Goal: Task Accomplishment & Management: Contribute content

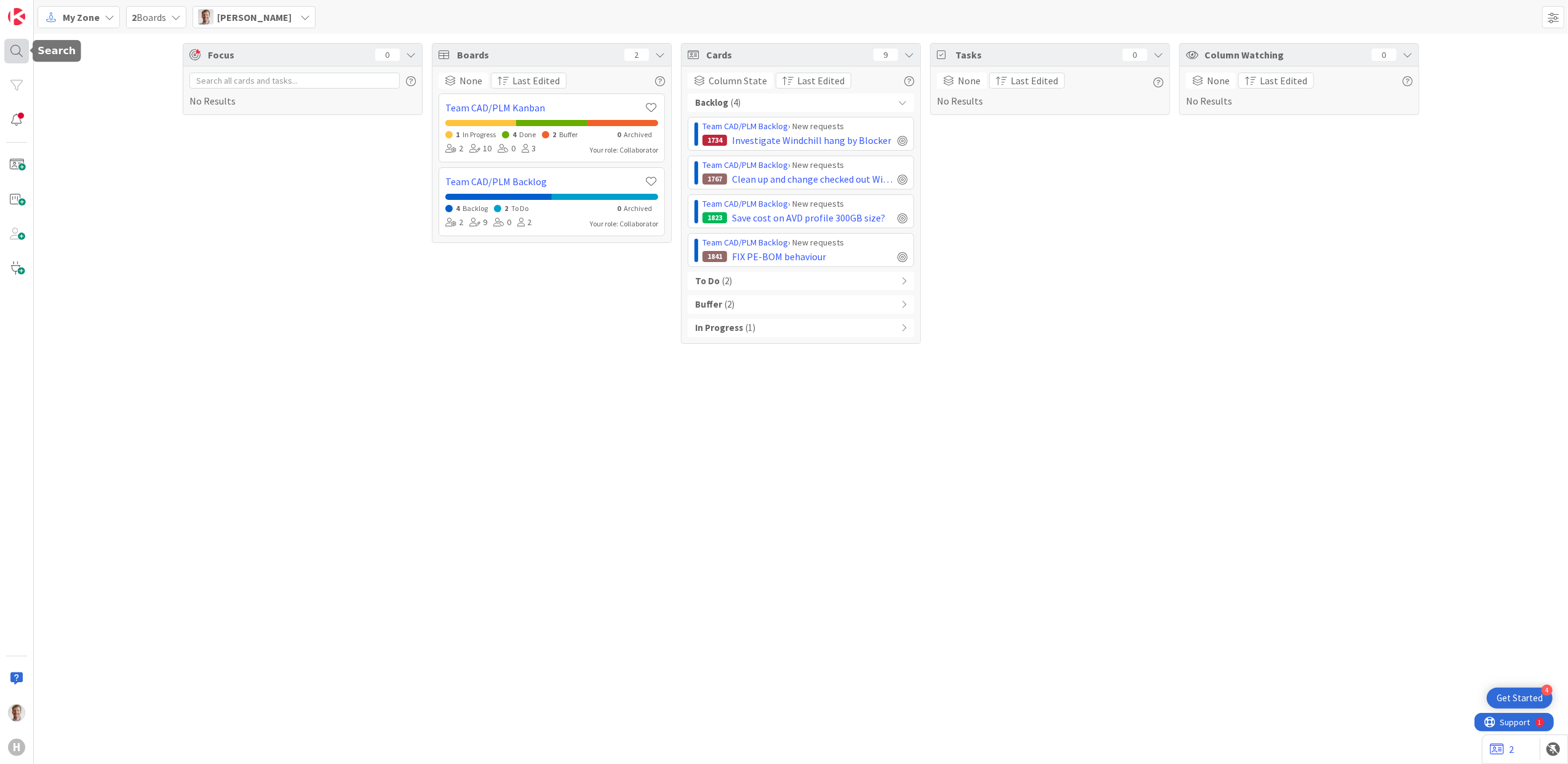
click at [6, 49] on div at bounding box center [17, 51] width 25 height 25
click at [105, 45] on input "text" at bounding box center [117, 45] width 154 height 22
type input "hdr"
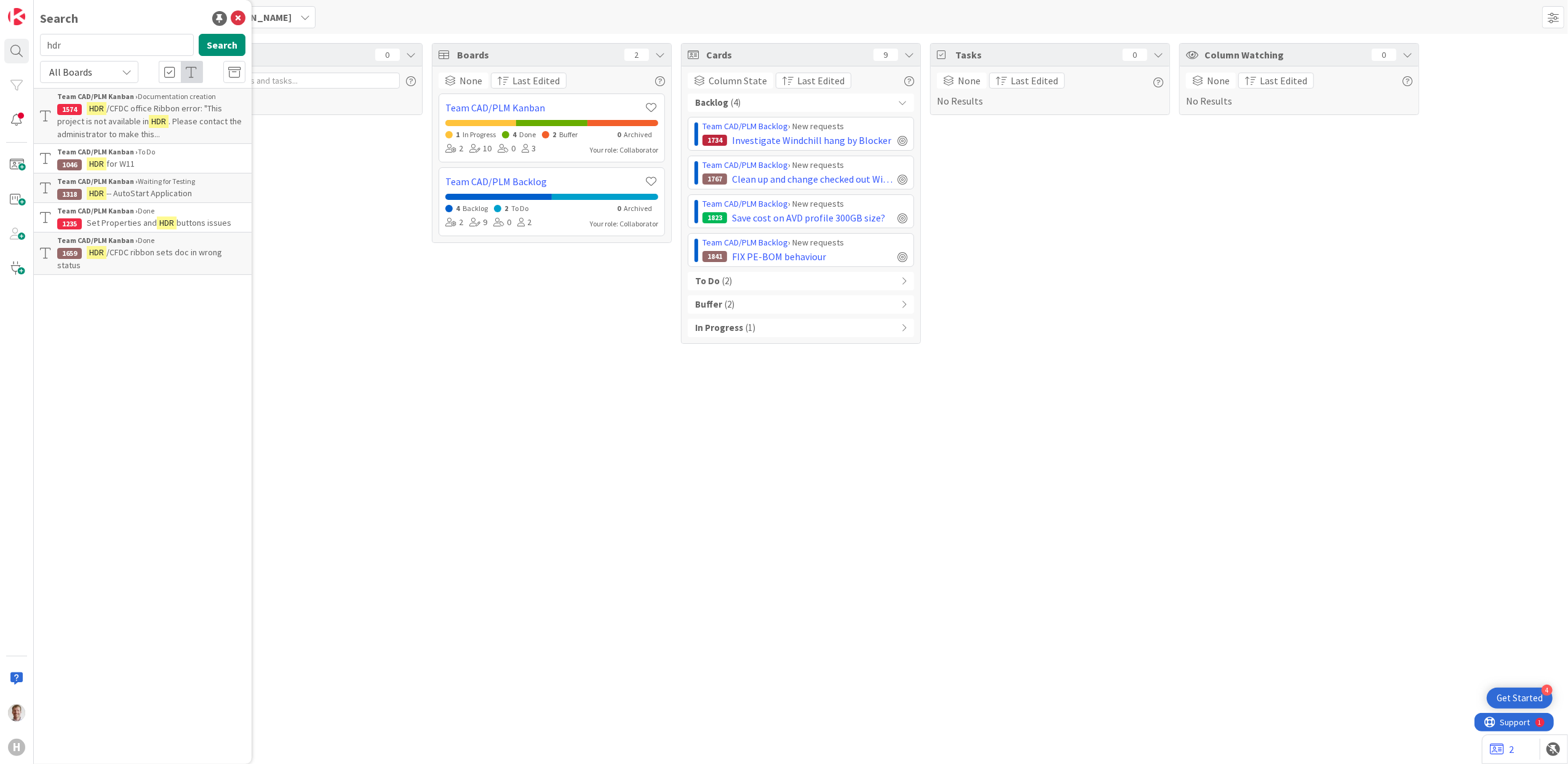
click at [138, 107] on span "/CFDC office Ribbon error: "This project is not available in" at bounding box center [140, 115] width 165 height 24
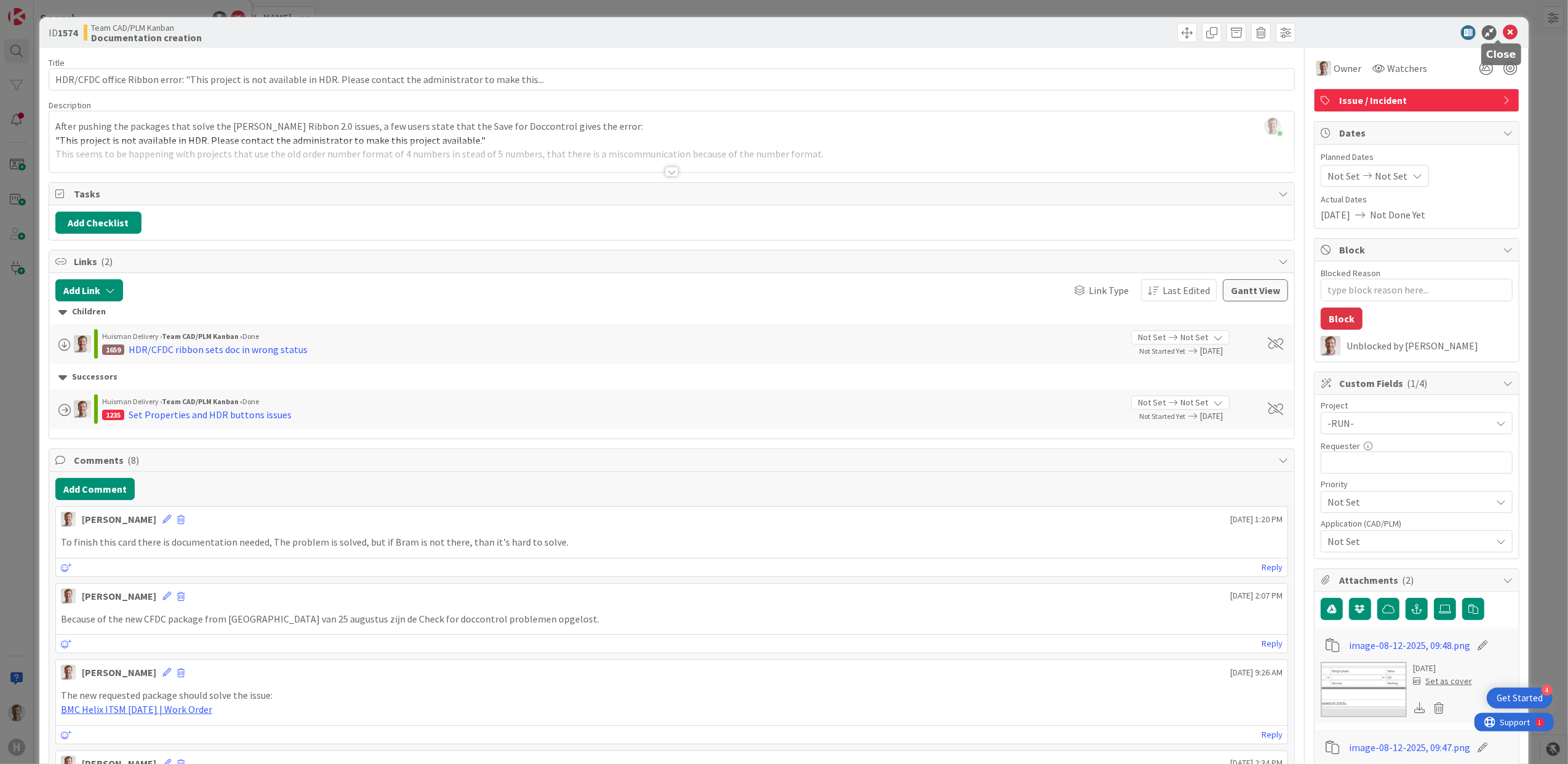
click at [1503, 32] on icon at bounding box center [1511, 32] width 15 height 15
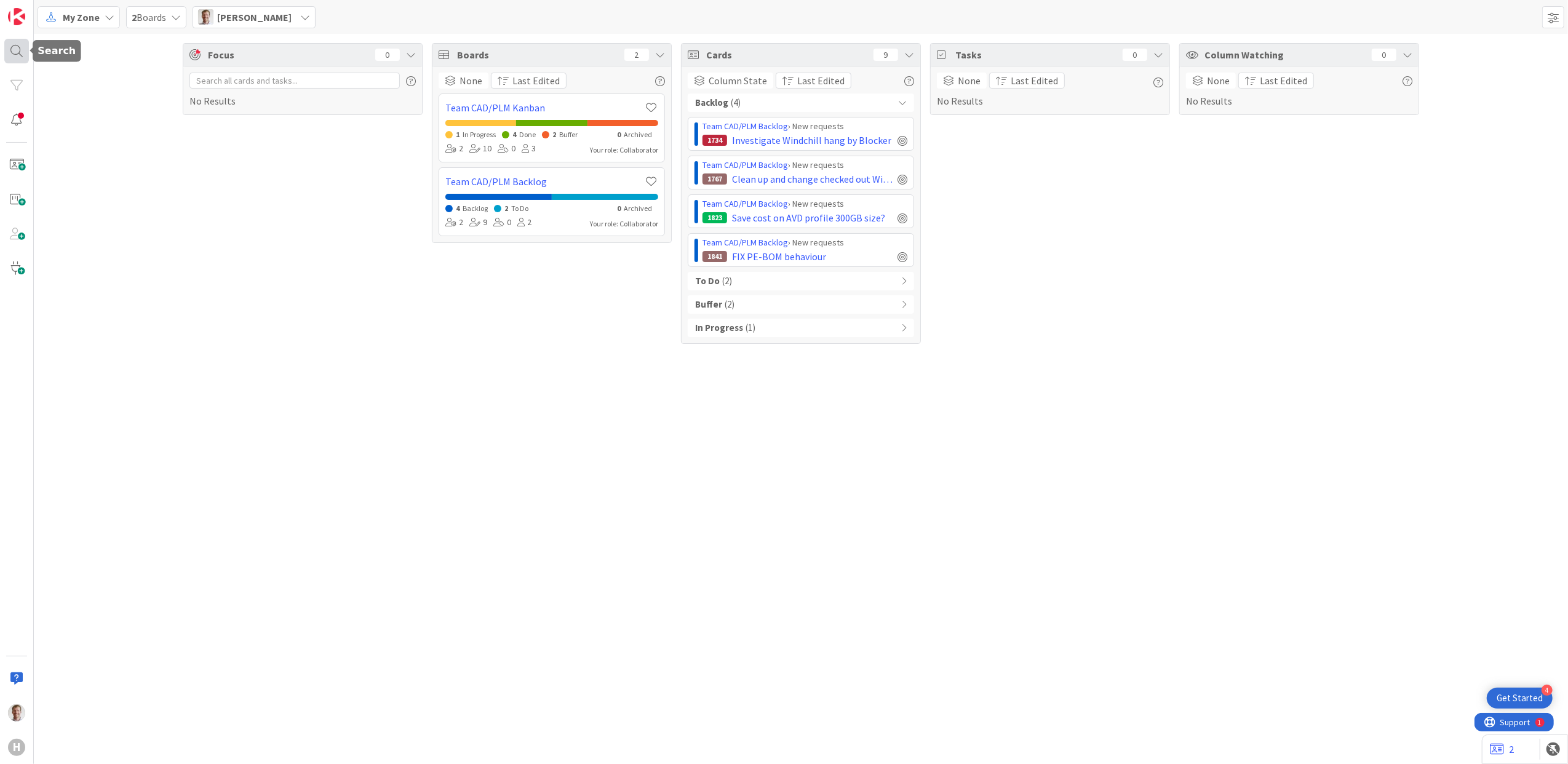
click at [19, 56] on div at bounding box center [17, 51] width 25 height 25
click at [241, 47] on button "Search" at bounding box center [222, 45] width 47 height 22
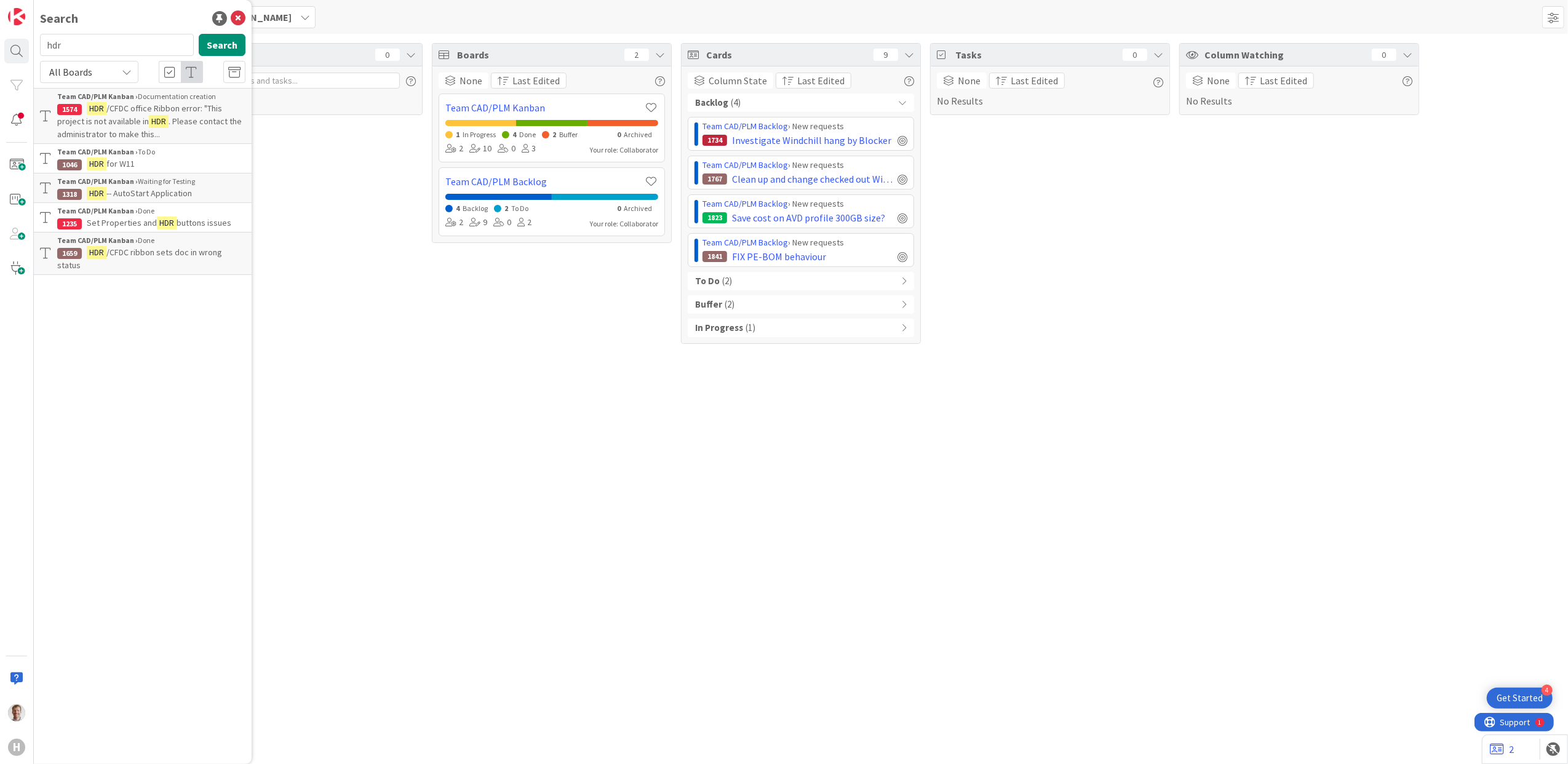
click at [150, 156] on div "Team CAD/PLM Kanban › To Do" at bounding box center [152, 152] width 189 height 11
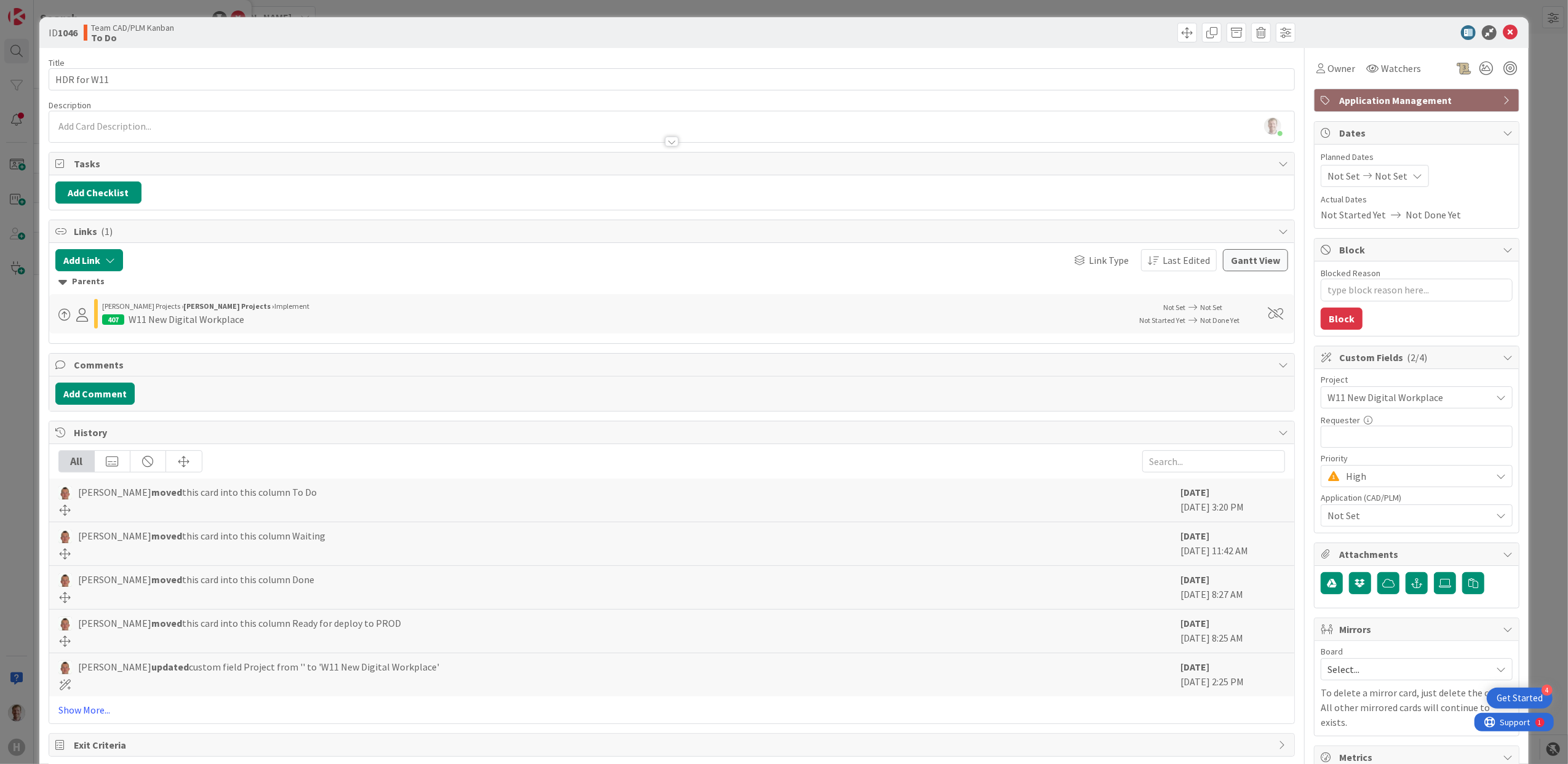
click at [671, 136] on div at bounding box center [672, 136] width 1246 height 13
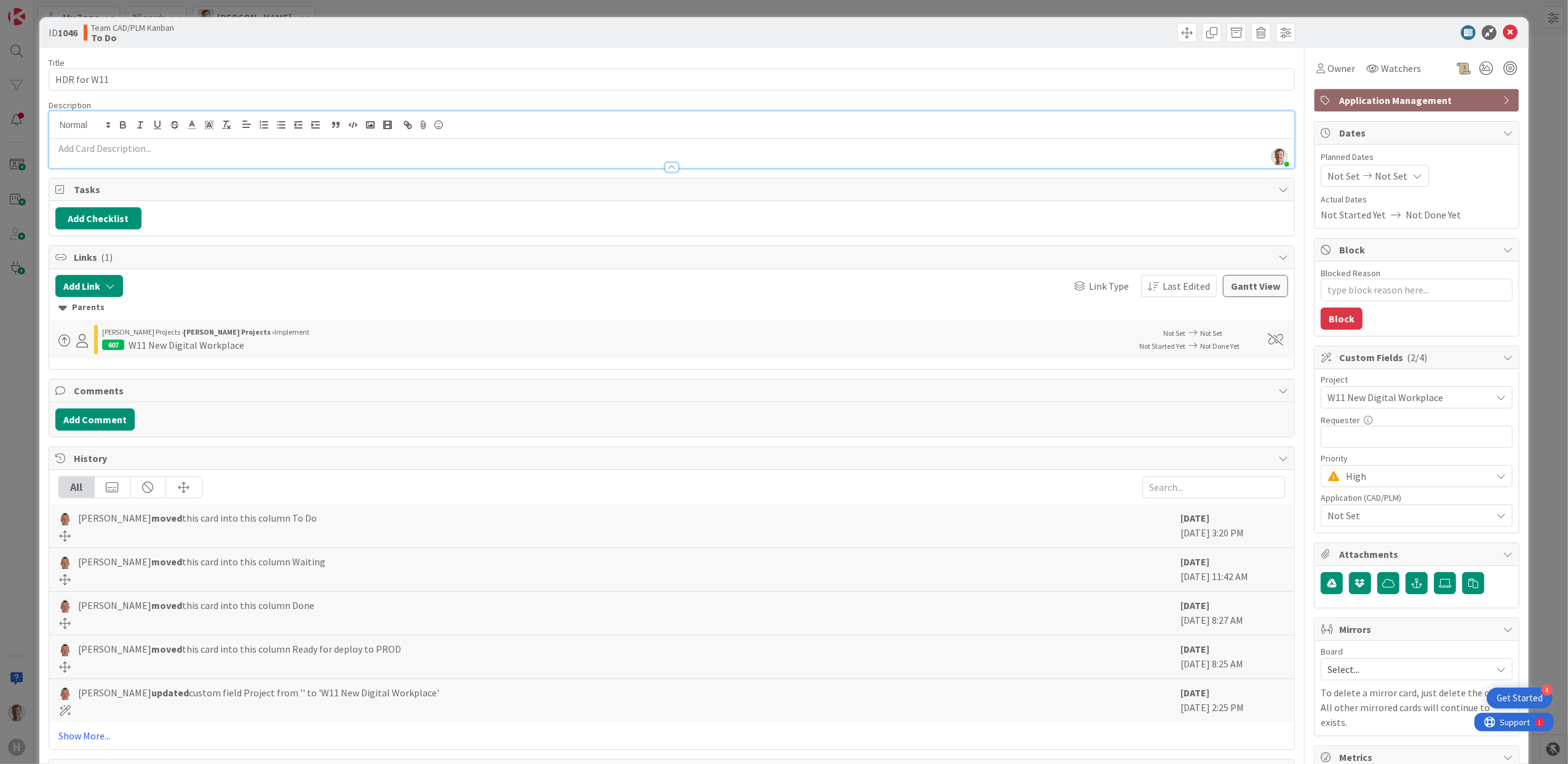
click at [16, 49] on div "ID 1046 Team CAD/PLM Kanban To Do Title 11 / 128 HDR for W11 Description [PERSO…" at bounding box center [784, 382] width 1568 height 764
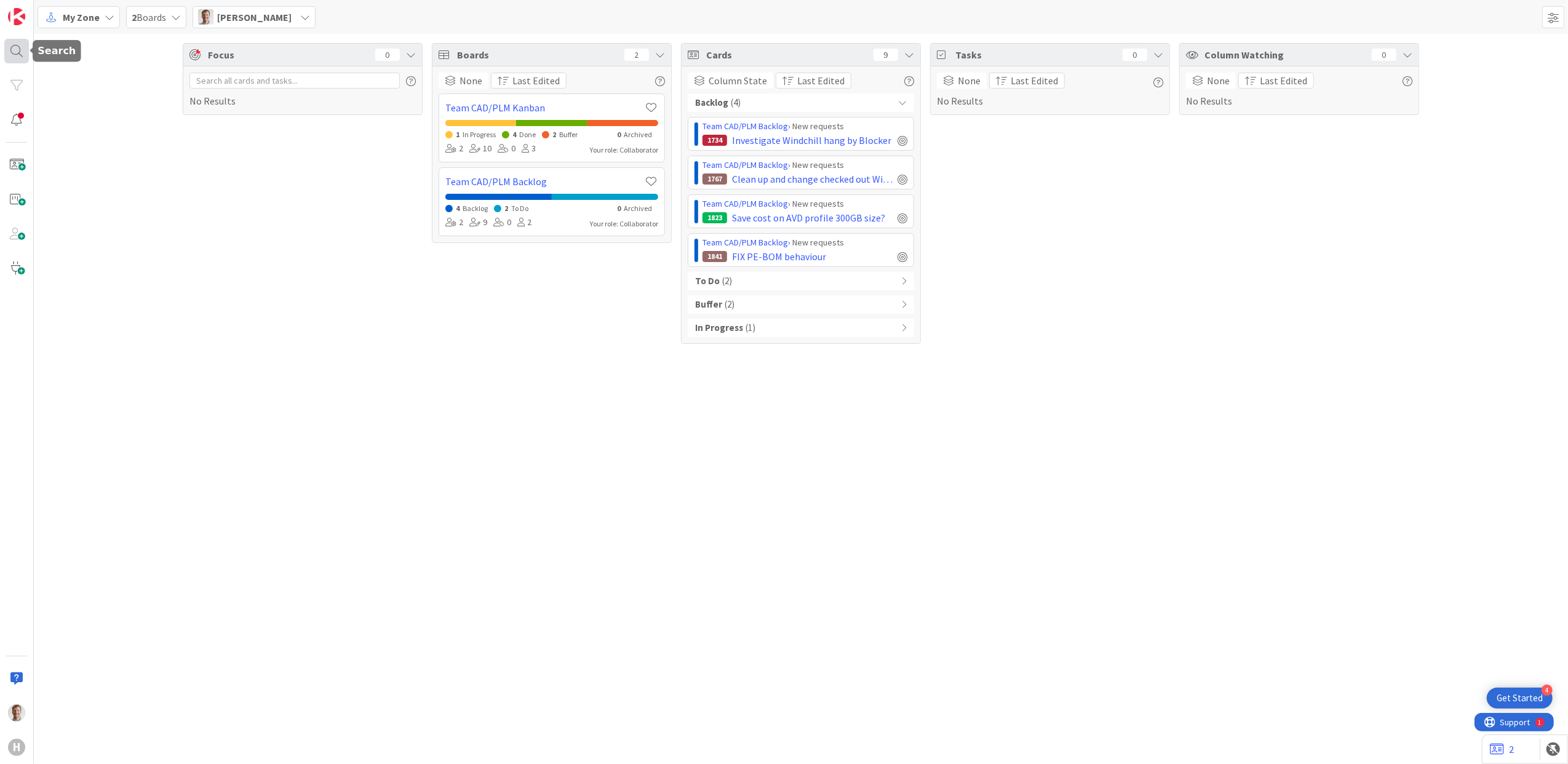
click at [16, 49] on div at bounding box center [17, 51] width 25 height 25
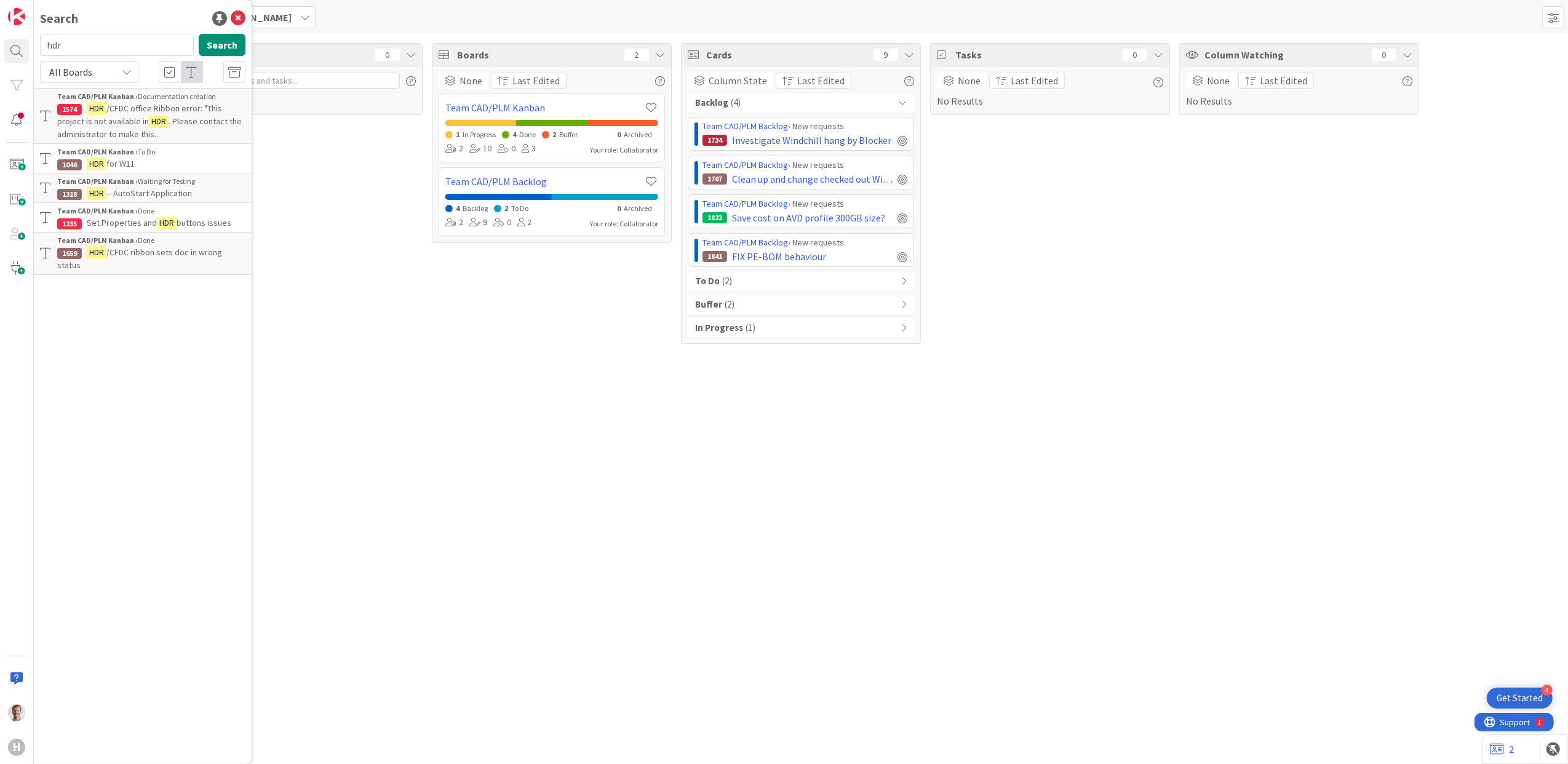
click at [170, 185] on div "Team CAD/PLM Kanban › Waiting for Testing" at bounding box center [152, 181] width 189 height 11
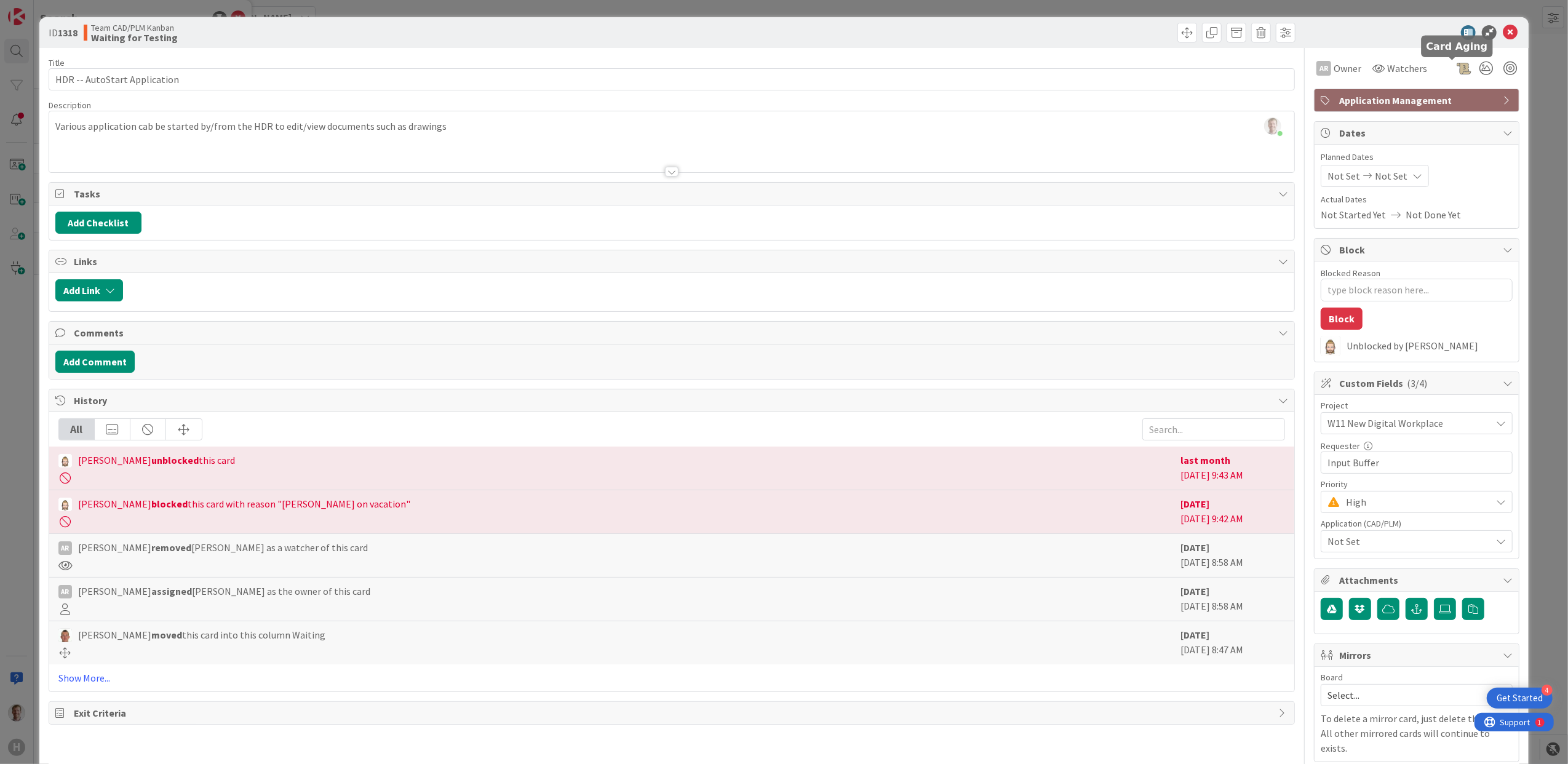
click at [1457, 69] on div at bounding box center [1464, 68] width 15 height 15
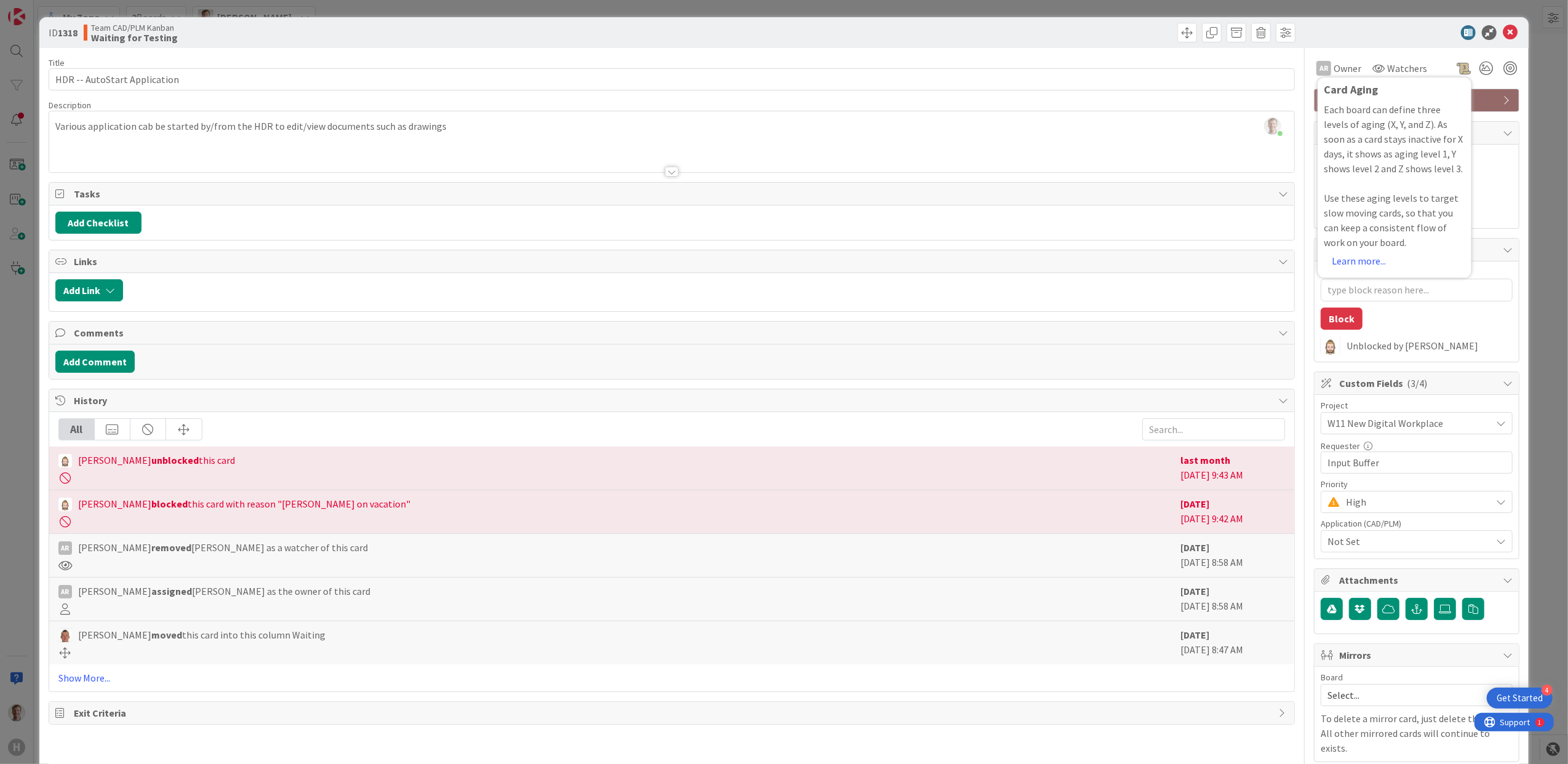
click at [673, 170] on div at bounding box center [672, 156] width 1246 height 31
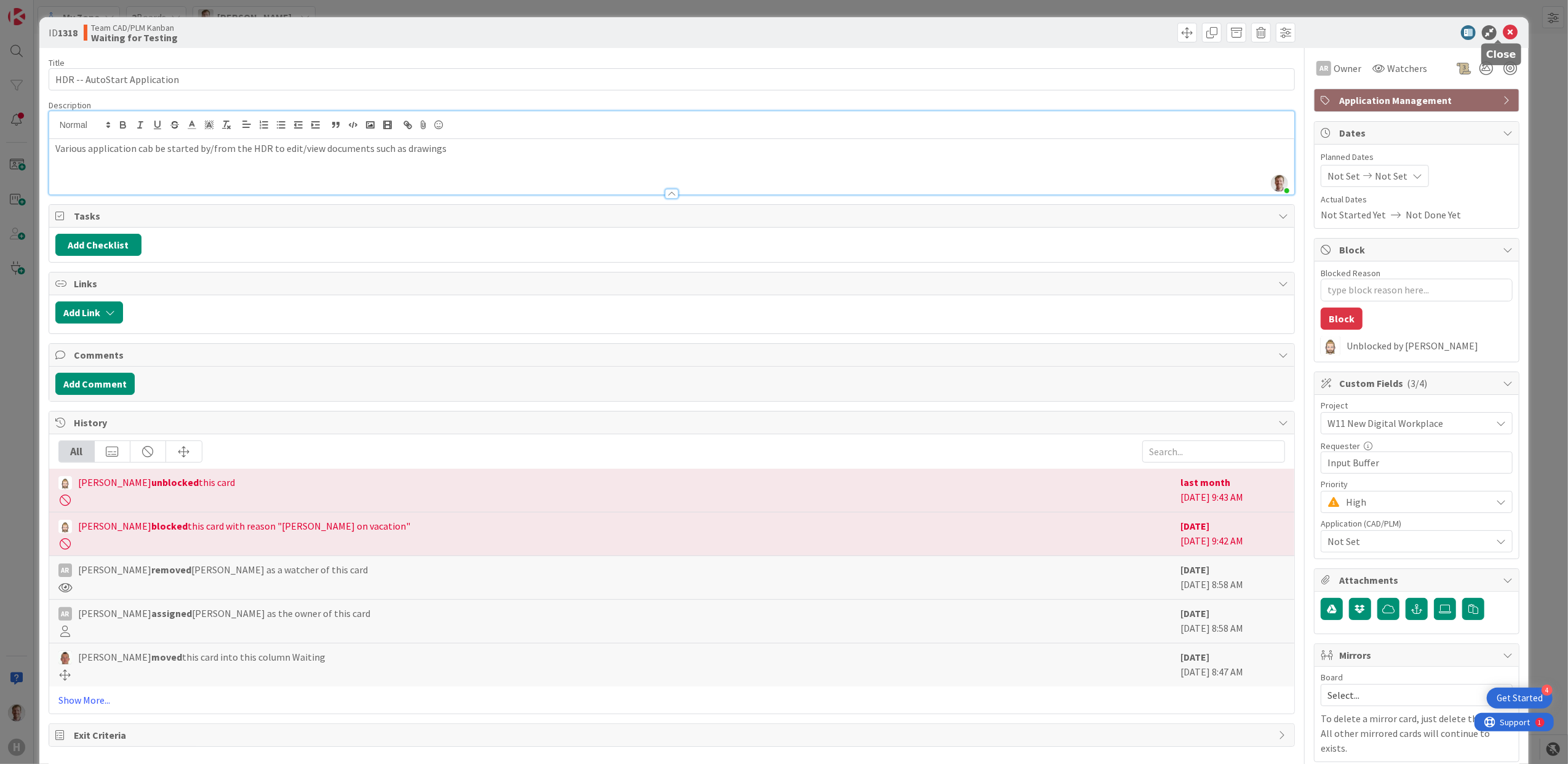
click at [1503, 31] on icon at bounding box center [1511, 32] width 15 height 15
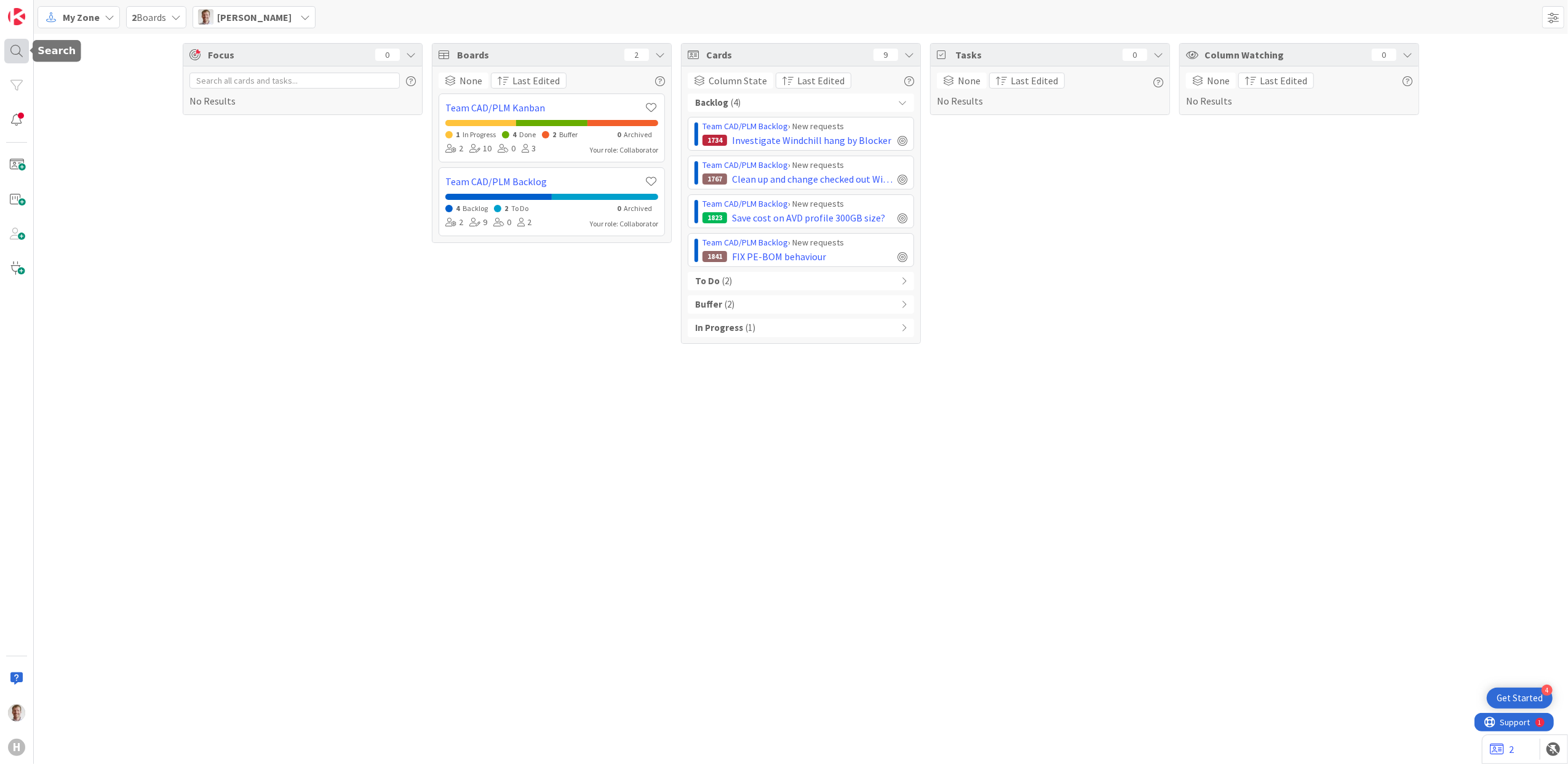
click at [13, 40] on div at bounding box center [17, 51] width 25 height 25
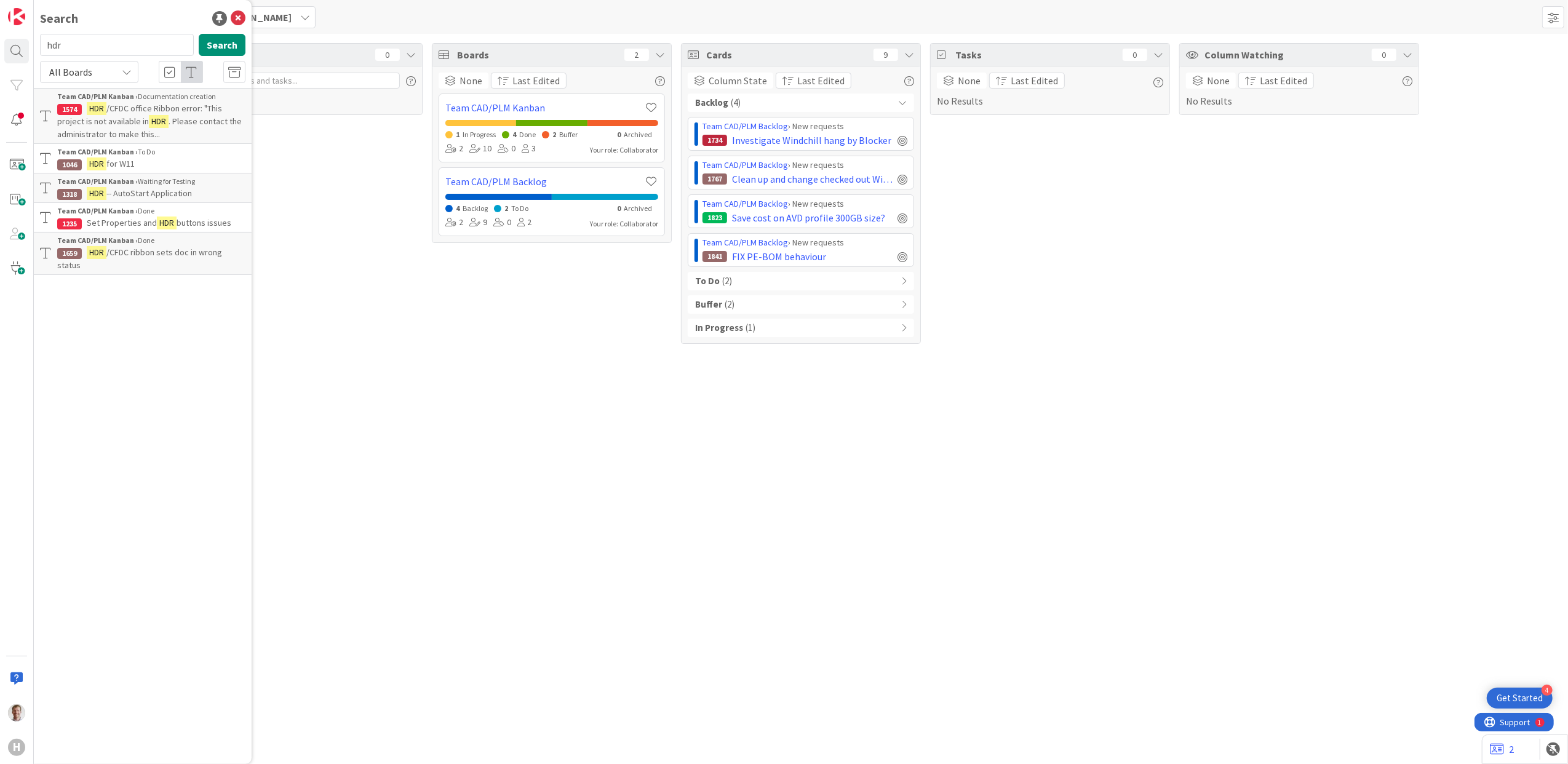
click at [107, 213] on b "Team CAD/PLM Kanban ›" at bounding box center [97, 211] width 80 height 9
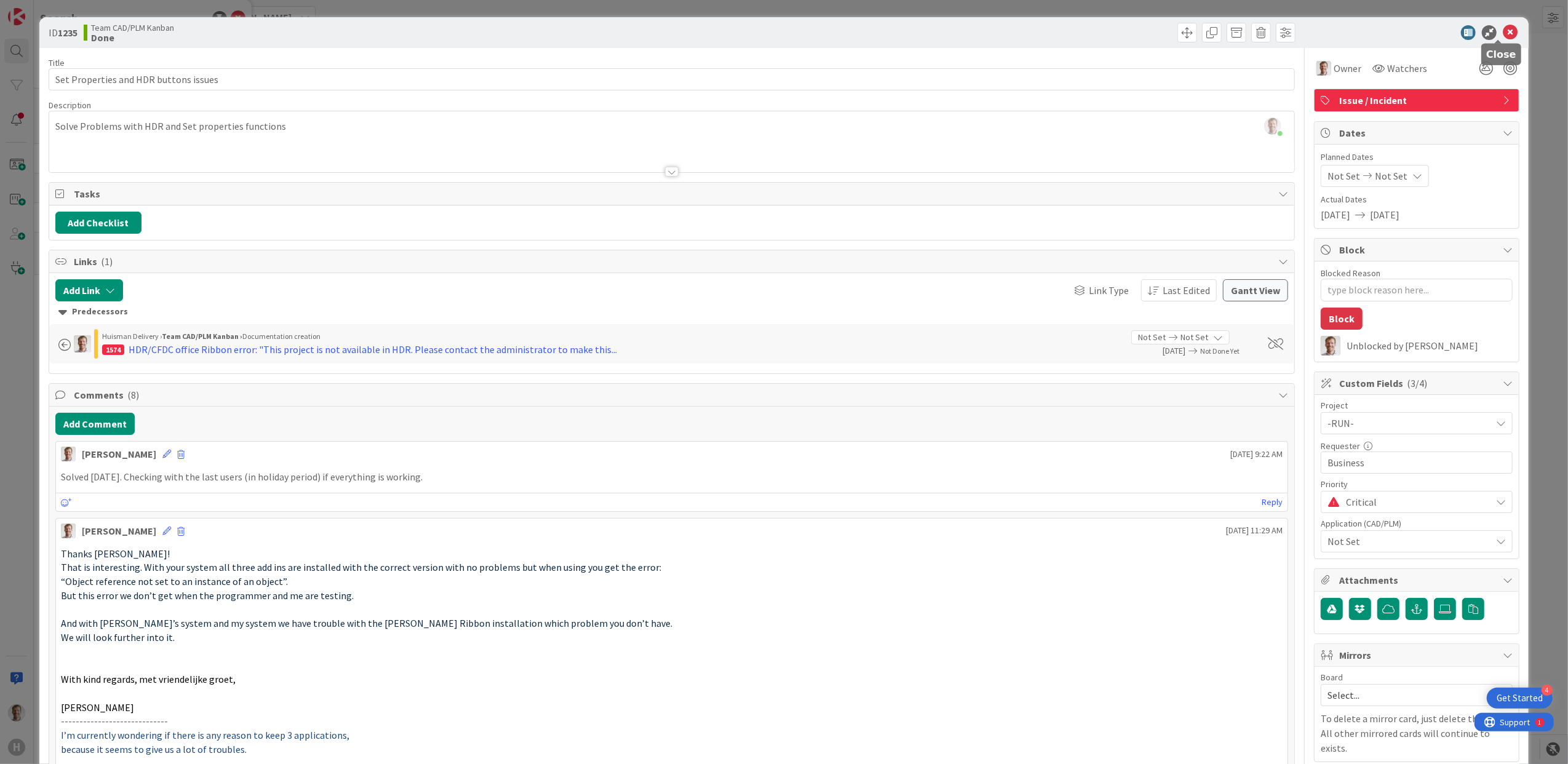
click at [1503, 38] on icon at bounding box center [1511, 32] width 15 height 15
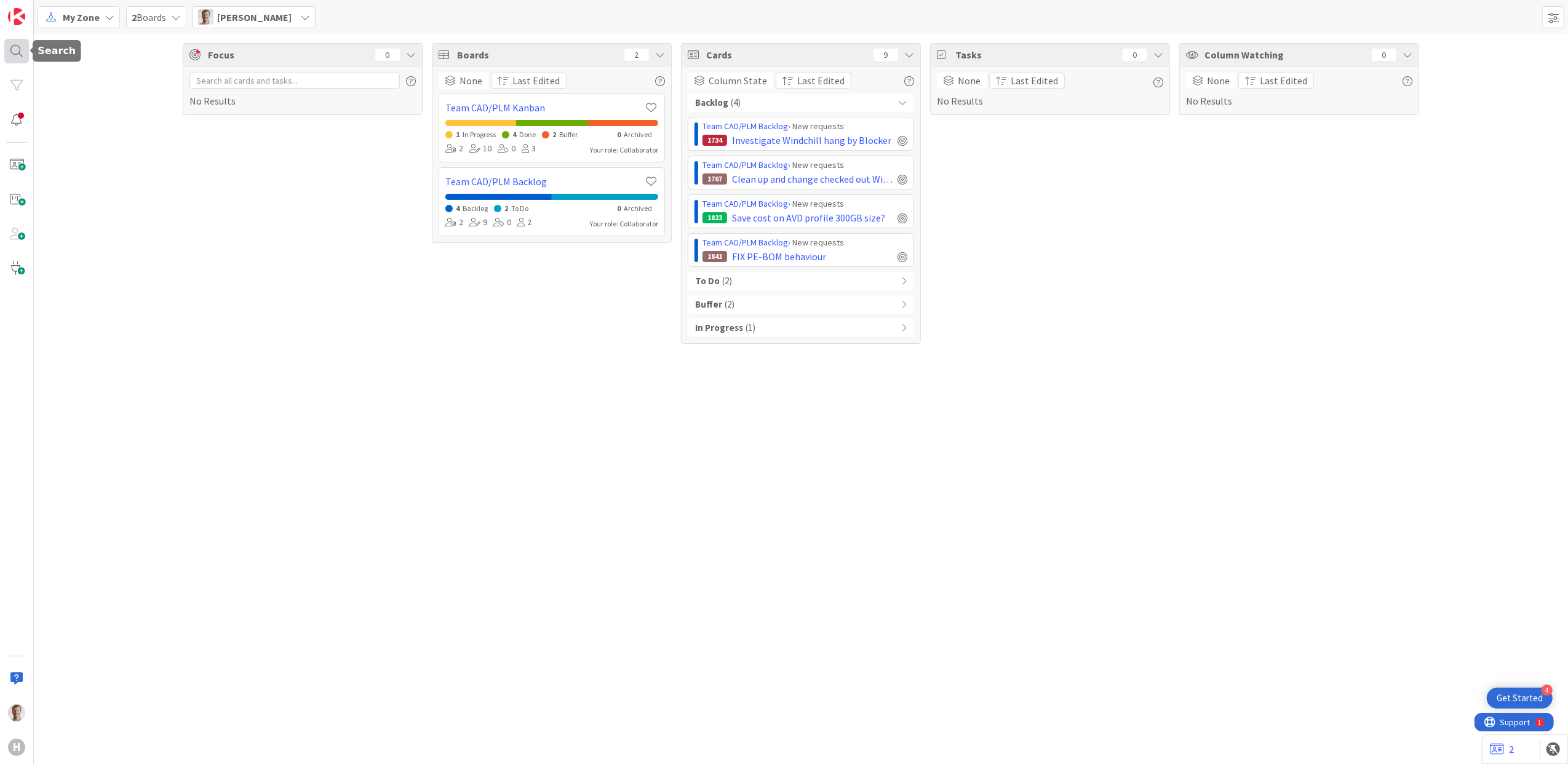
click at [20, 47] on div at bounding box center [17, 51] width 25 height 25
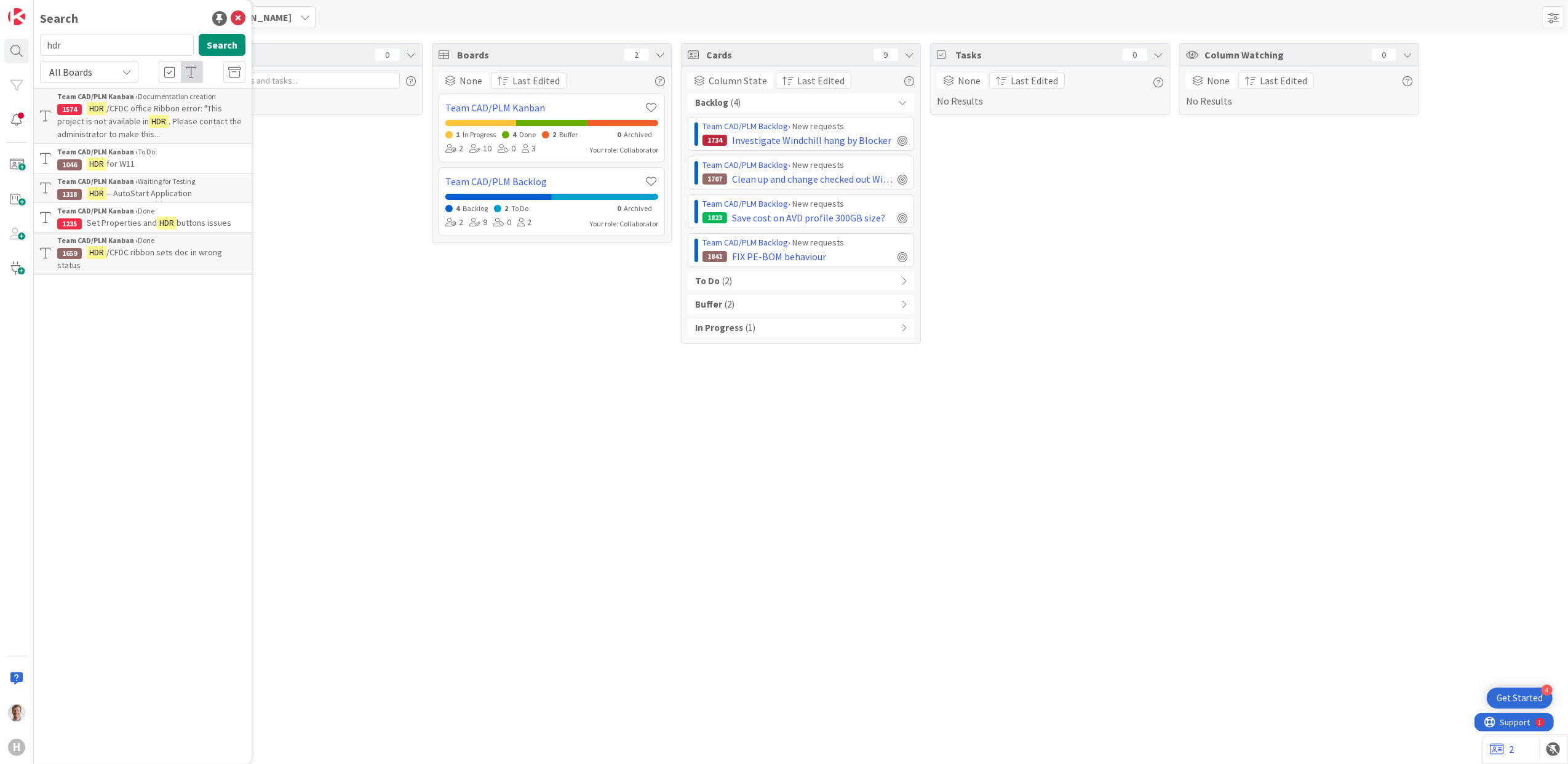
click at [133, 250] on span "/CFDC ribbon sets doc in wrong status" at bounding box center [140, 259] width 165 height 24
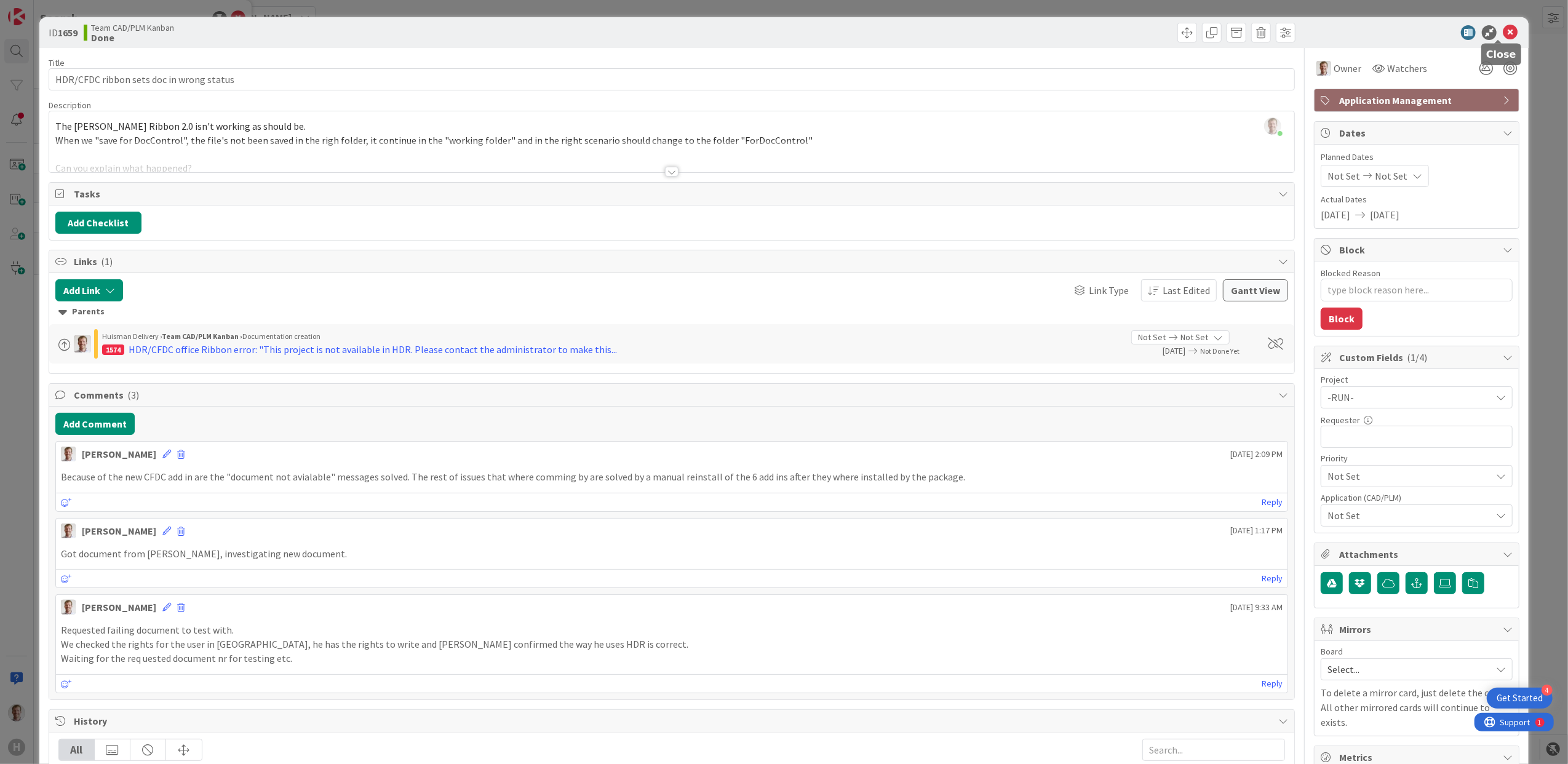
click at [1503, 26] on icon at bounding box center [1511, 32] width 15 height 15
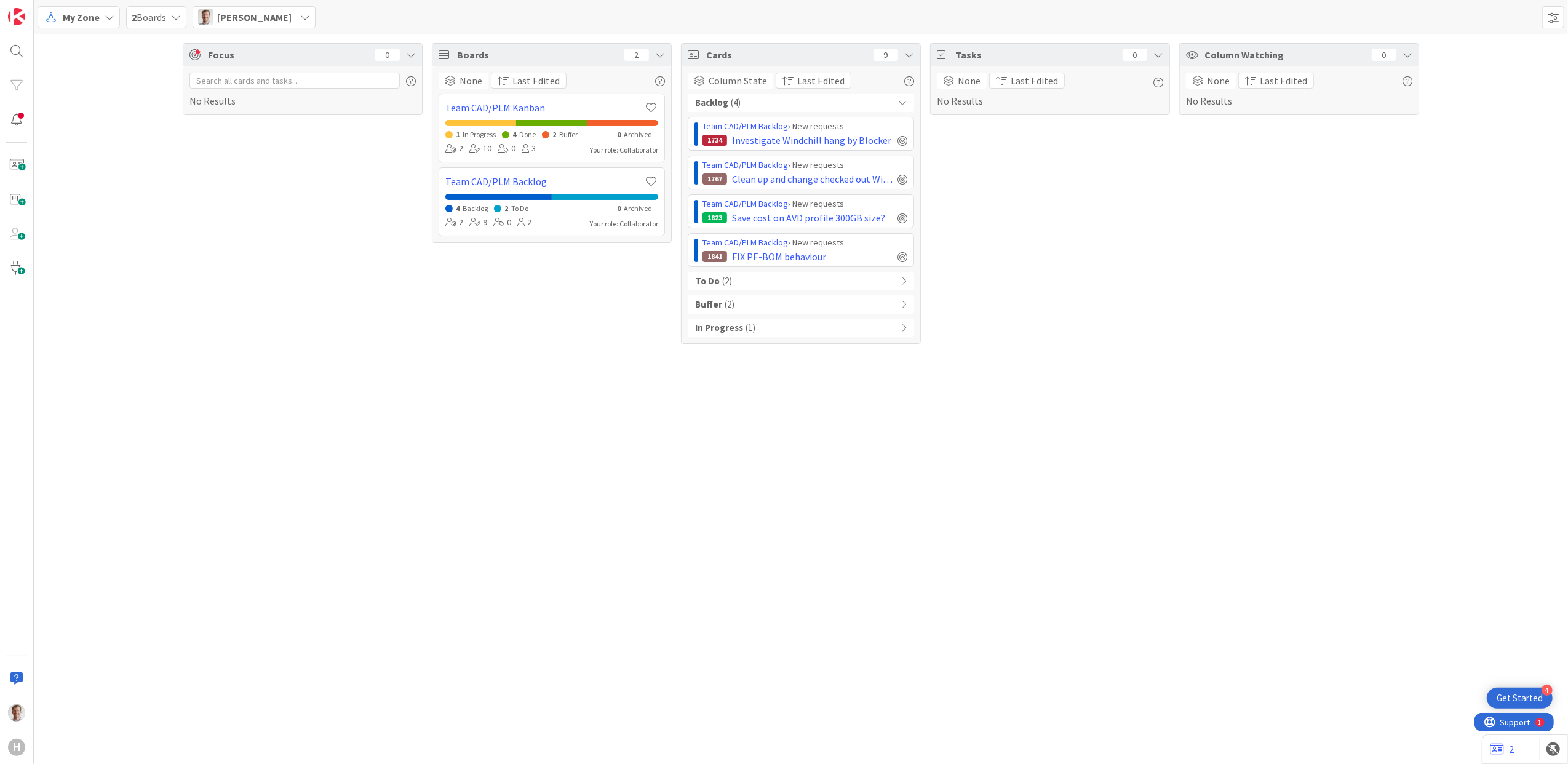
click at [115, 389] on div "Focus 0 No Results Boards 2 None Last Edited Team CAD/PLM Kanban 1 In Progress …" at bounding box center [801, 399] width 1535 height 730
click at [155, 161] on div "Focus 0 No Results Boards 2 None Last Edited Team CAD/PLM Kanban 1 In Progress …" at bounding box center [801, 193] width 1535 height 319
click at [94, 22] on span "My Zone" at bounding box center [81, 18] width 37 height 15
click at [94, 68] on span "Organization" at bounding box center [109, 64] width 89 height 18
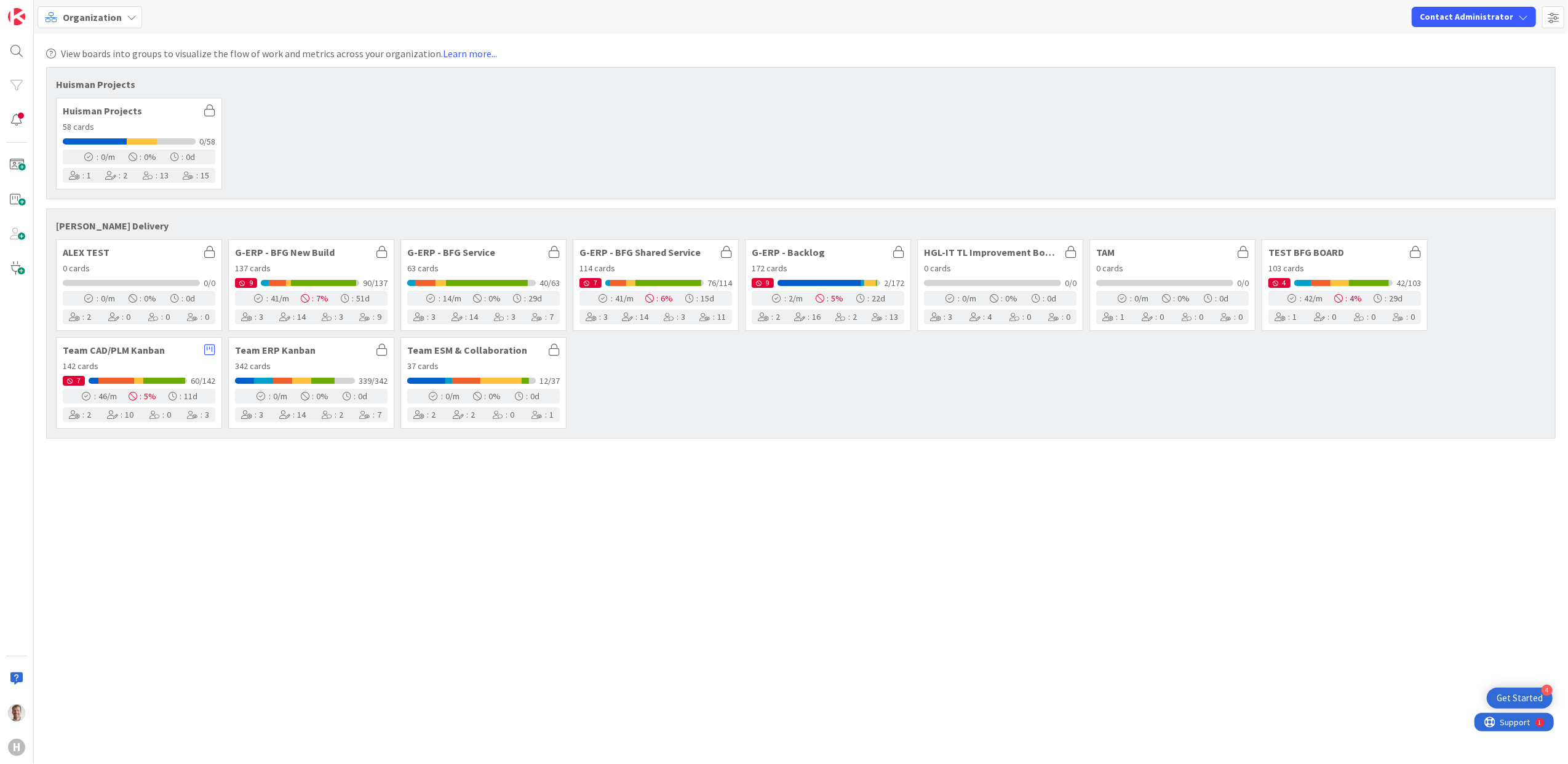
click at [101, 7] on div "Organization" at bounding box center [90, 18] width 105 height 22
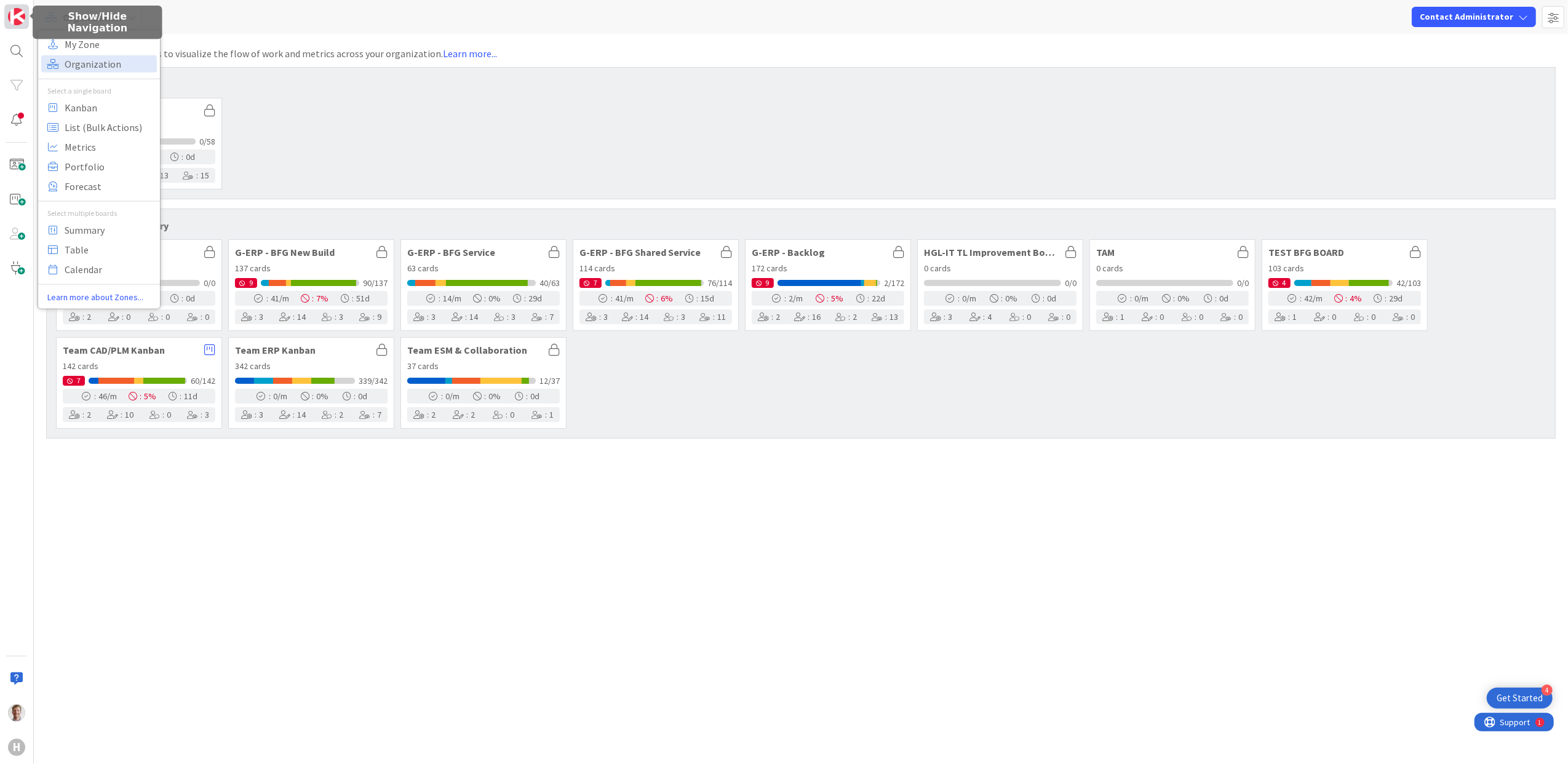
click at [21, 13] on img at bounding box center [17, 17] width 18 height 18
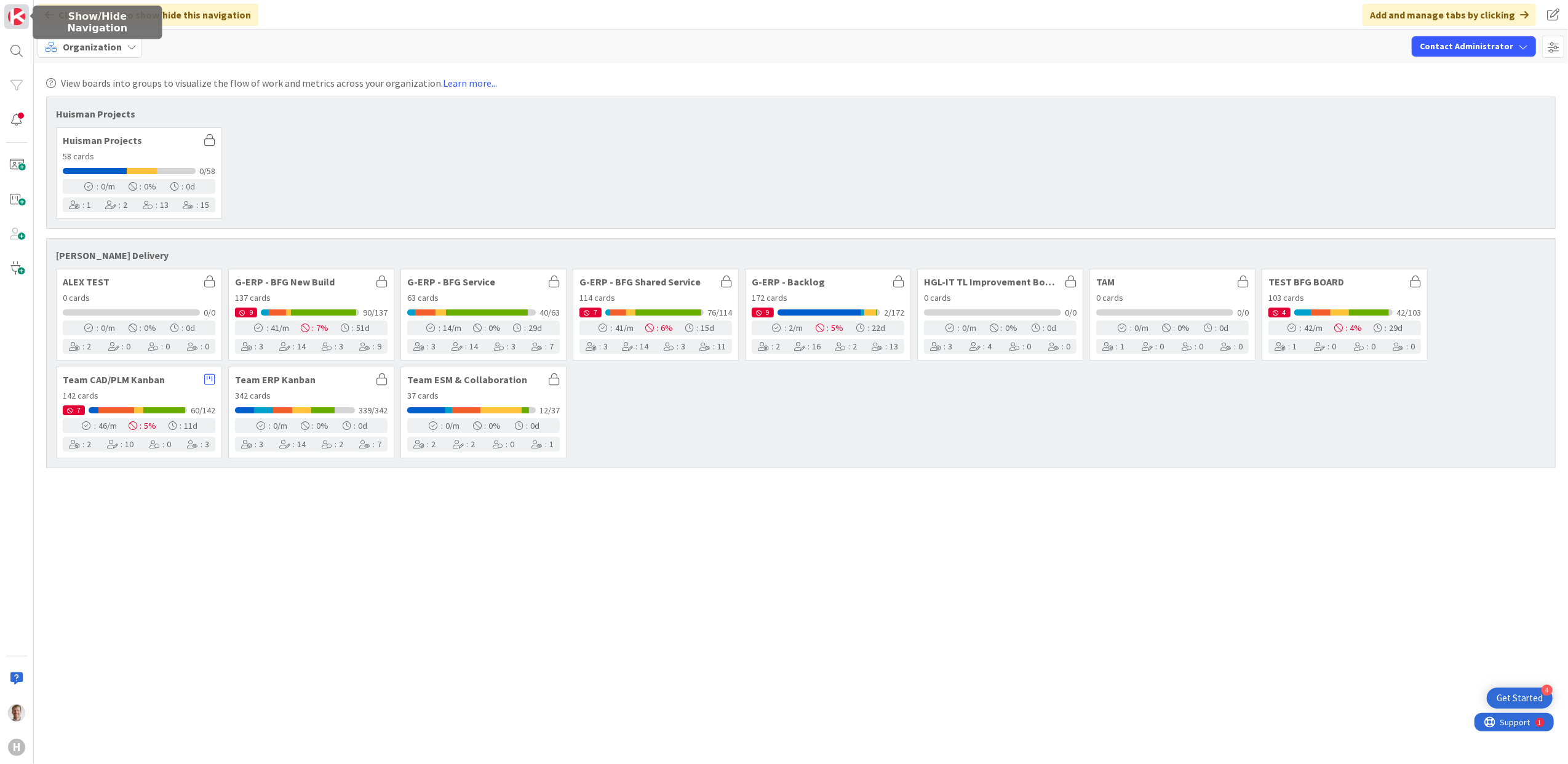
click at [14, 16] on img at bounding box center [17, 17] width 18 height 18
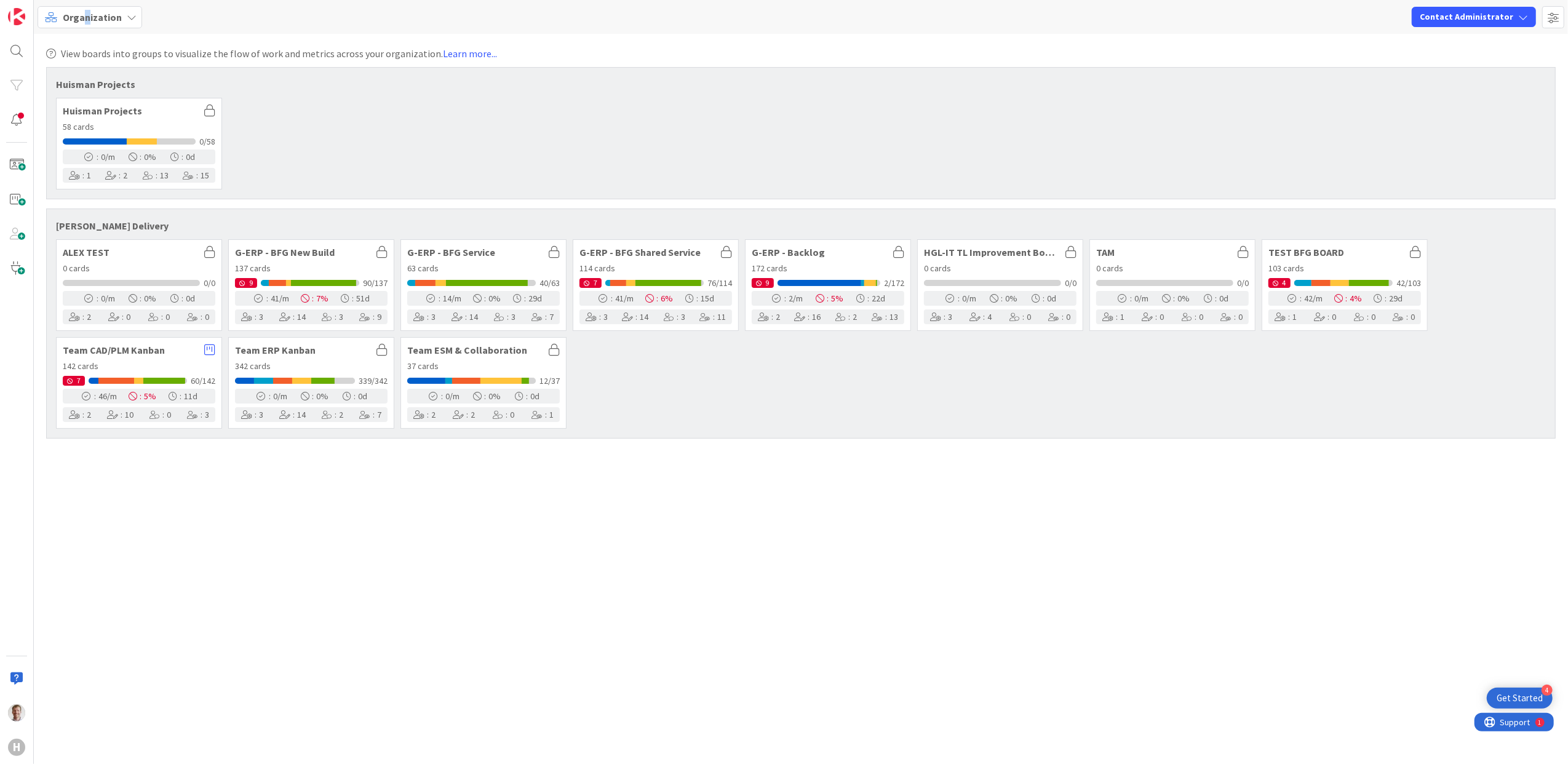
click at [87, 18] on span "Organization" at bounding box center [93, 18] width 59 height 15
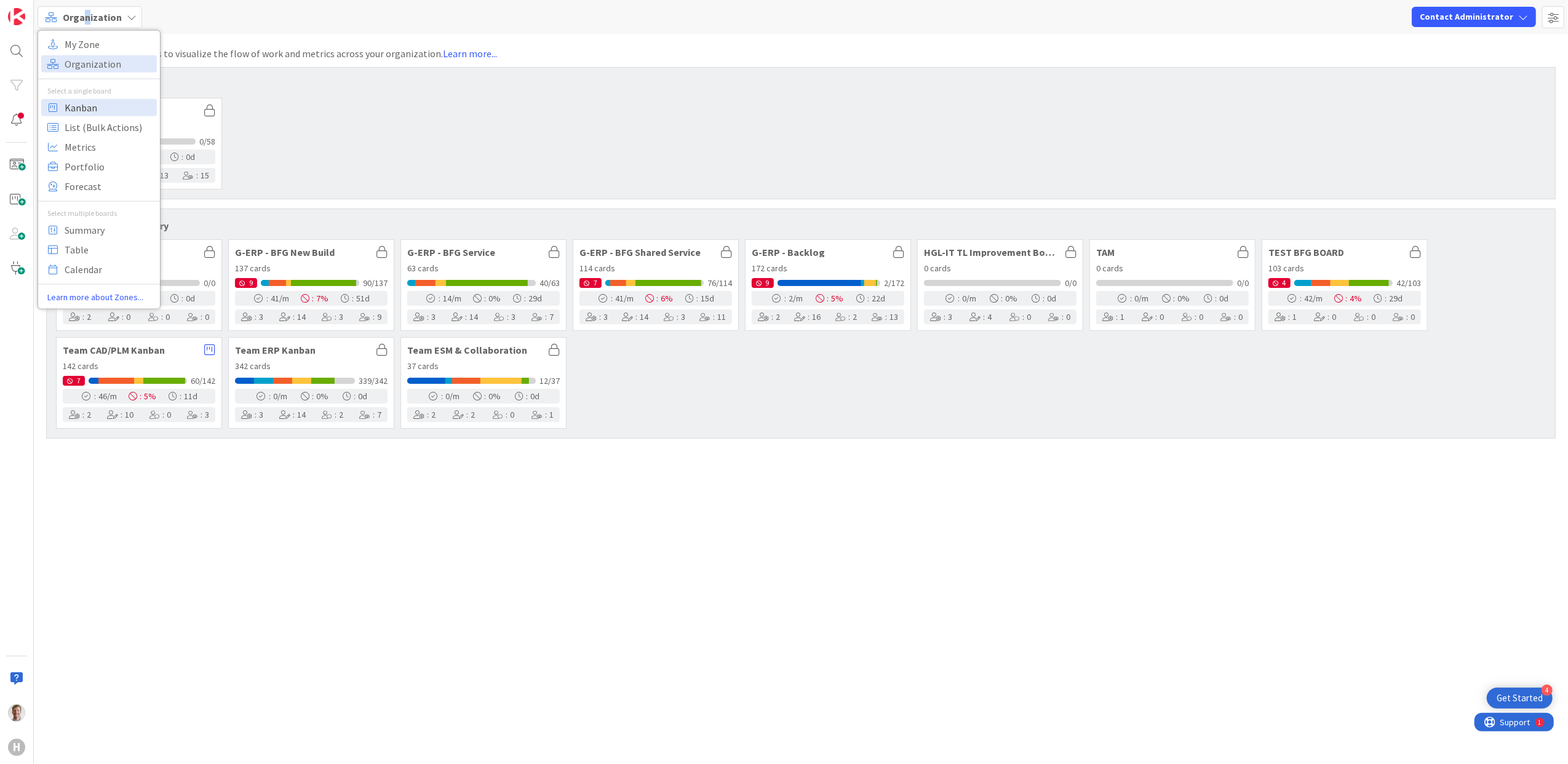
drag, startPoint x: 89, startPoint y: 18, endPoint x: 70, endPoint y: 111, distance: 94.9
click at [70, 111] on span "Kanban" at bounding box center [109, 107] width 89 height 18
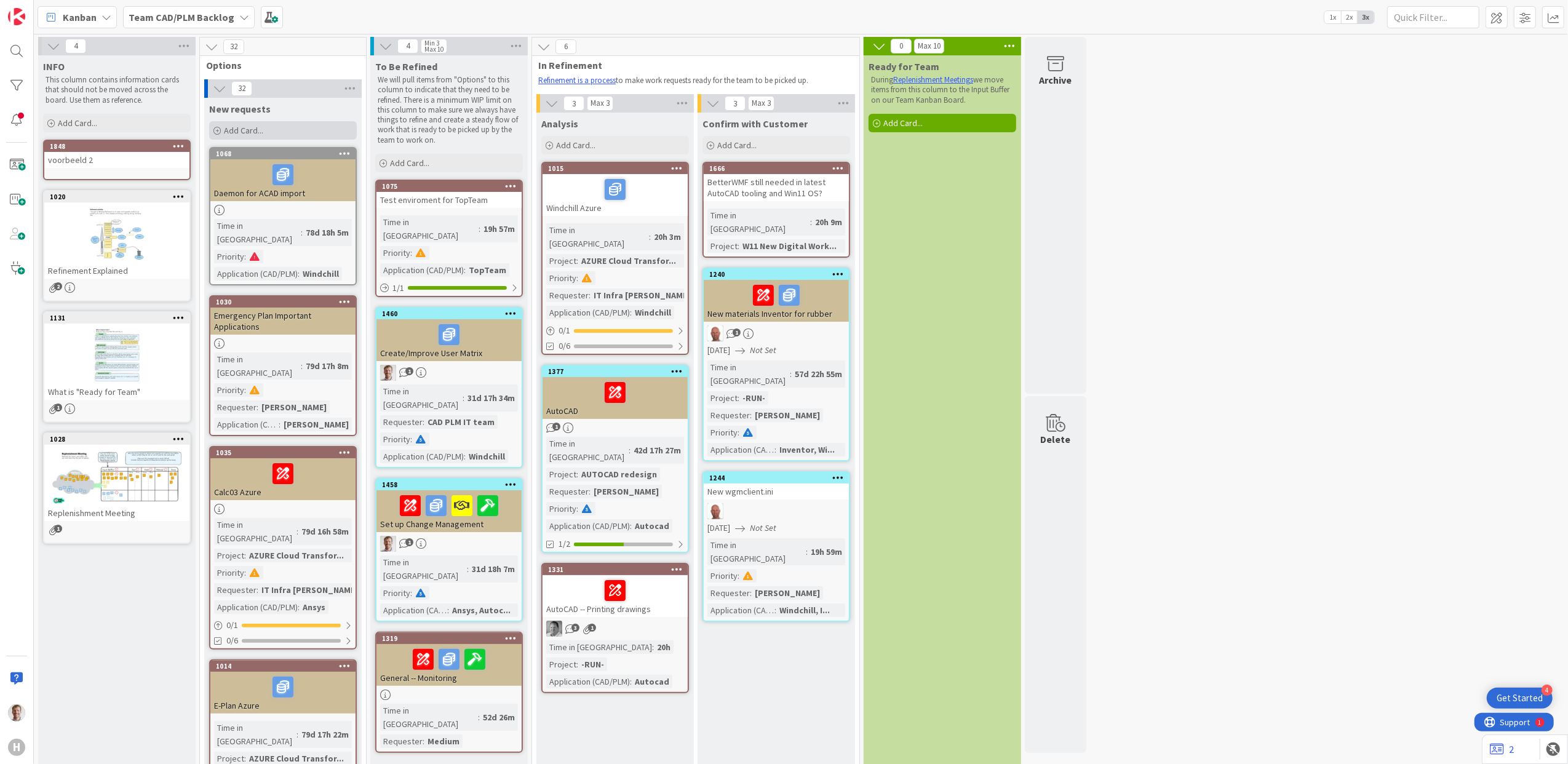
click at [291, 133] on div "Add Card..." at bounding box center [283, 130] width 148 height 18
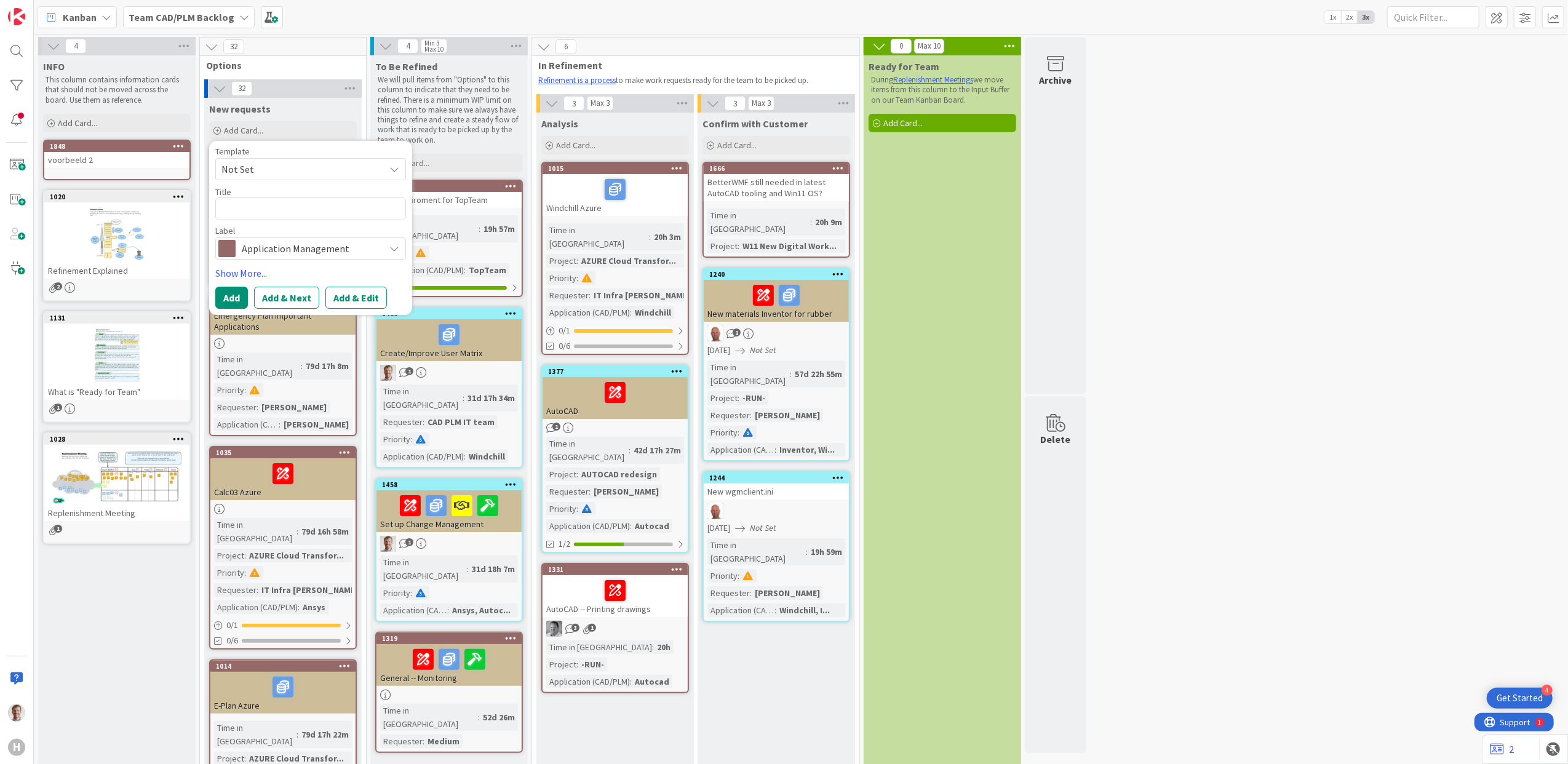
type textarea "x"
type textarea "M"
type textarea "x"
type textarea "Mi"
type textarea "x"
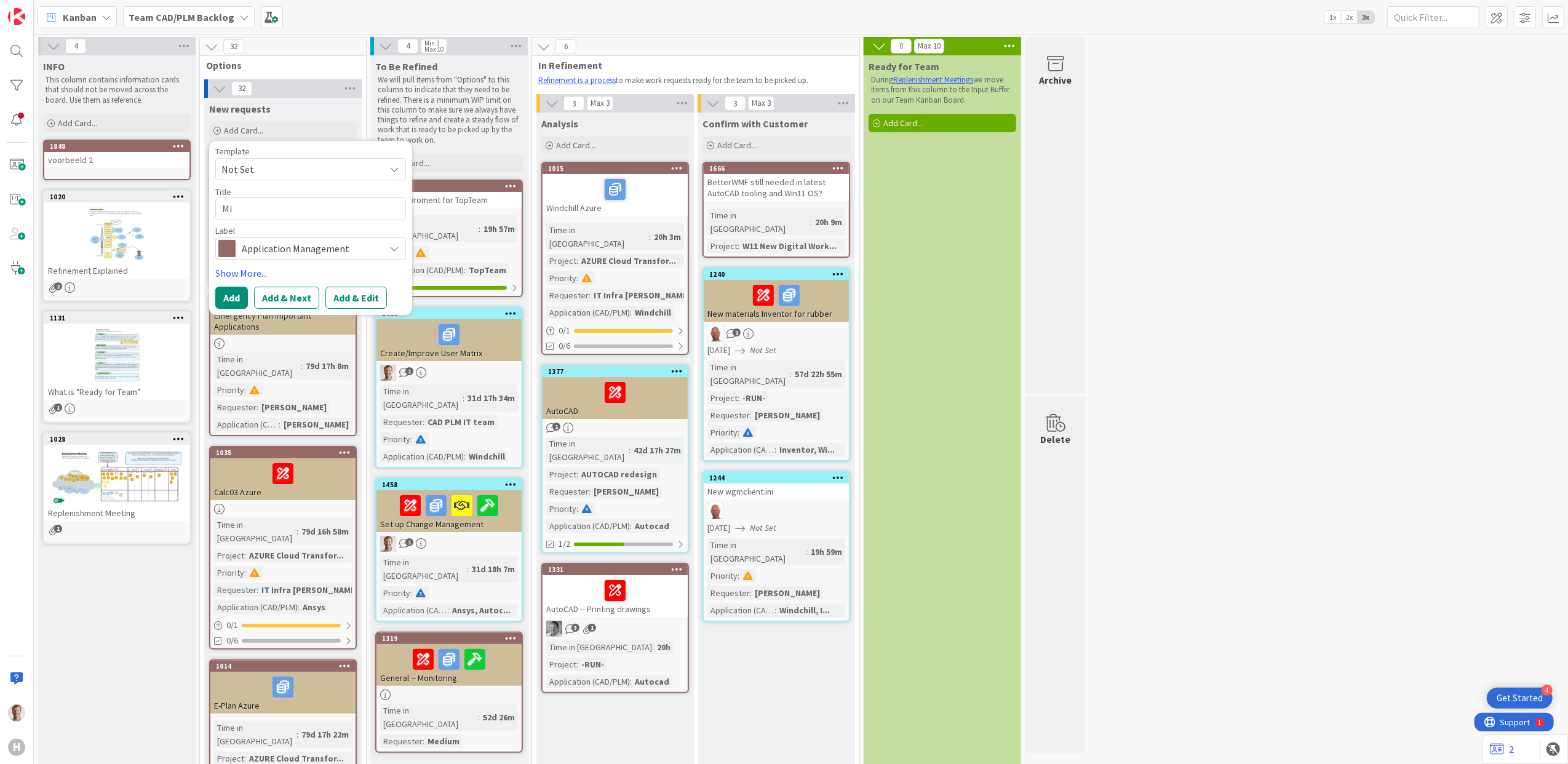
type textarea "Mir"
type textarea "x"
type textarea "Mi"
type textarea "x"
type textarea "Mig"
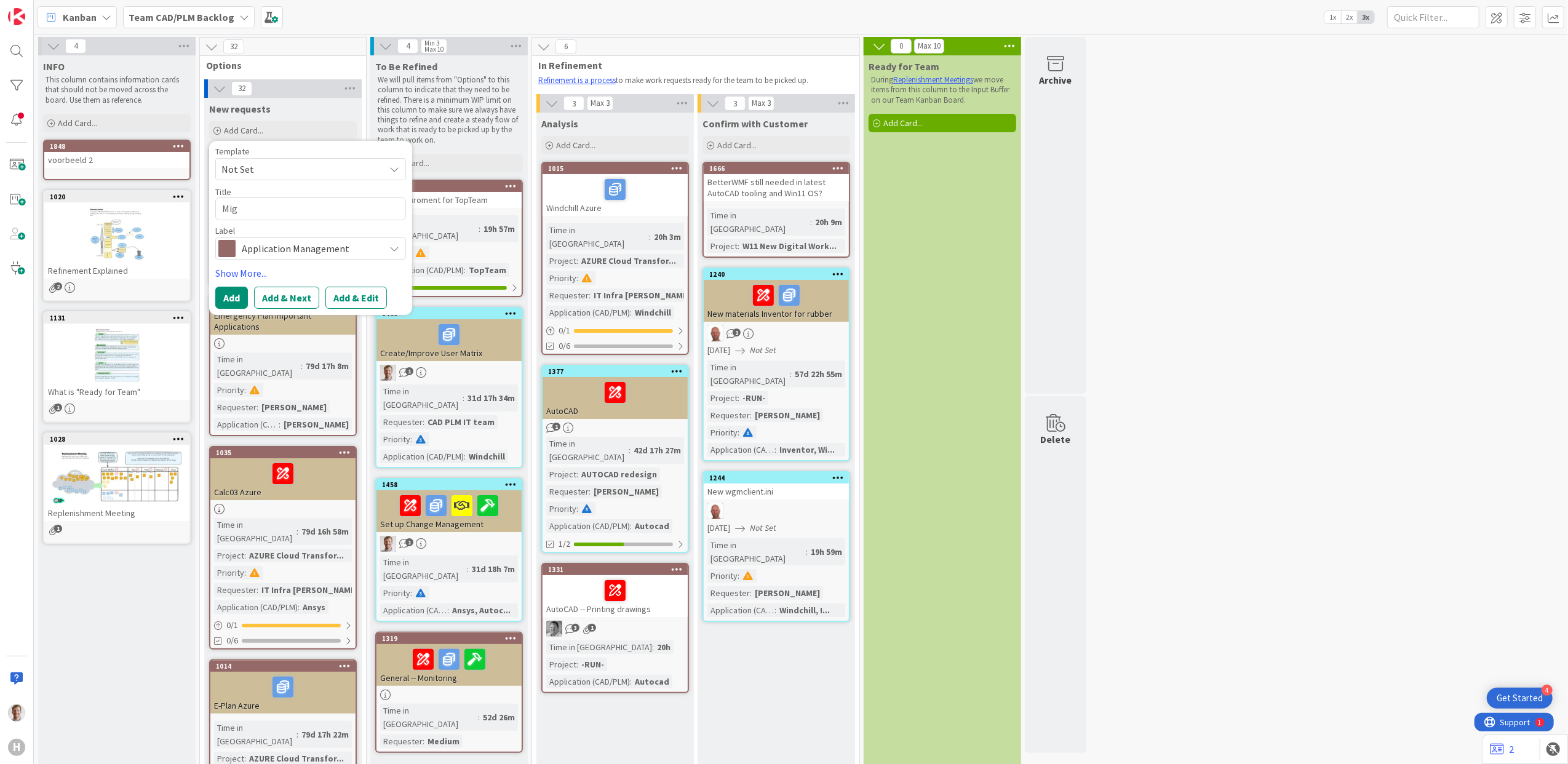
type textarea "x"
type textarea "Migr"
type textarea "x"
type textarea "Migra"
type textarea "x"
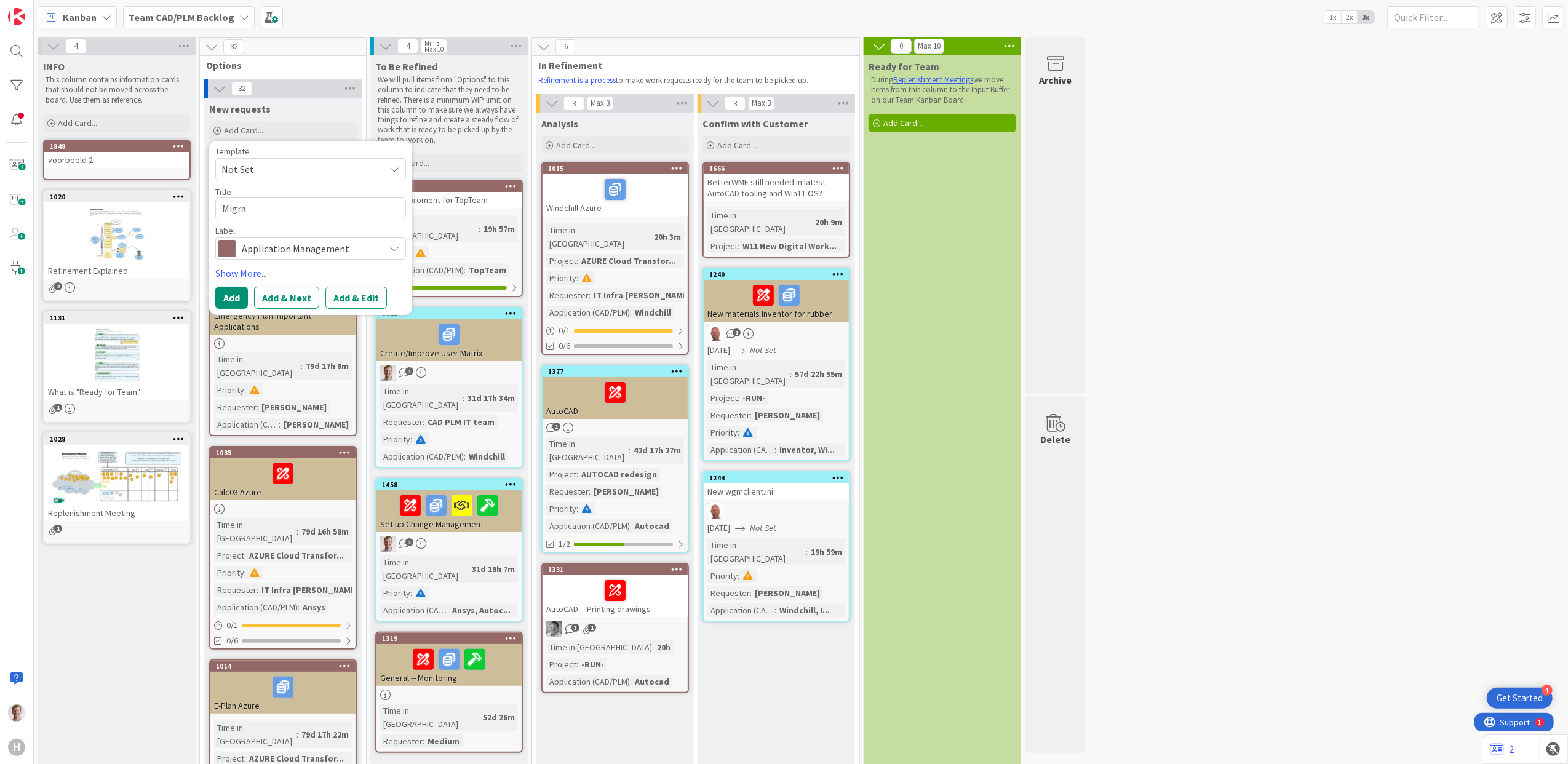
type textarea "Migrat"
type textarea "x"
type textarea "Migrate"
type textarea "x"
type textarea "Migrate a"
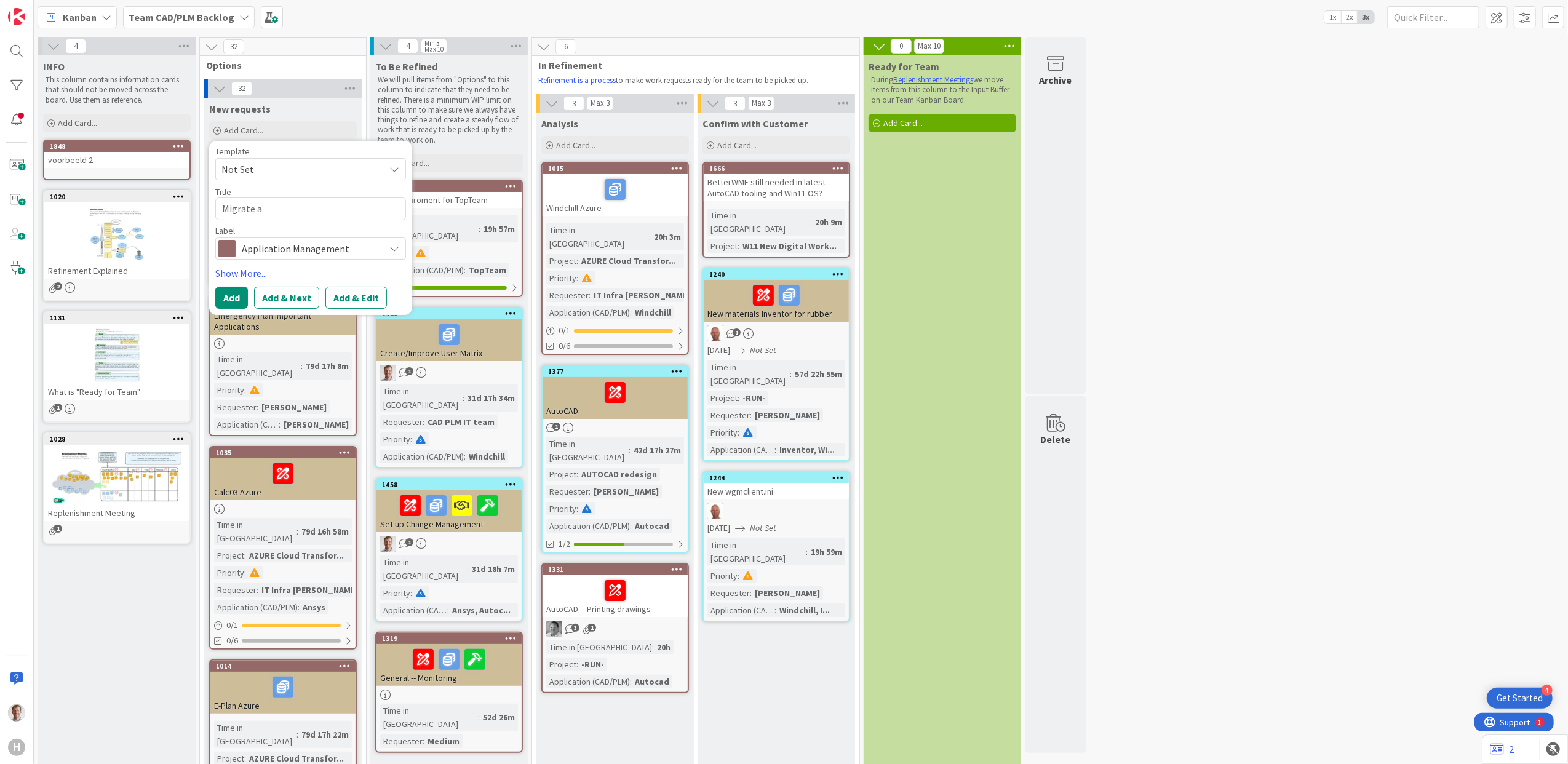
type textarea "x"
type textarea "Migrate al"
type textarea "x"
type textarea "Migrate all"
type textarea "x"
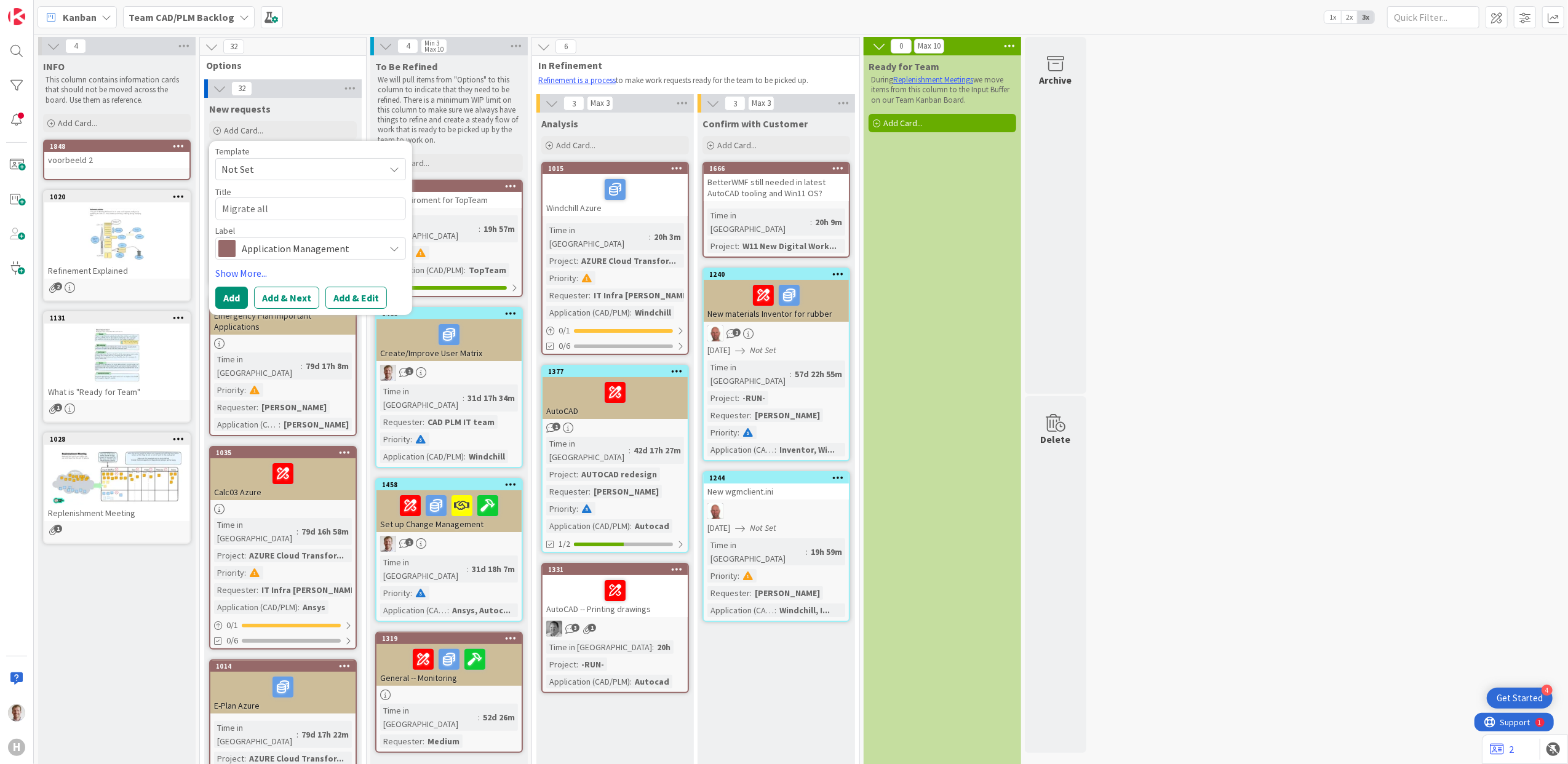
type textarea "Migrate all"
type textarea "x"
type textarea "Migrate all H"
type textarea "x"
type textarea "Migrate all HD"
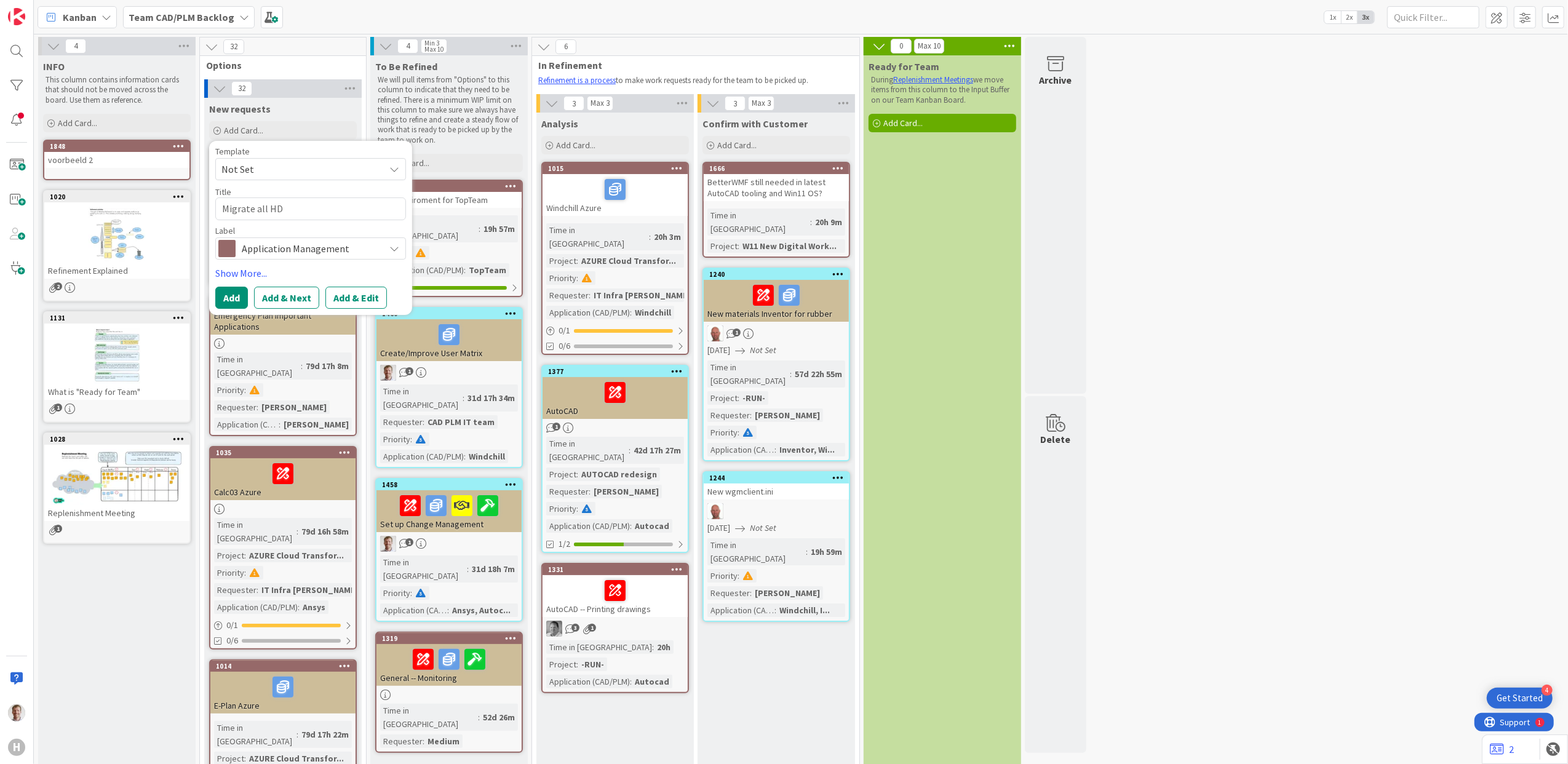
type textarea "x"
type textarea "Migrate all HDR"
type textarea "x"
type textarea "Migrate all HDR"
type textarea "x"
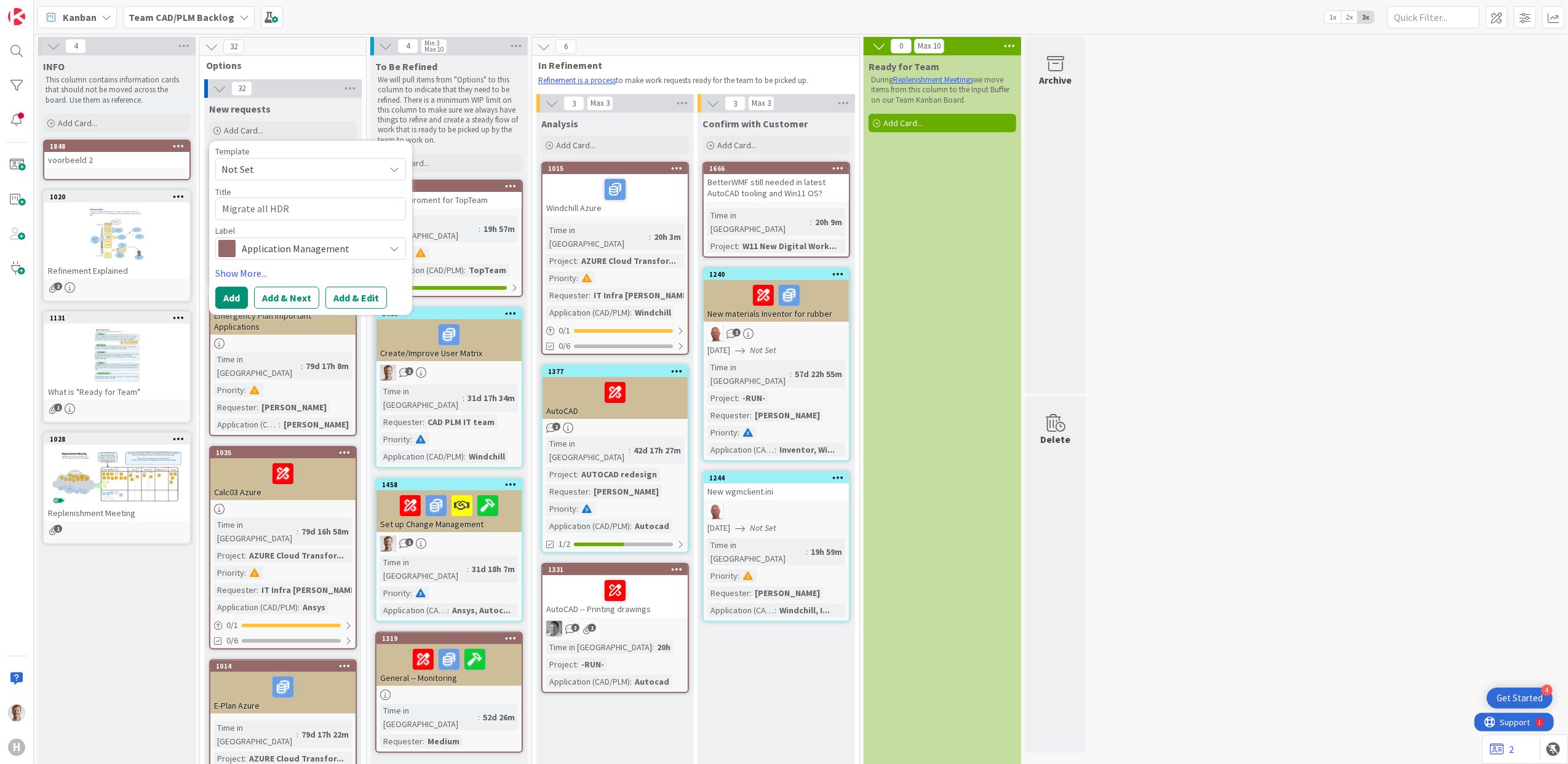
type textarea "Migrate all HDR f"
type textarea "x"
type textarea "Migrate all HDR fu"
type textarea "x"
type textarea "Migrate all HDR fun"
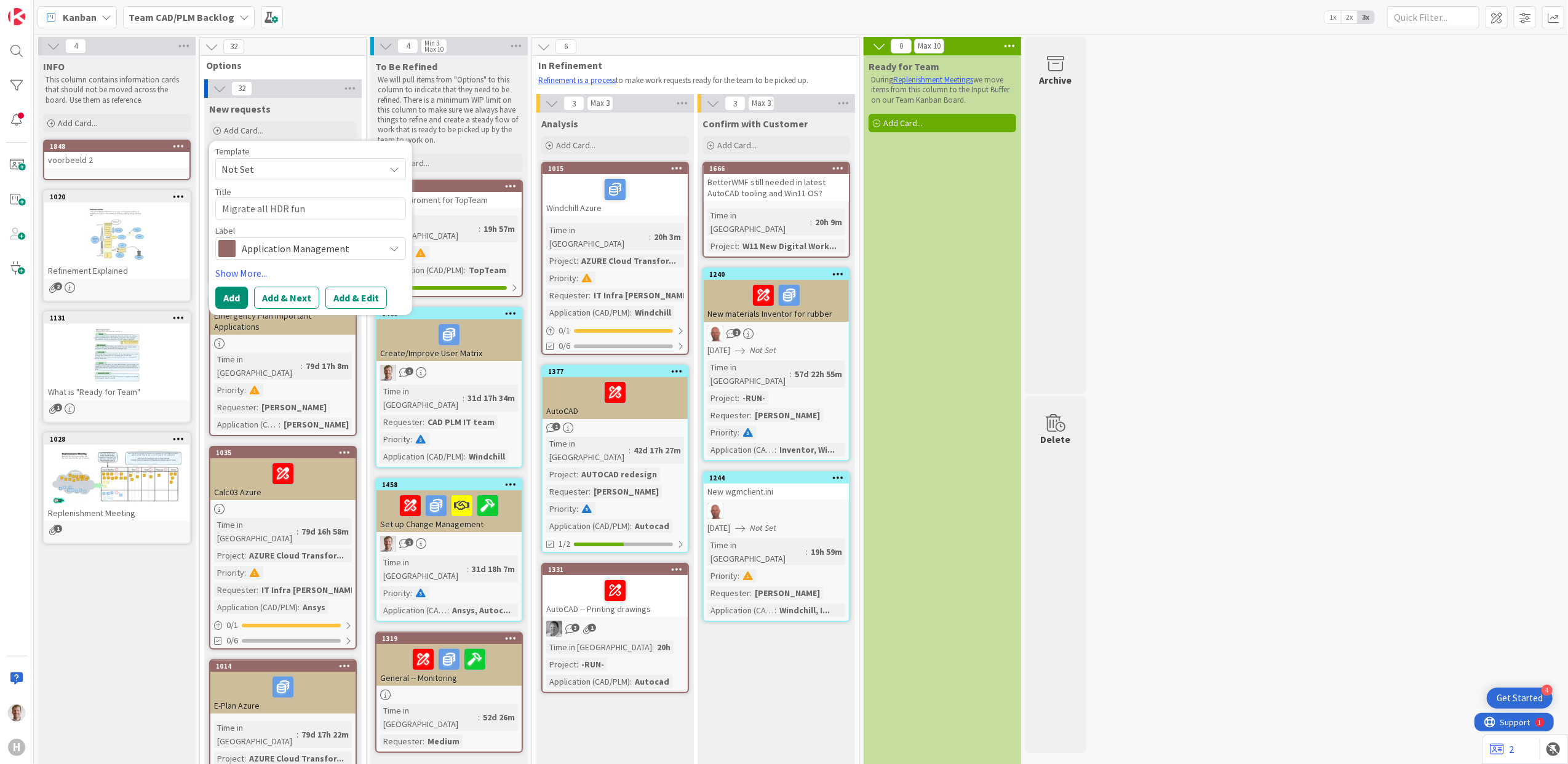
type textarea "x"
type textarea "Migrate all HDR func"
type textarea "x"
type textarea "Migrate all HDR functi"
type textarea "x"
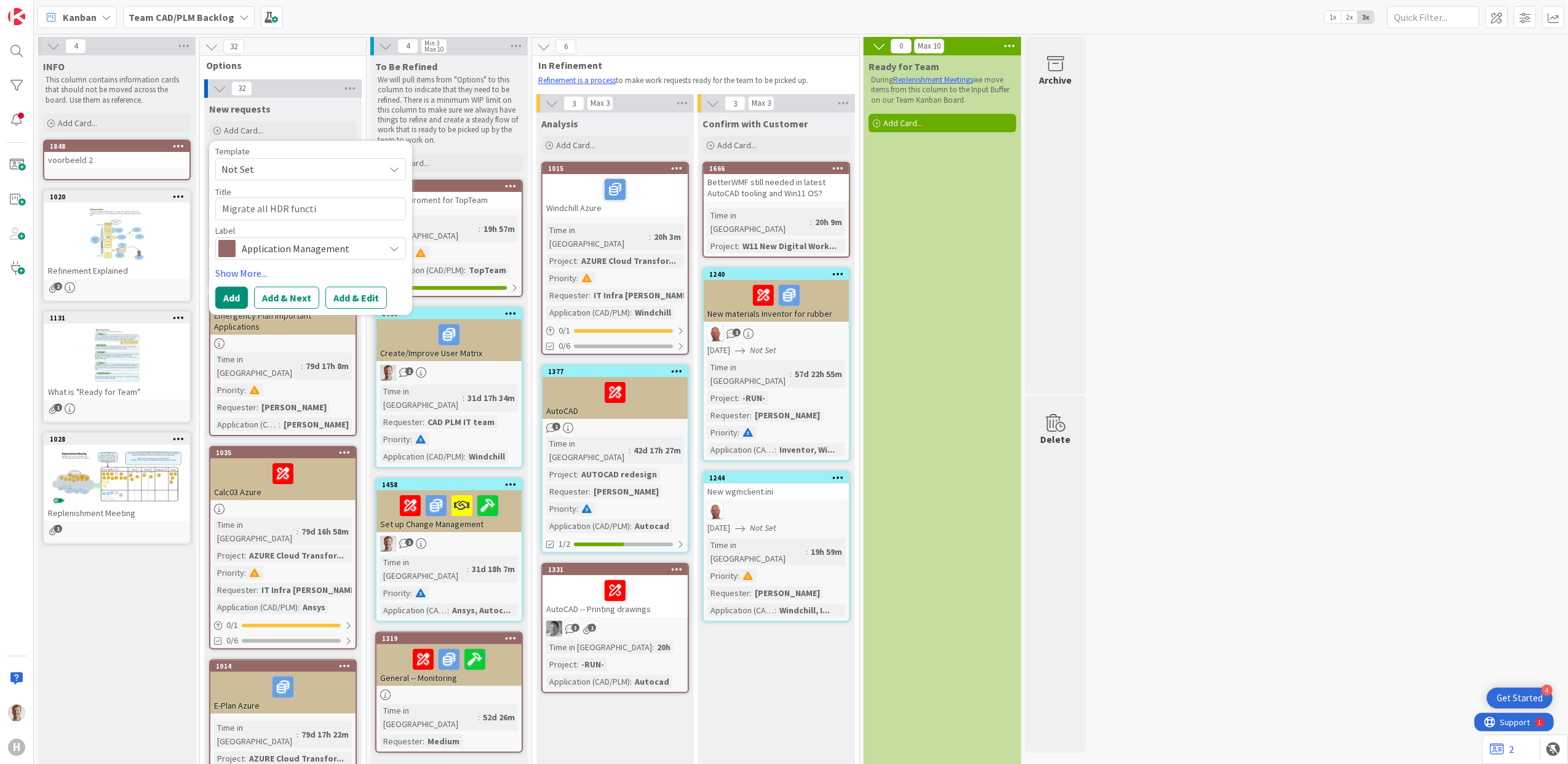
type textarea "Migrate all HDR functio"
type textarea "x"
type textarea "Migrate all HDR function"
type textarea "x"
type textarea "Migrate all HDR functiona"
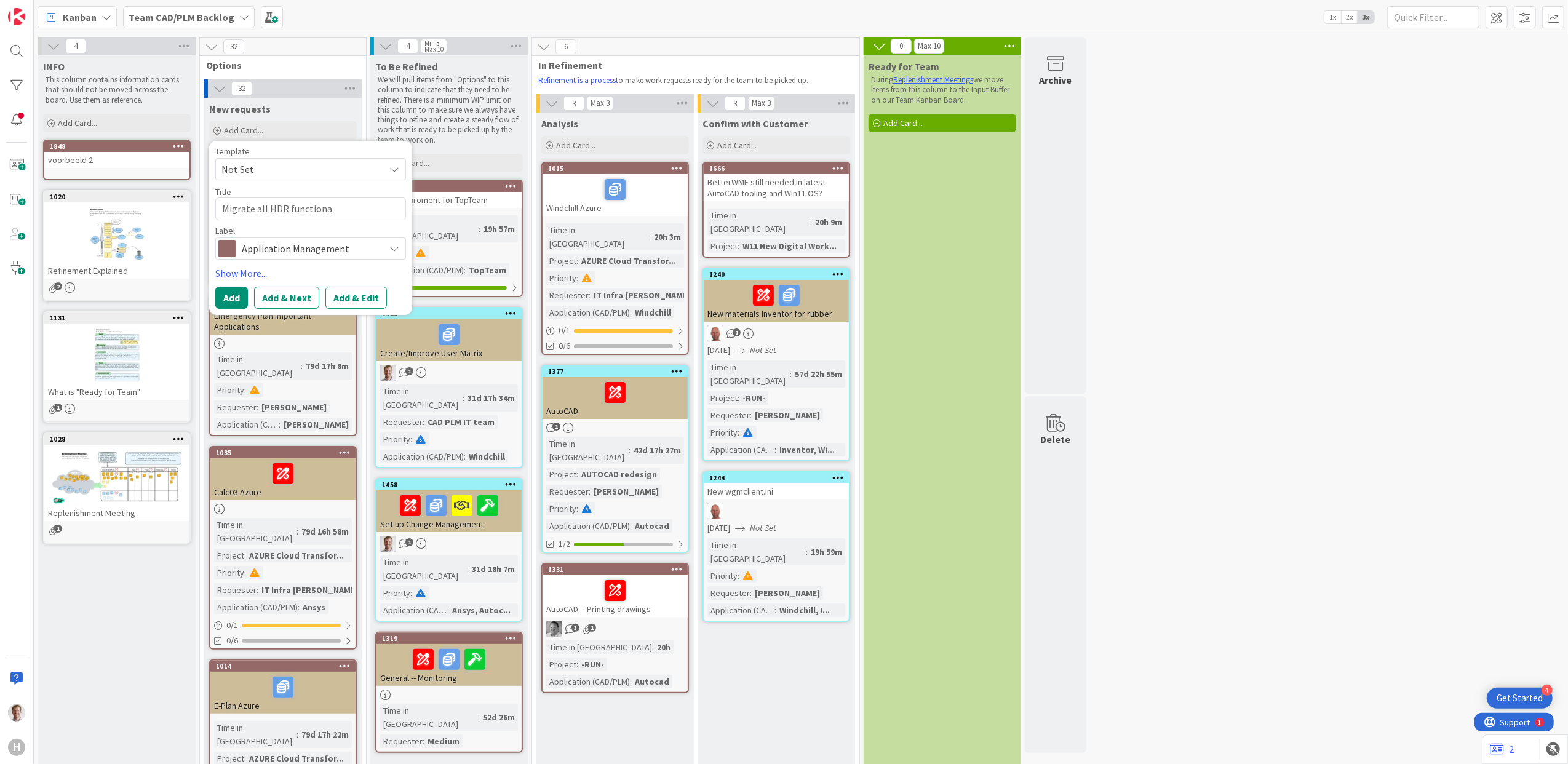
type textarea "x"
type textarea "Migrate all HDR functional"
type textarea "x"
type textarea "Migrate all HDR functionali"
type textarea "x"
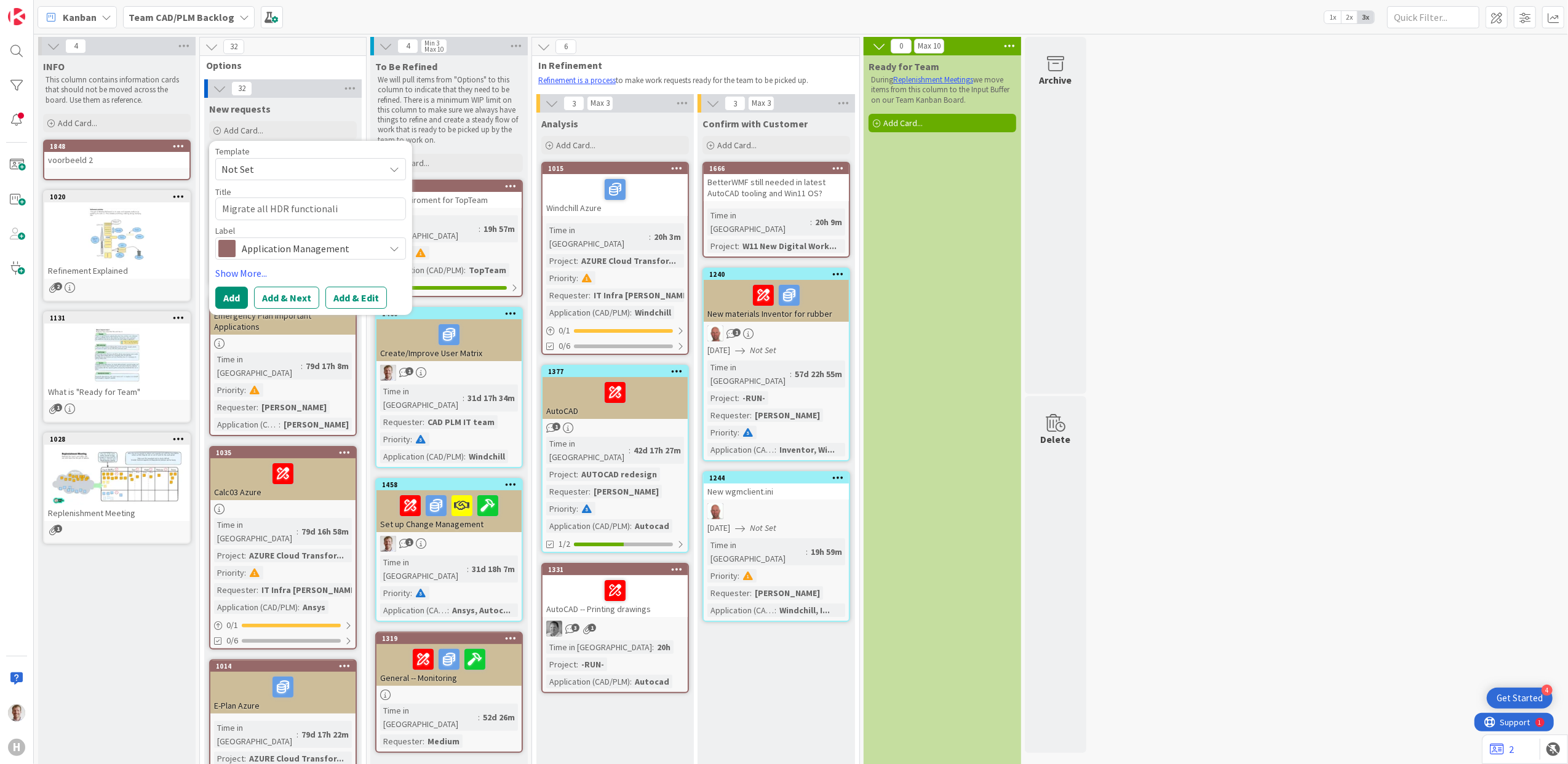
type textarea "Migrate all HDR functionalit"
type textarea "x"
type textarea "Migrate all HDR functionaliti"
type textarea "x"
type textarea "Migrate all HDR functionalitie"
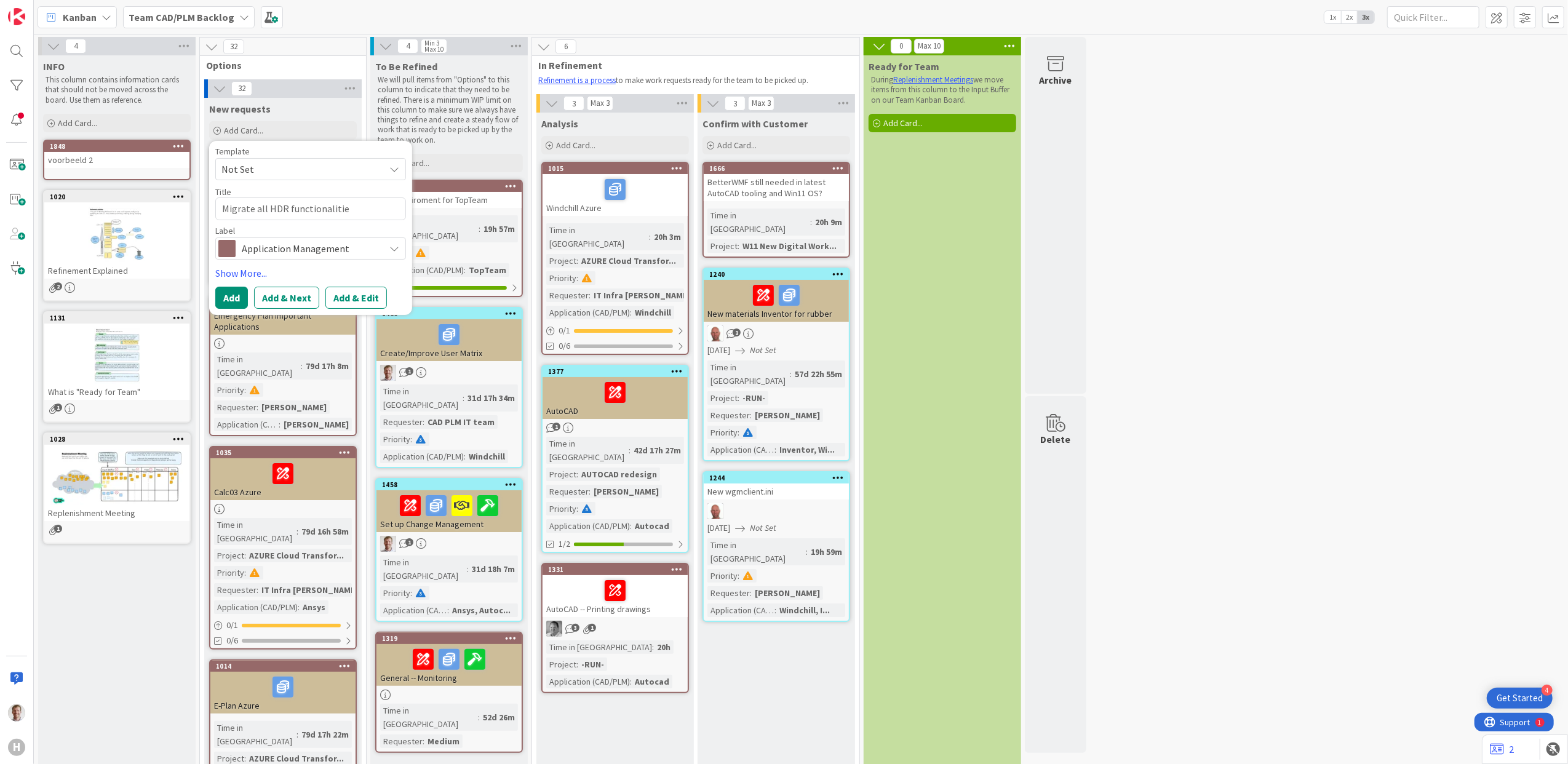
type textarea "x"
type textarea "Migrate all HDR functionalities"
type textarea "x"
type textarea "Migrate all HDR functionalities"
type textarea "x"
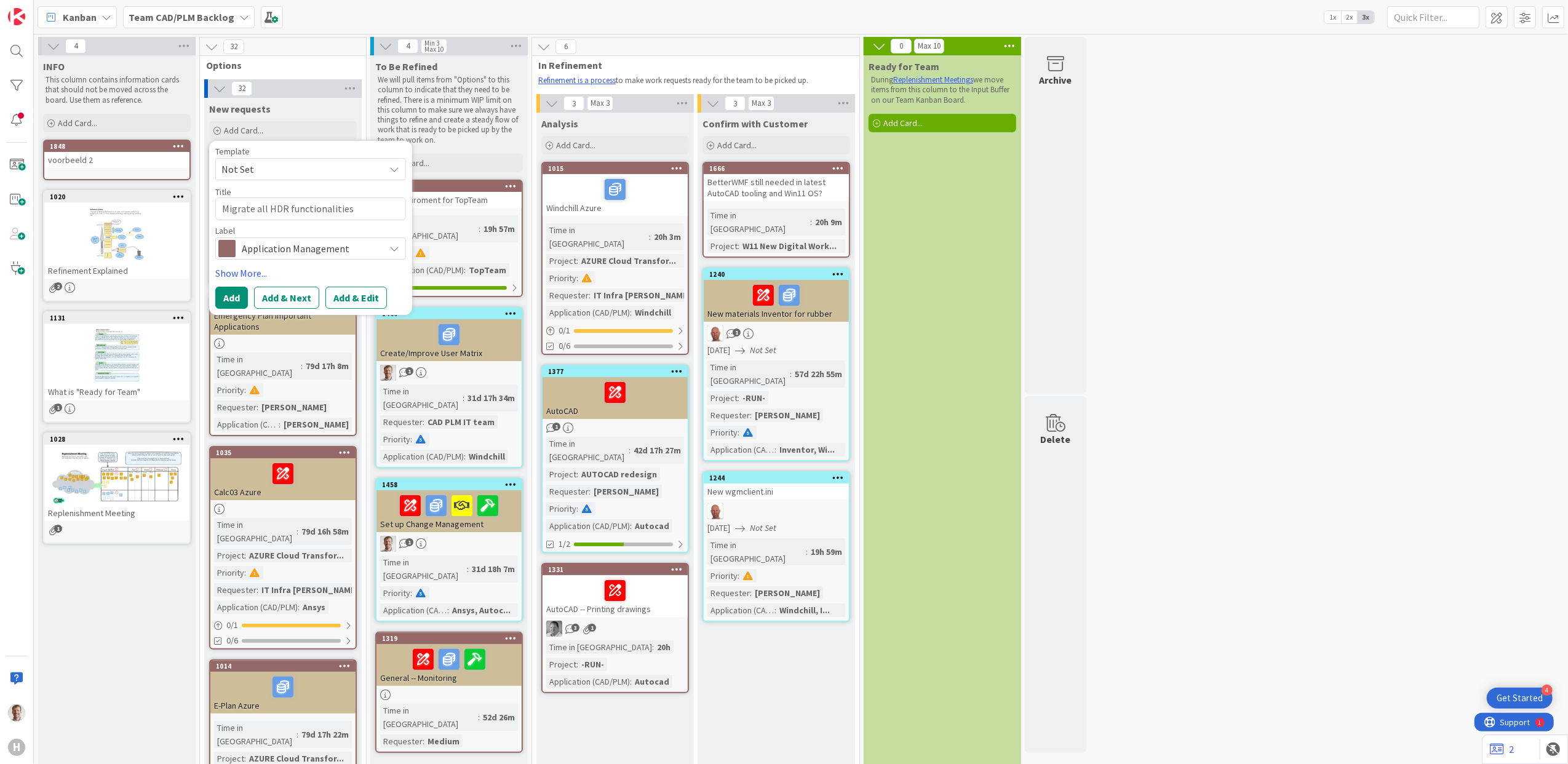
type textarea "Migrate all HDR functionalities t"
type textarea "x"
type textarea "Migrate all HDR functionalities to"
type textarea "x"
type textarea "Migrate all HDR functionalities to"
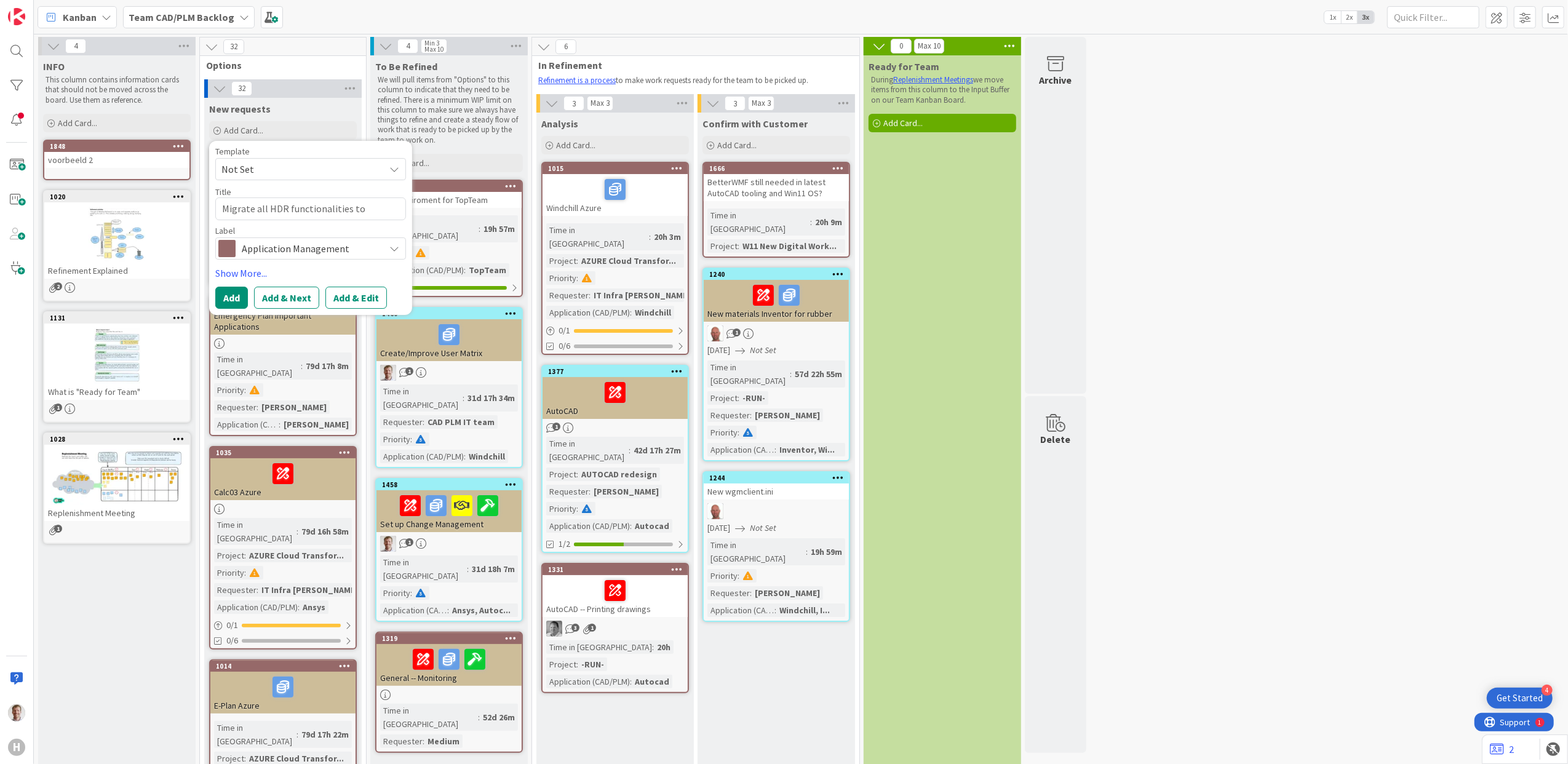
type textarea "x"
type textarea "Migrate all HDR functionalities to o"
type textarea "x"
type textarea "Migrate all HDR functionalities to ot"
type textarea "x"
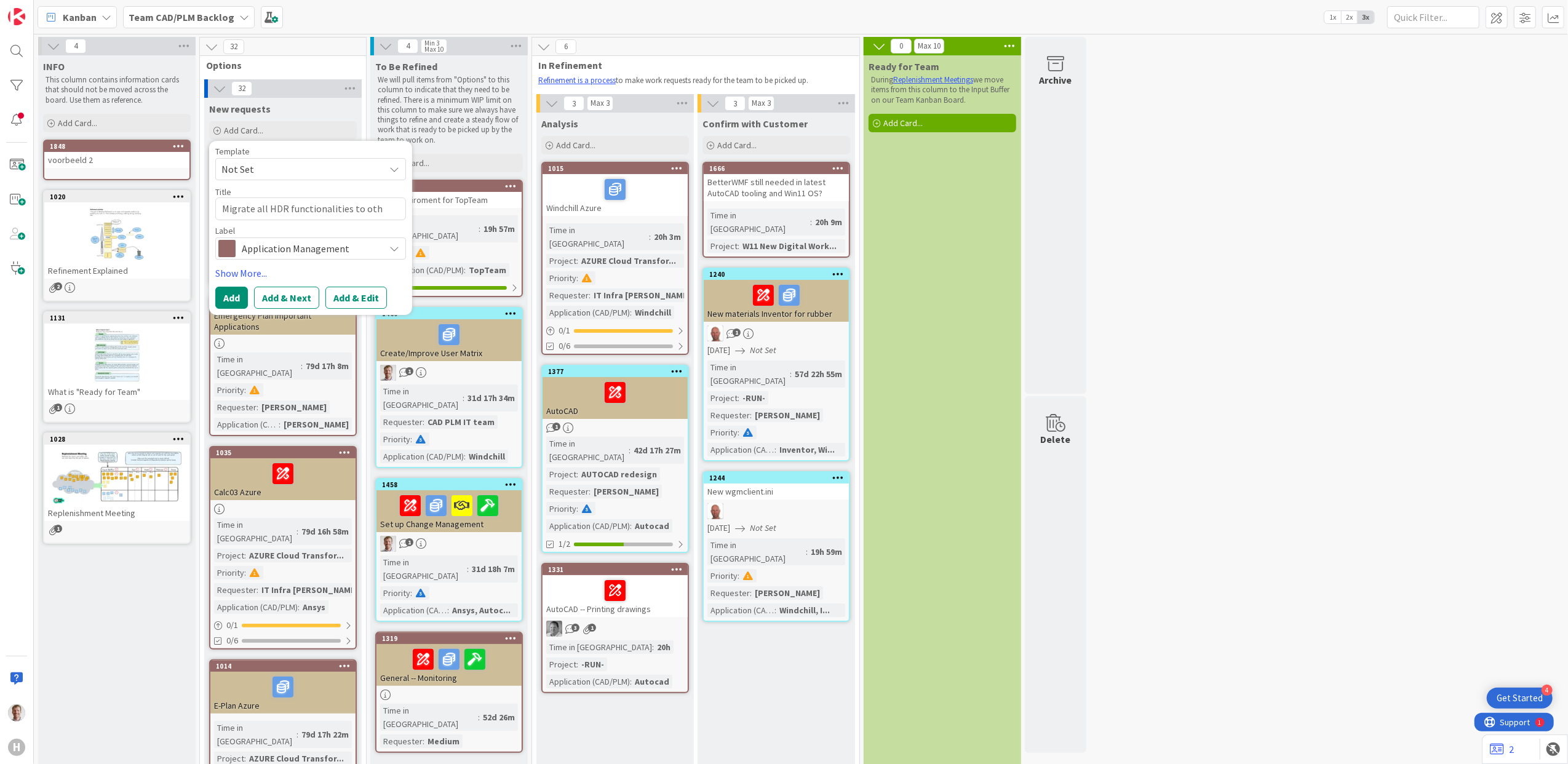
type textarea "Migrate all HDR functionalities to othe"
type textarea "x"
type textarea "Migrate all HDR functionalities to other"
type textarea "x"
type textarea "Migrate all HDR functionalities to other"
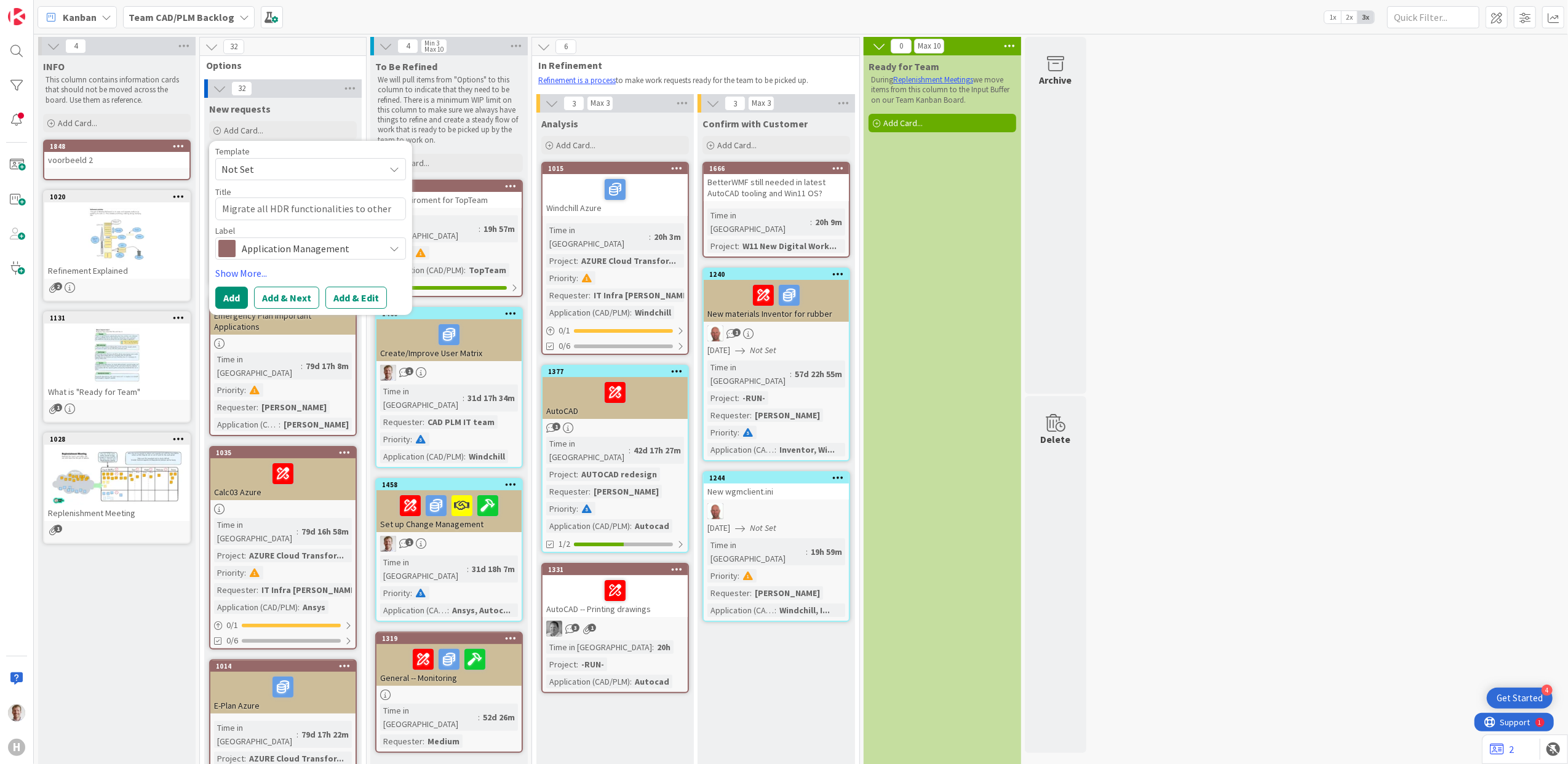
type textarea "x"
type textarea "Migrate all HDR functionalities to other a"
type textarea "x"
type textarea "Migrate all HDR functionalities to other ap"
type textarea "x"
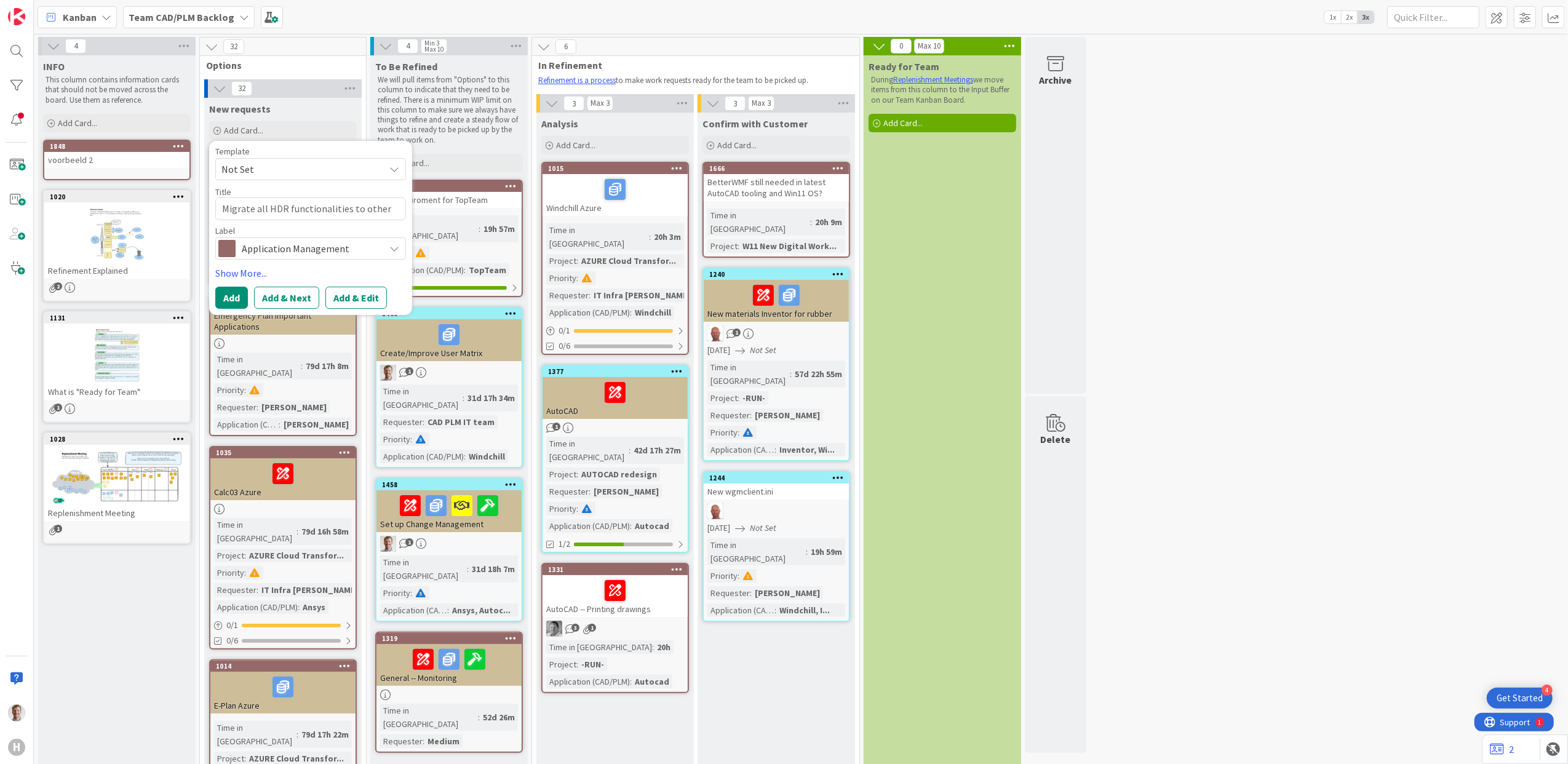
type textarea "Migrate all HDR functionalities to other app"
type textarea "x"
type textarea "Migrate all HDR functionalities to other appl"
type textarea "x"
type textarea "Migrate all HDR functionalities to other appli"
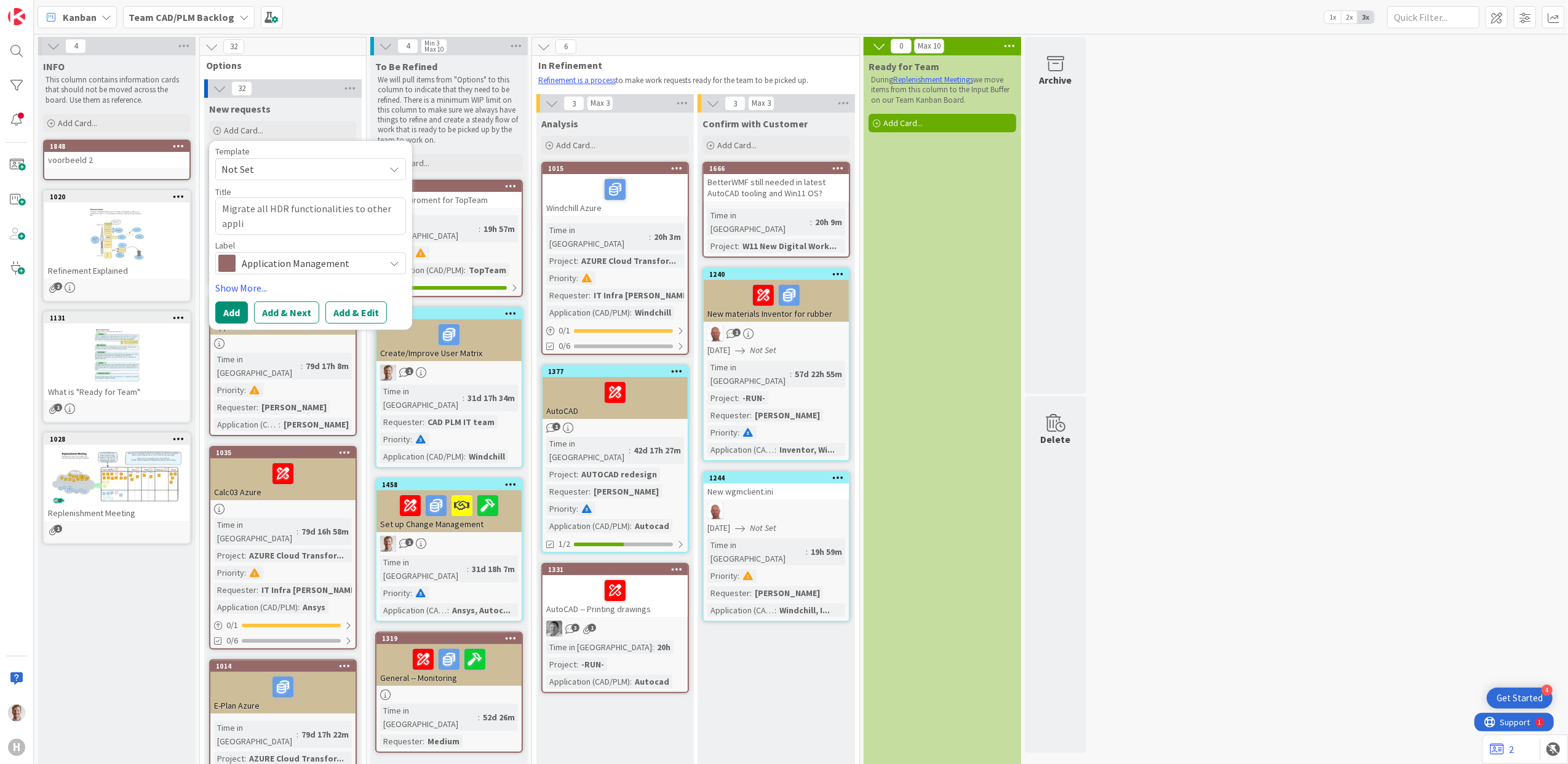
type textarea "x"
type textarea "Migrate all HDR functionalities to other applic"
type textarea "x"
type textarea "Migrate all HDR functionalities to other applica"
type textarea "x"
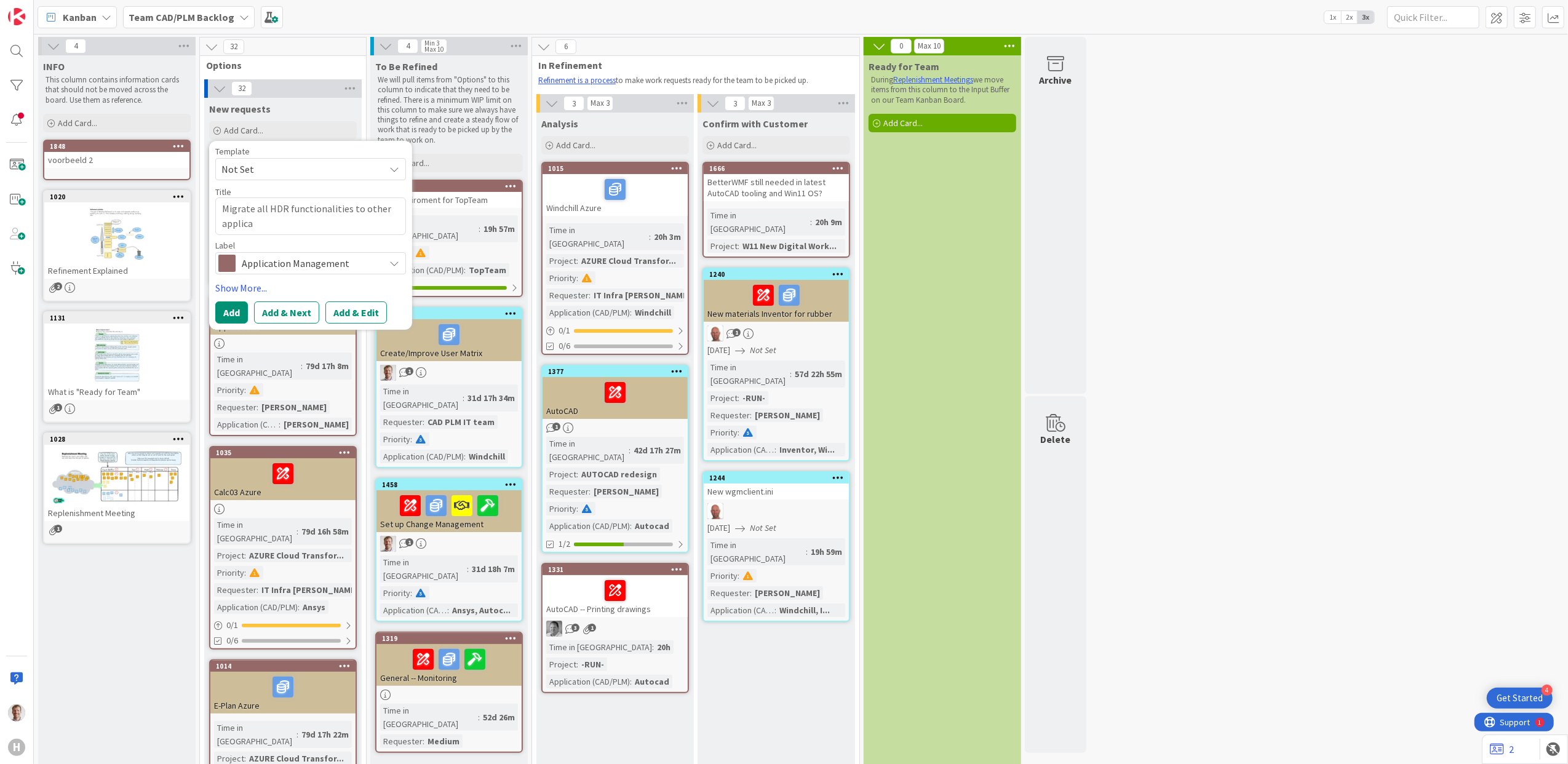
type textarea "Migrate all HDR functionalities to other applicat"
type textarea "x"
type textarea "Migrate all HDR functionalities to other applicati"
type textarea "x"
type textarea "Migrate all HDR functionalities to other applicatio"
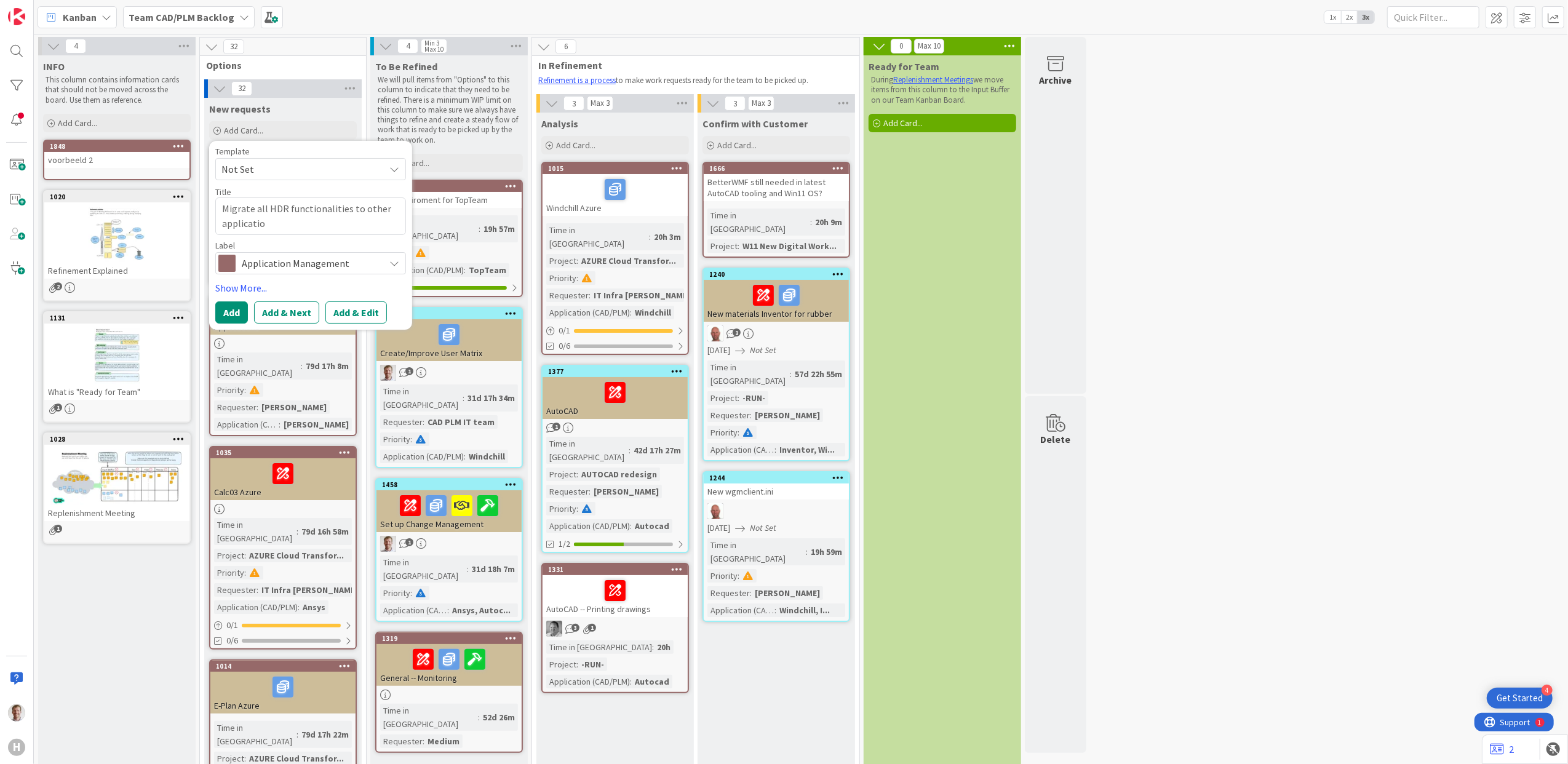
type textarea "x"
type textarea "Migrate all HDR functionalities to other application"
click at [299, 253] on div "Application Management" at bounding box center [311, 264] width 191 height 22
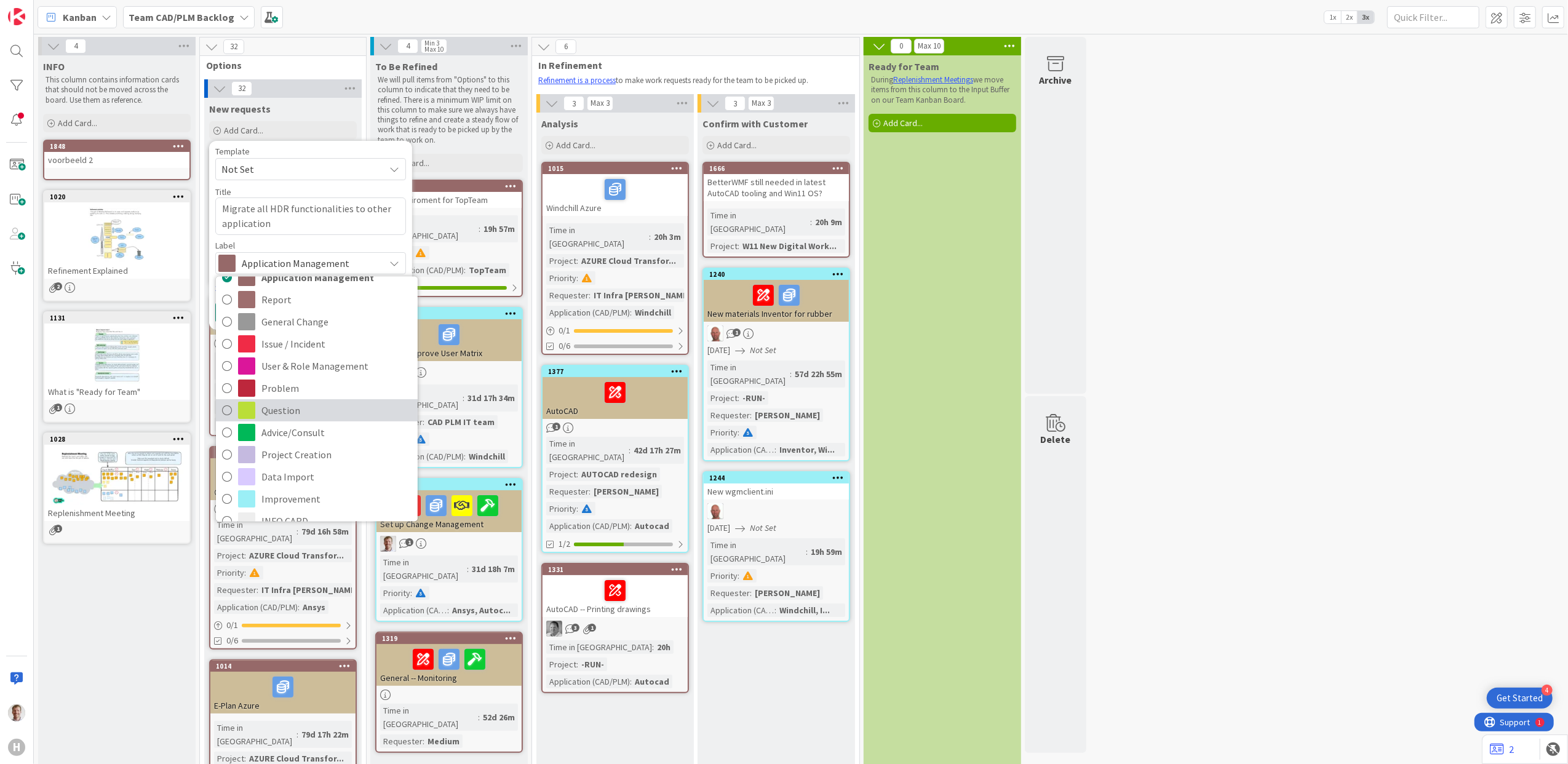
scroll to position [31, 0]
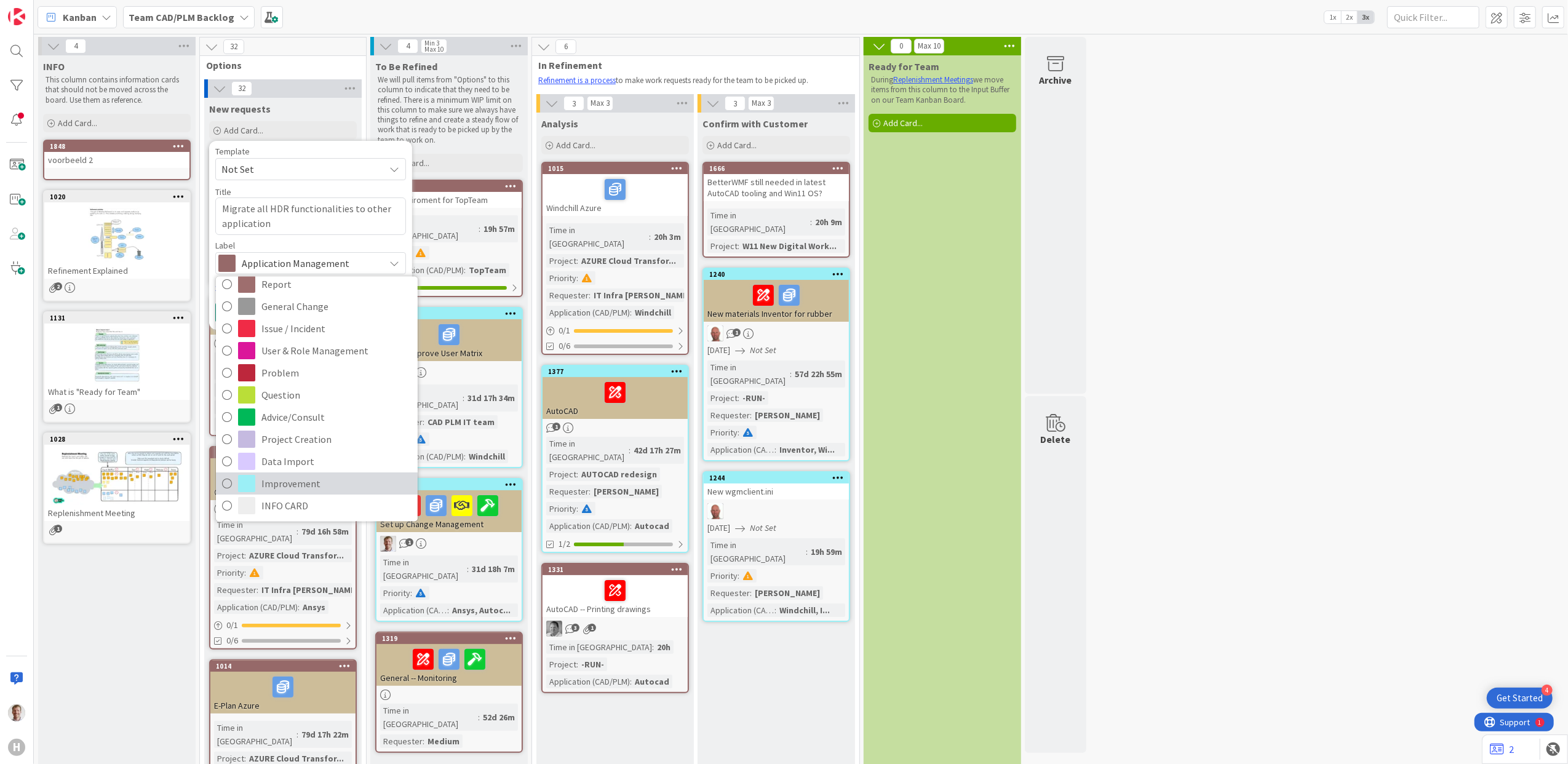
click at [321, 480] on span "Improvement" at bounding box center [337, 483] width 150 height 18
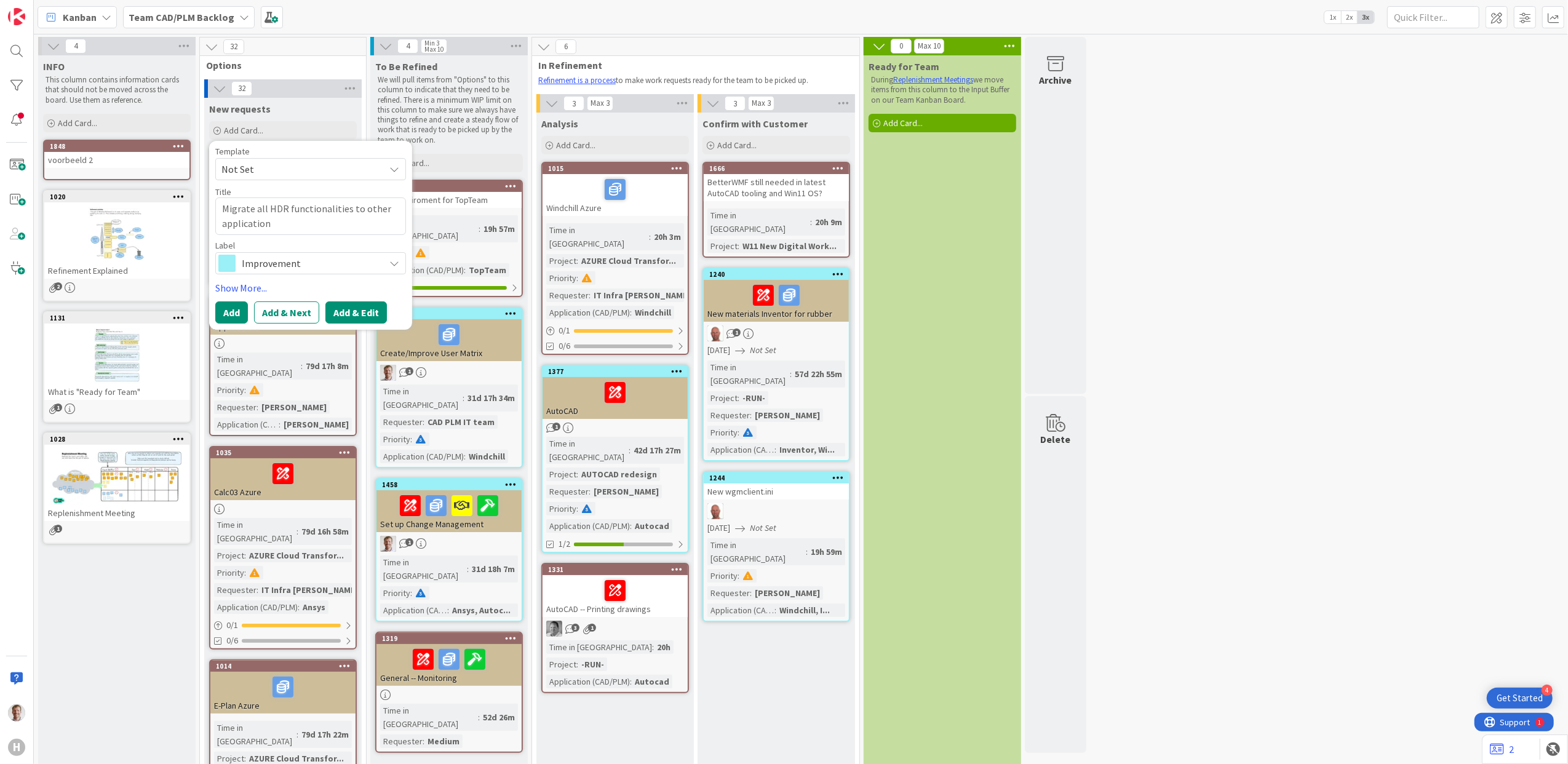
click at [348, 308] on button "Add & Edit" at bounding box center [356, 313] width 62 height 22
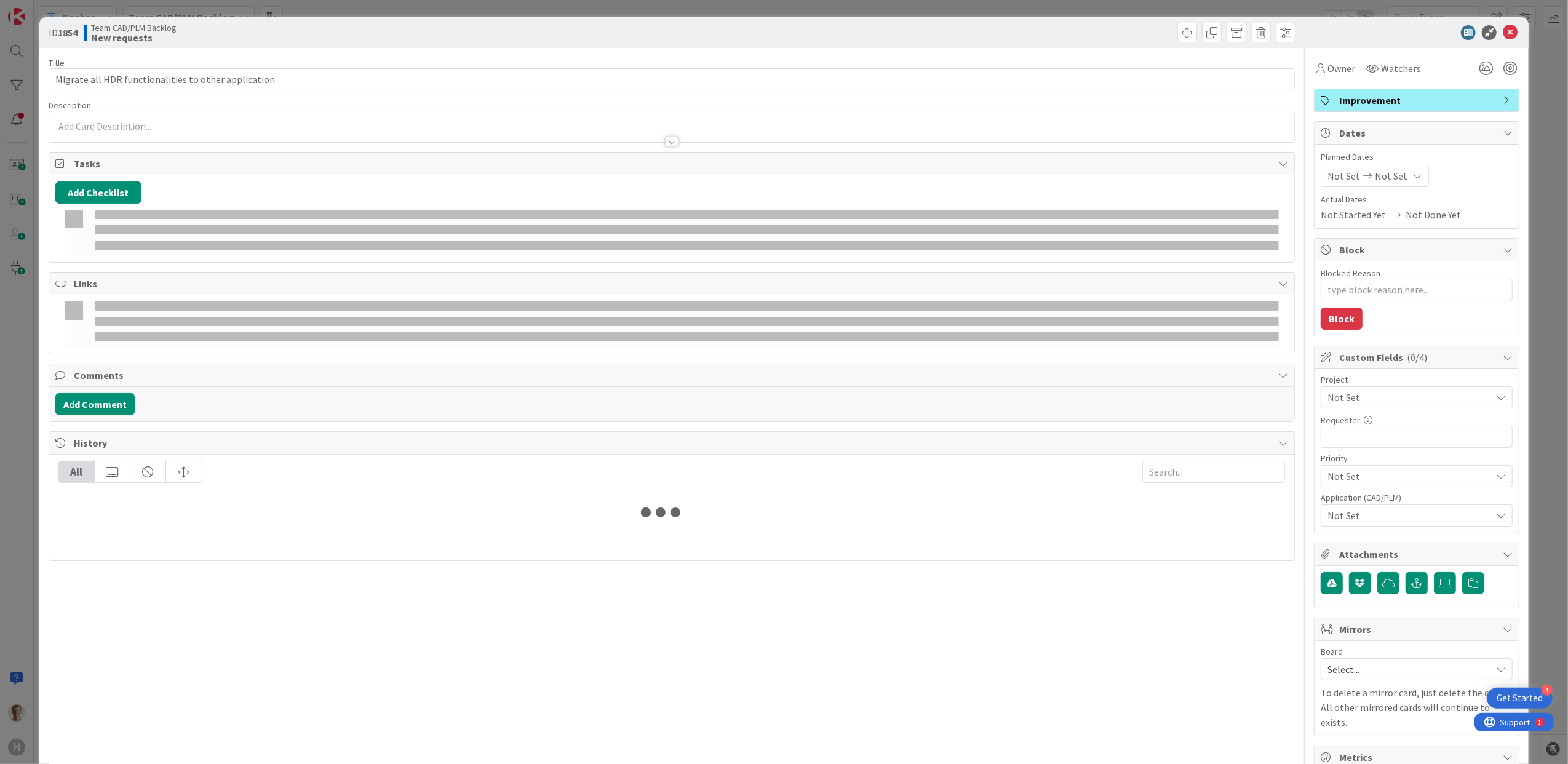
type textarea "x"
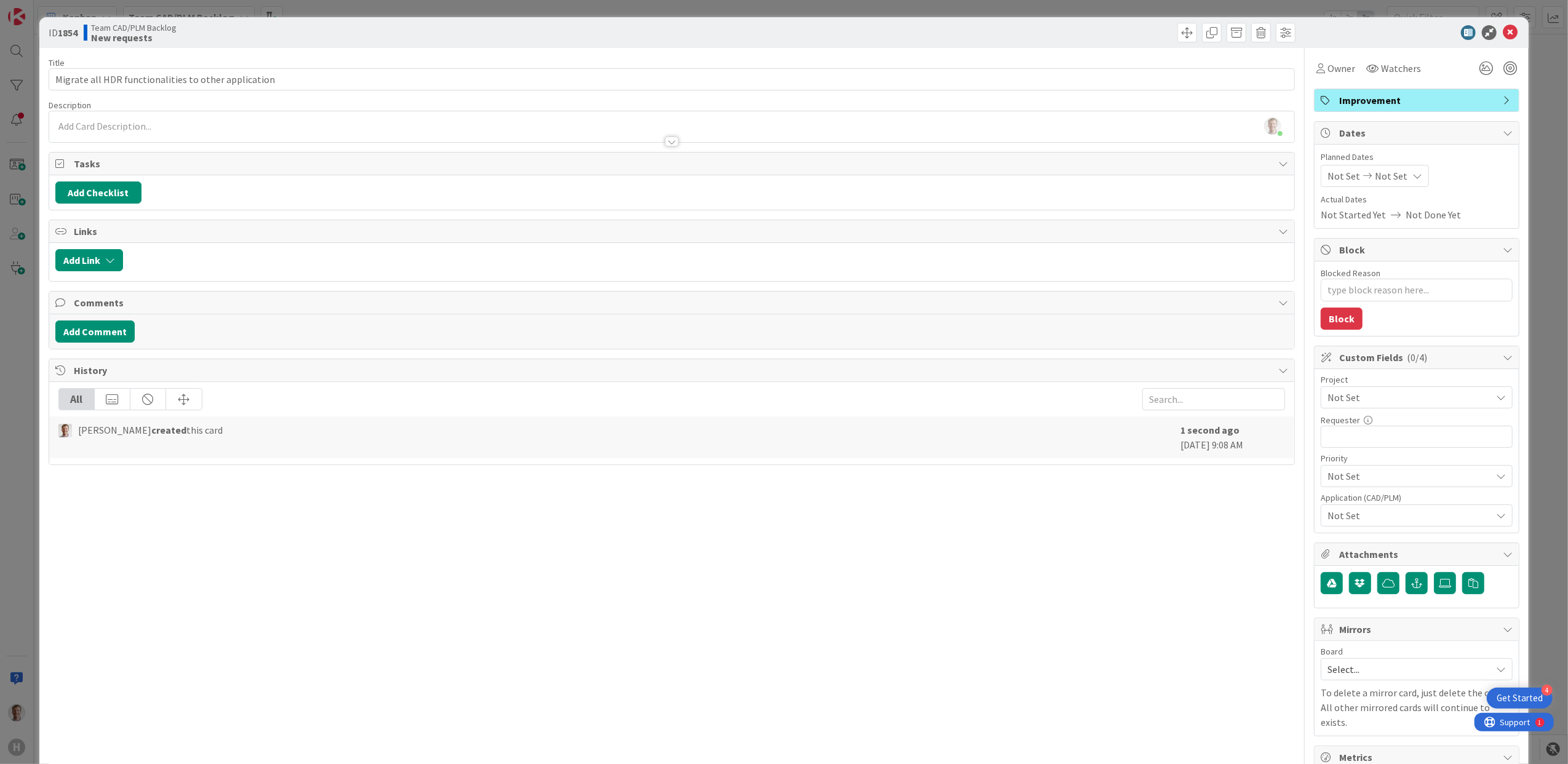
click at [666, 143] on div at bounding box center [672, 142] width 14 height 10
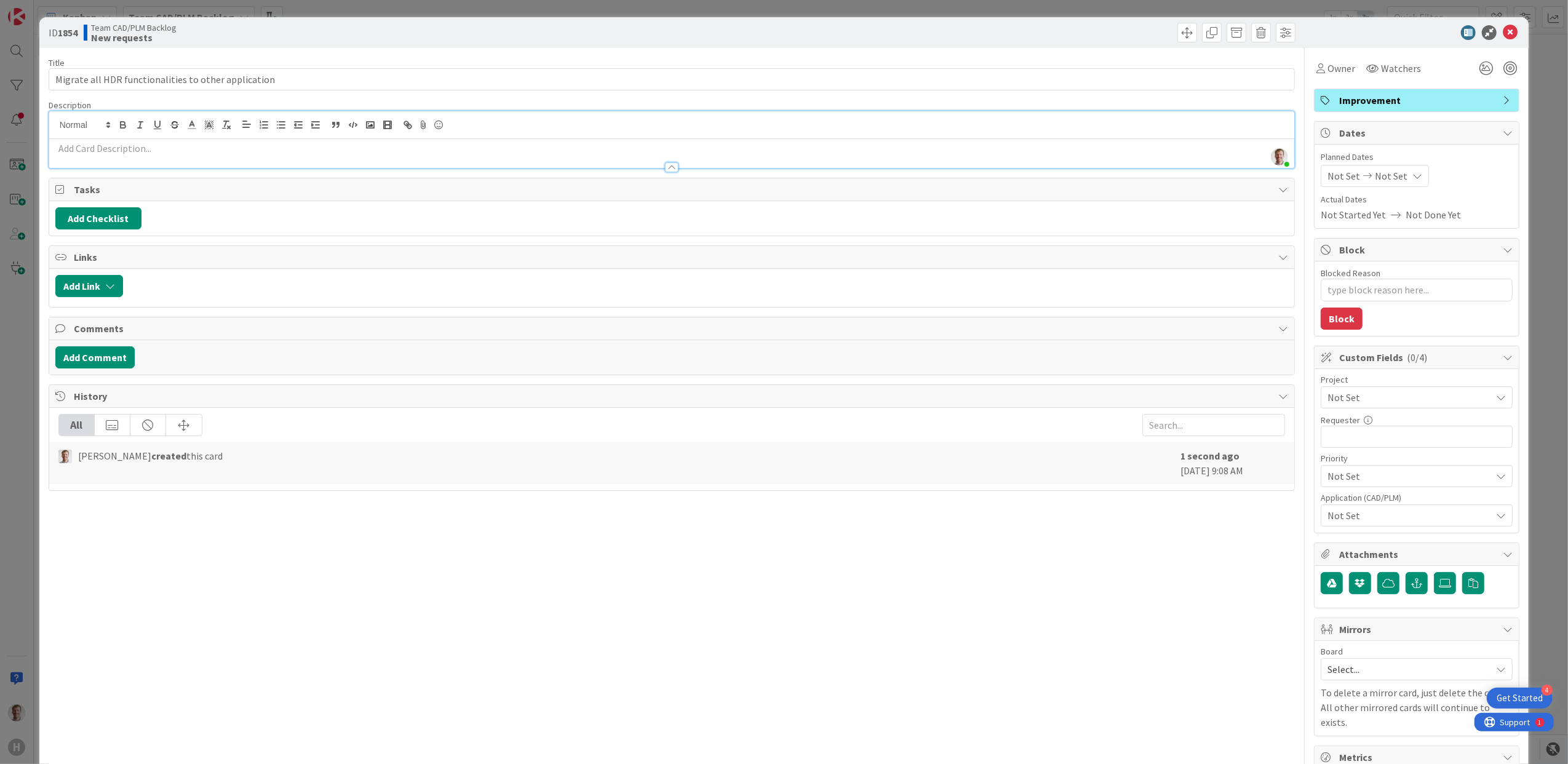
click at [284, 152] on p at bounding box center [673, 148] width 1234 height 14
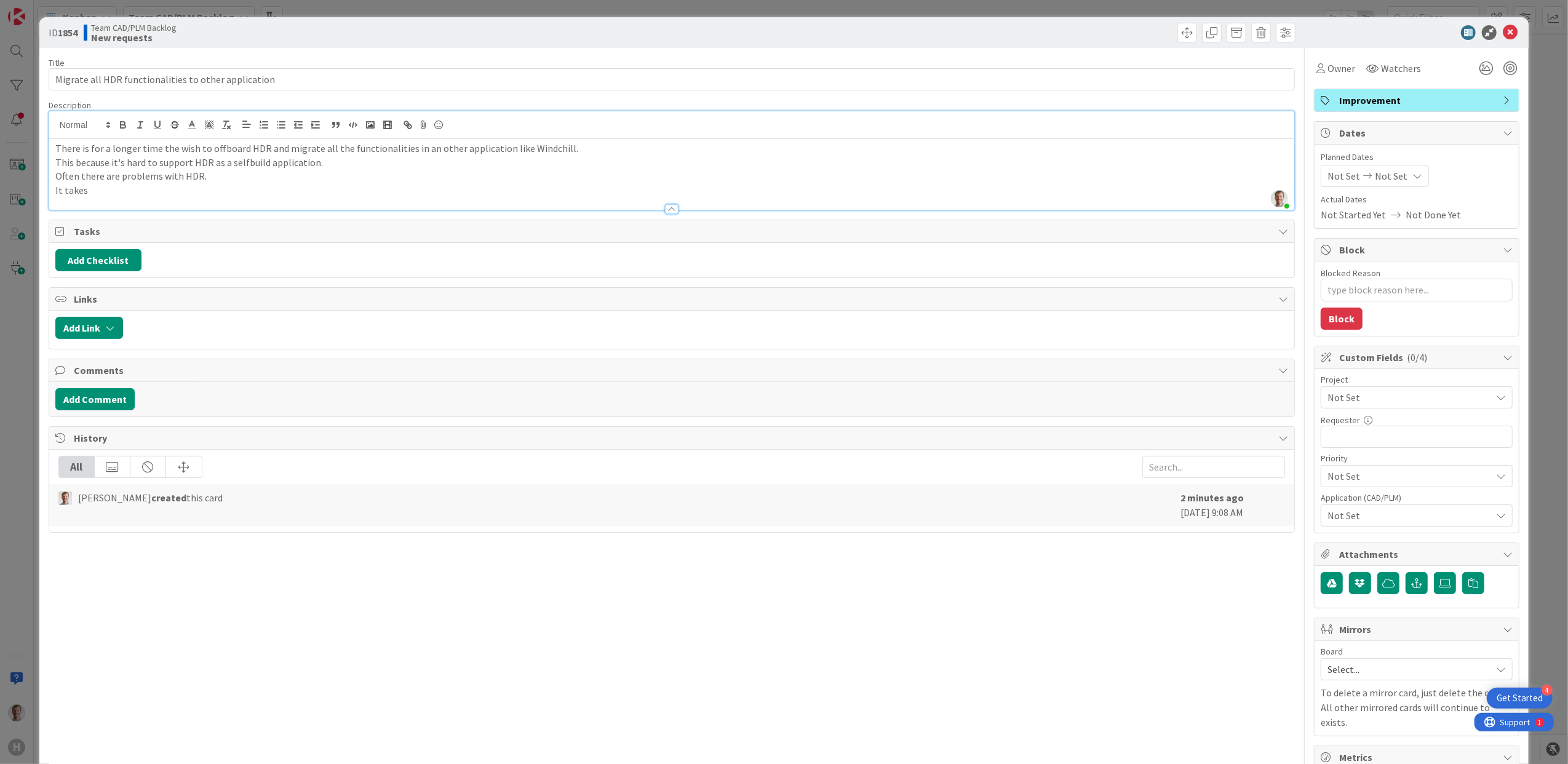
click at [68, 178] on p "Often there are problems with HDR." at bounding box center [673, 176] width 1234 height 14
click at [114, 178] on p "Monthly there are problems with HDR." at bounding box center [673, 176] width 1234 height 14
click at [254, 178] on p "Monthly there have been new problems with HDR." at bounding box center [673, 176] width 1234 height 14
click at [133, 186] on p "It takes" at bounding box center [673, 190] width 1234 height 14
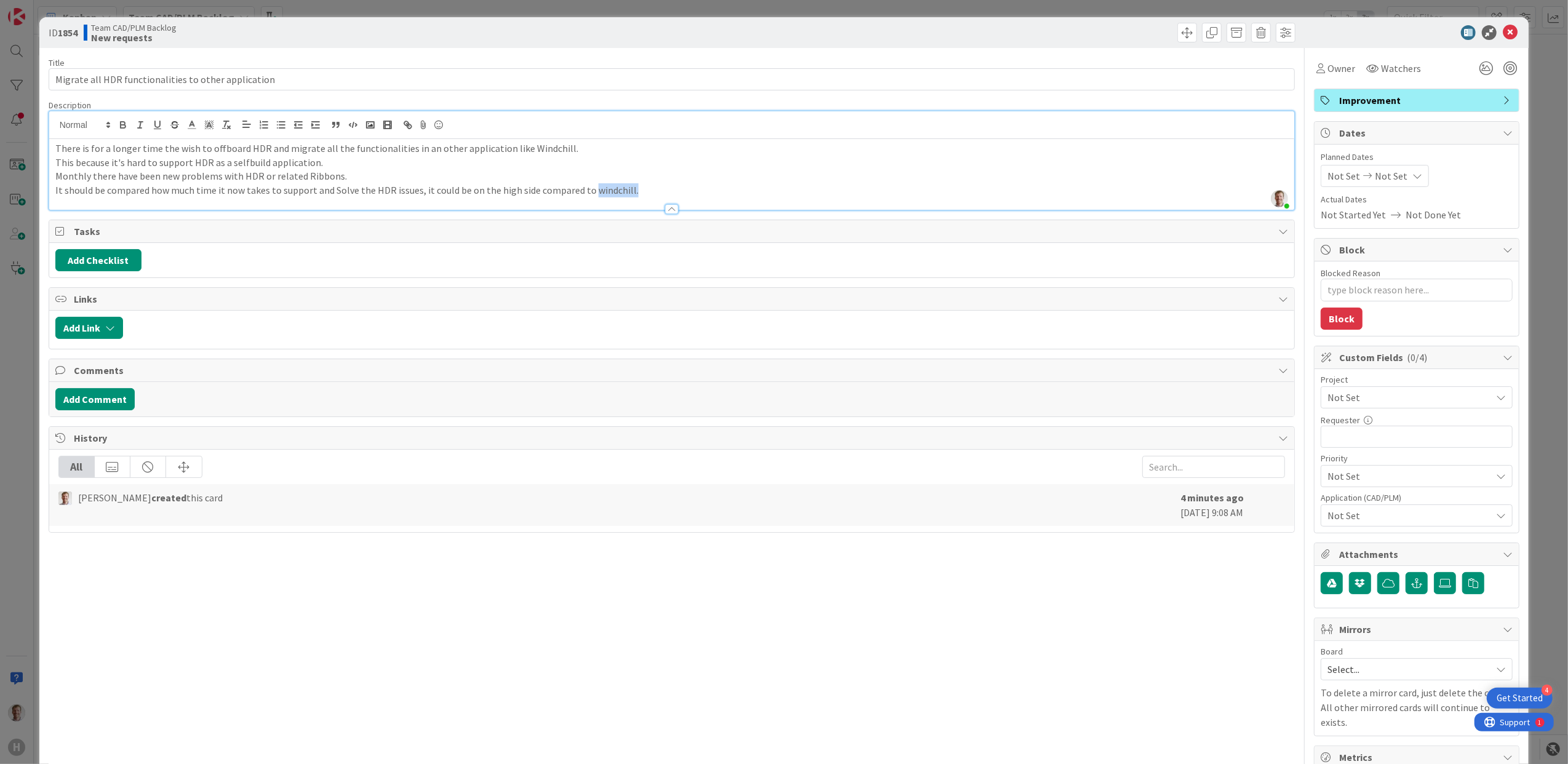
drag, startPoint x: 585, startPoint y: 191, endPoint x: 652, endPoint y: 190, distance: 67.0
click at [652, 190] on p "It should be compared how much time it now takes to support and Solve the HDR i…" at bounding box center [673, 190] width 1234 height 14
click at [594, 145] on p "There is for a longer time the wish to offboard HDR and migrate all the functio…" at bounding box center [673, 148] width 1234 height 14
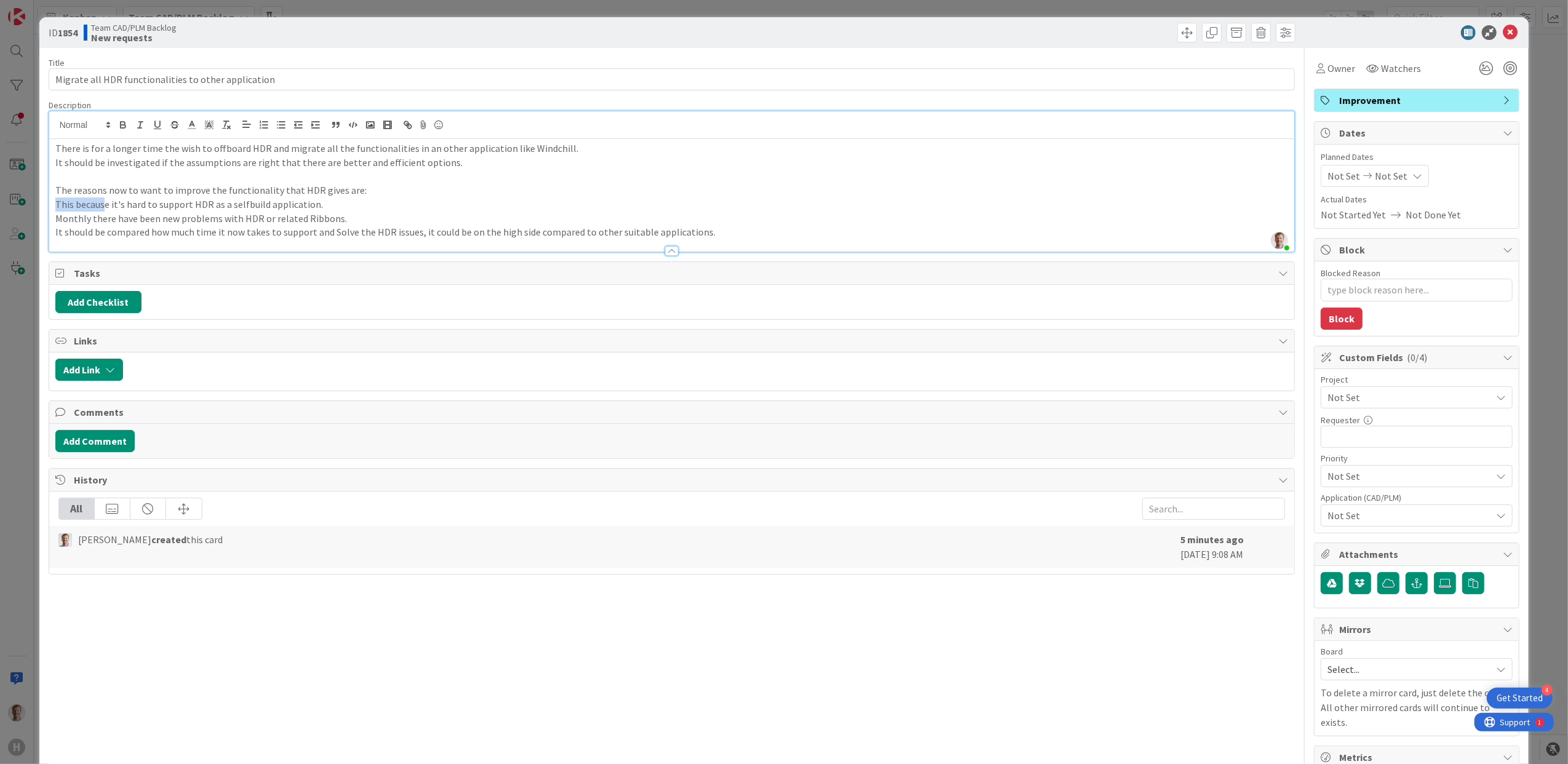
drag, startPoint x: 105, startPoint y: 205, endPoint x: 16, endPoint y: 208, distance: 89.1
click at [16, 208] on div "ID 1854 Team CAD/PLM Backlog New requests Title 52 / 128 Migrate all HDR functi…" at bounding box center [784, 382] width 1568 height 764
type textarea "x"
click at [456, 168] on p "It should be investigated if the assumptions are right that there are better an…" at bounding box center [673, 162] width 1234 height 14
drag, startPoint x: 342, startPoint y: 221, endPoint x: 34, endPoint y: 205, distance: 308.4
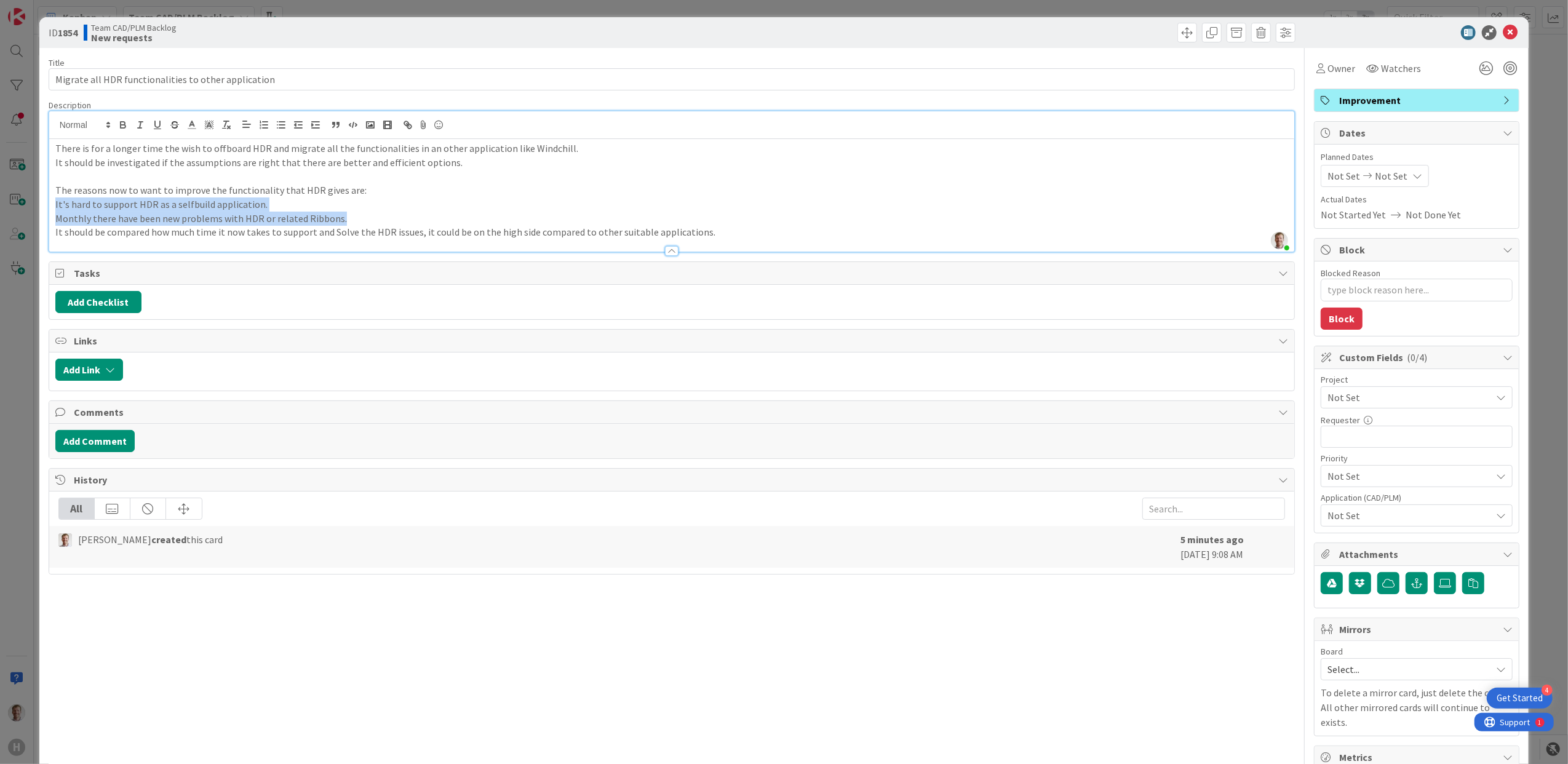
click at [34, 205] on div "ID 1854 Team CAD/PLM Backlog New requests Title 52 / 128 Migrate all HDR functi…" at bounding box center [784, 382] width 1568 height 764
click at [440, 129] on icon at bounding box center [438, 125] width 15 height 18
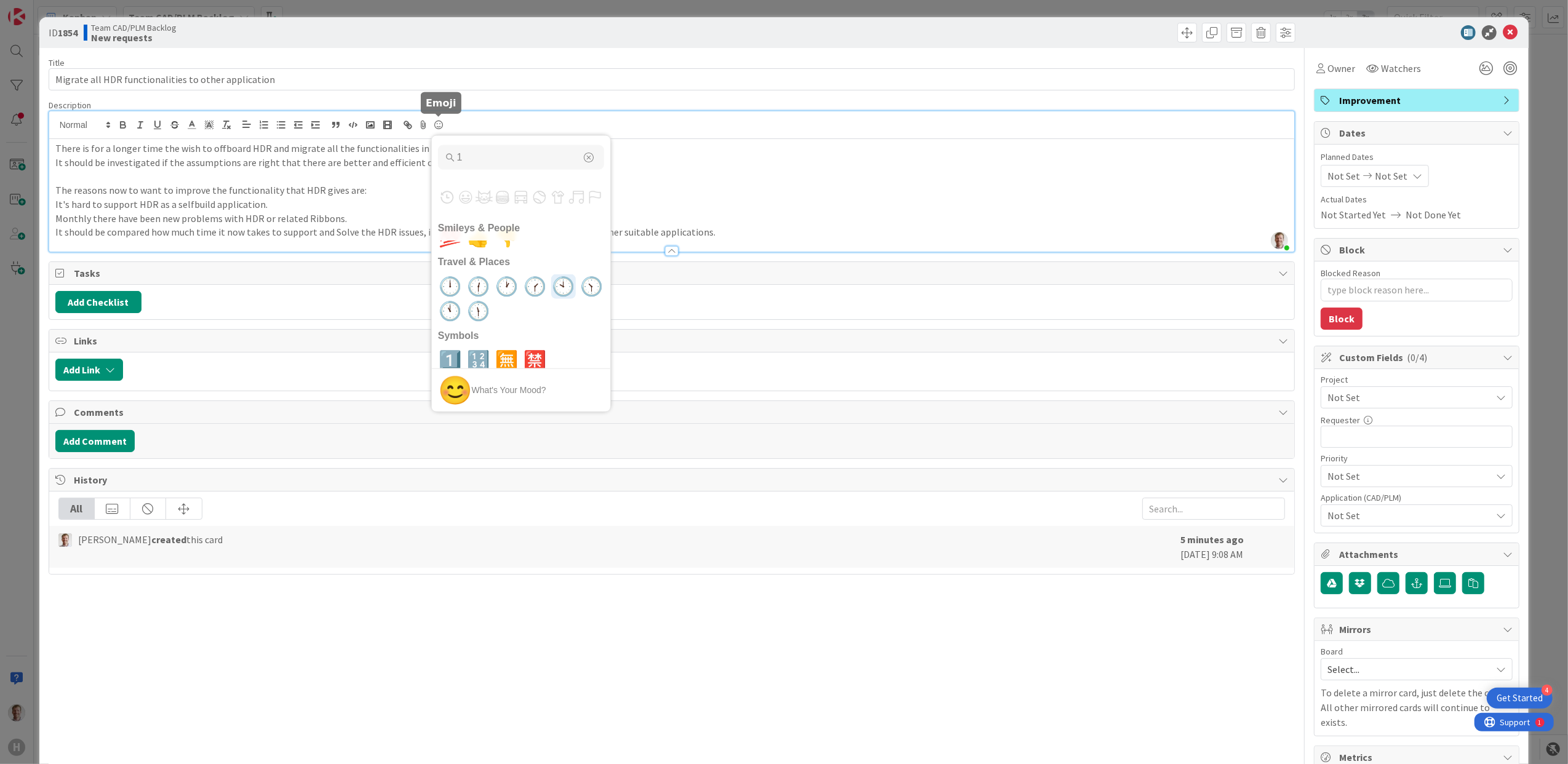
type input "1"
click at [451, 355] on span "1️⃣" at bounding box center [450, 356] width 29 height 25
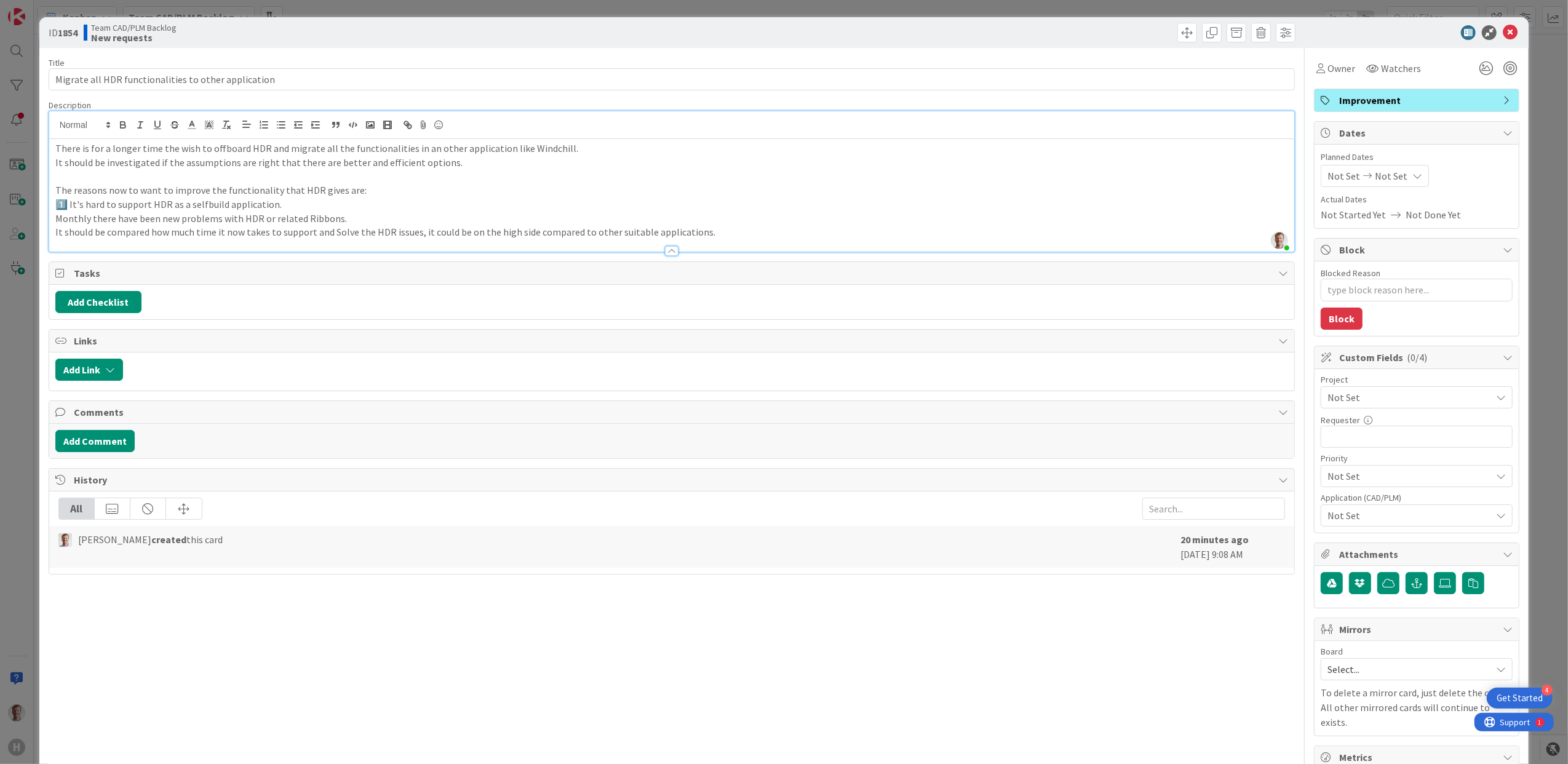
type textarea "x"
click at [53, 223] on div "There is for a longer time the wish to offboard HDR and migrate all the functio…" at bounding box center [672, 195] width 1246 height 113
click at [435, 124] on icon at bounding box center [438, 125] width 15 height 18
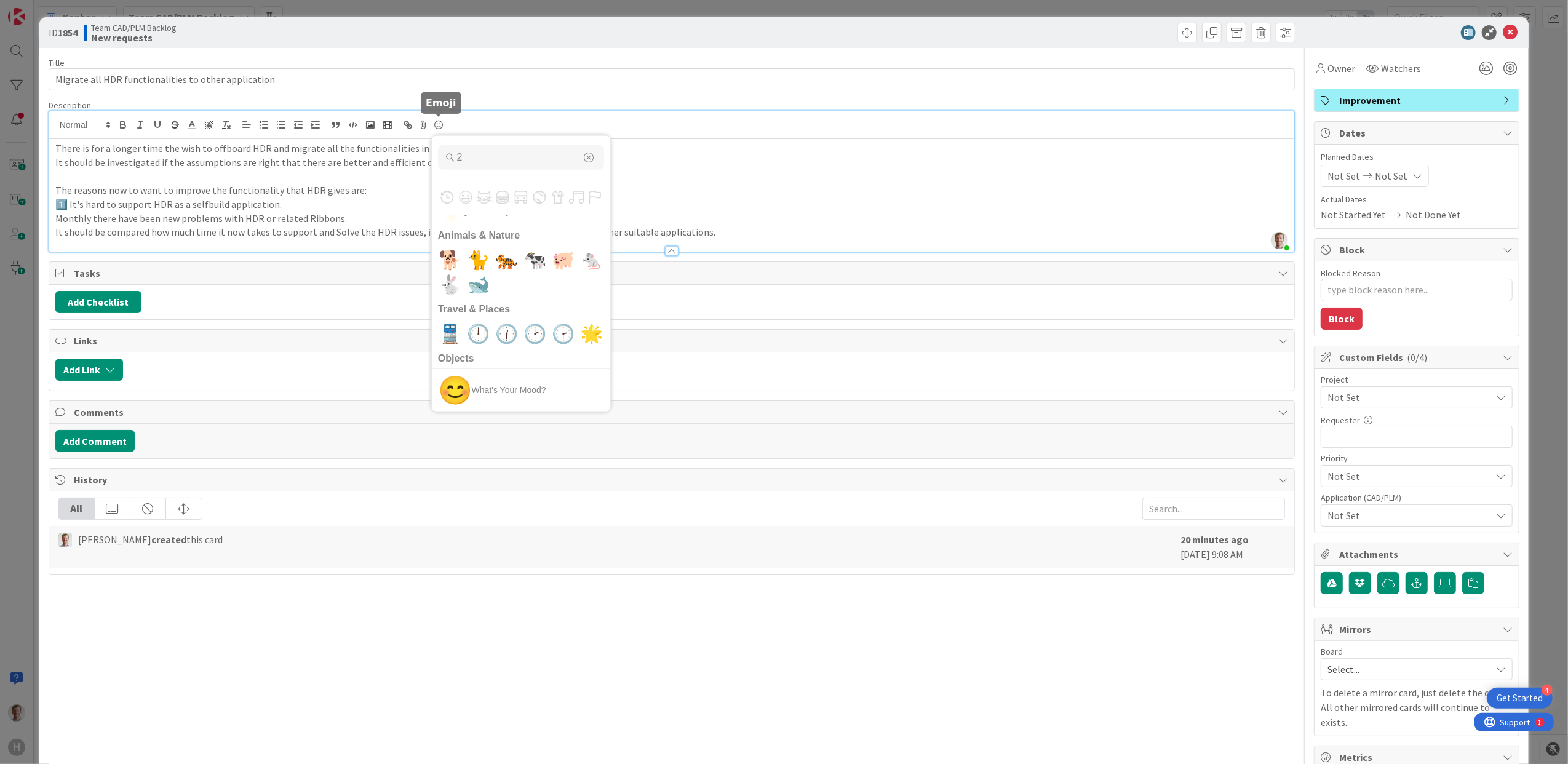
type input "2"
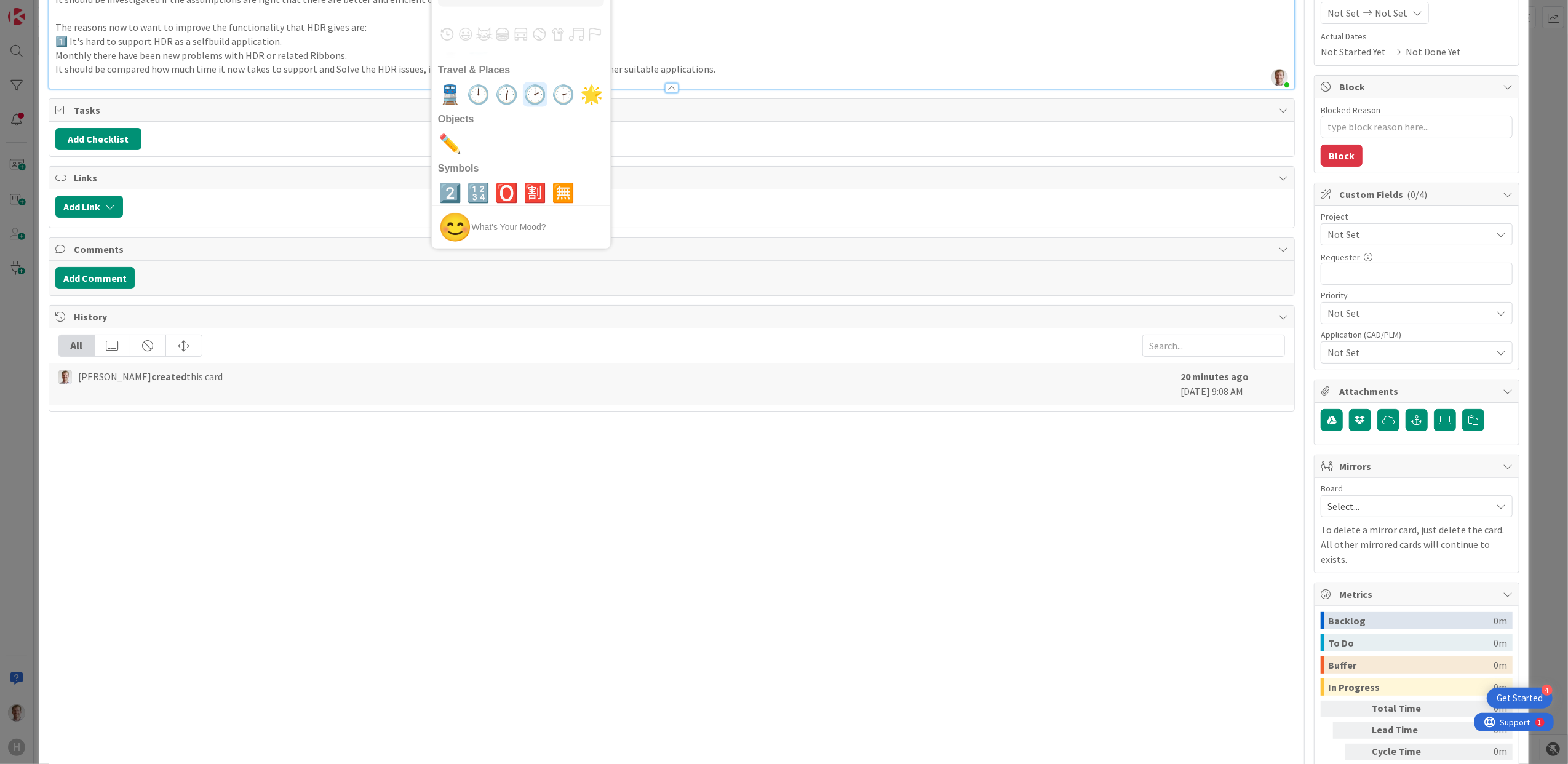
scroll to position [164, 0]
click at [446, 191] on span "2️⃣" at bounding box center [450, 192] width 29 height 25
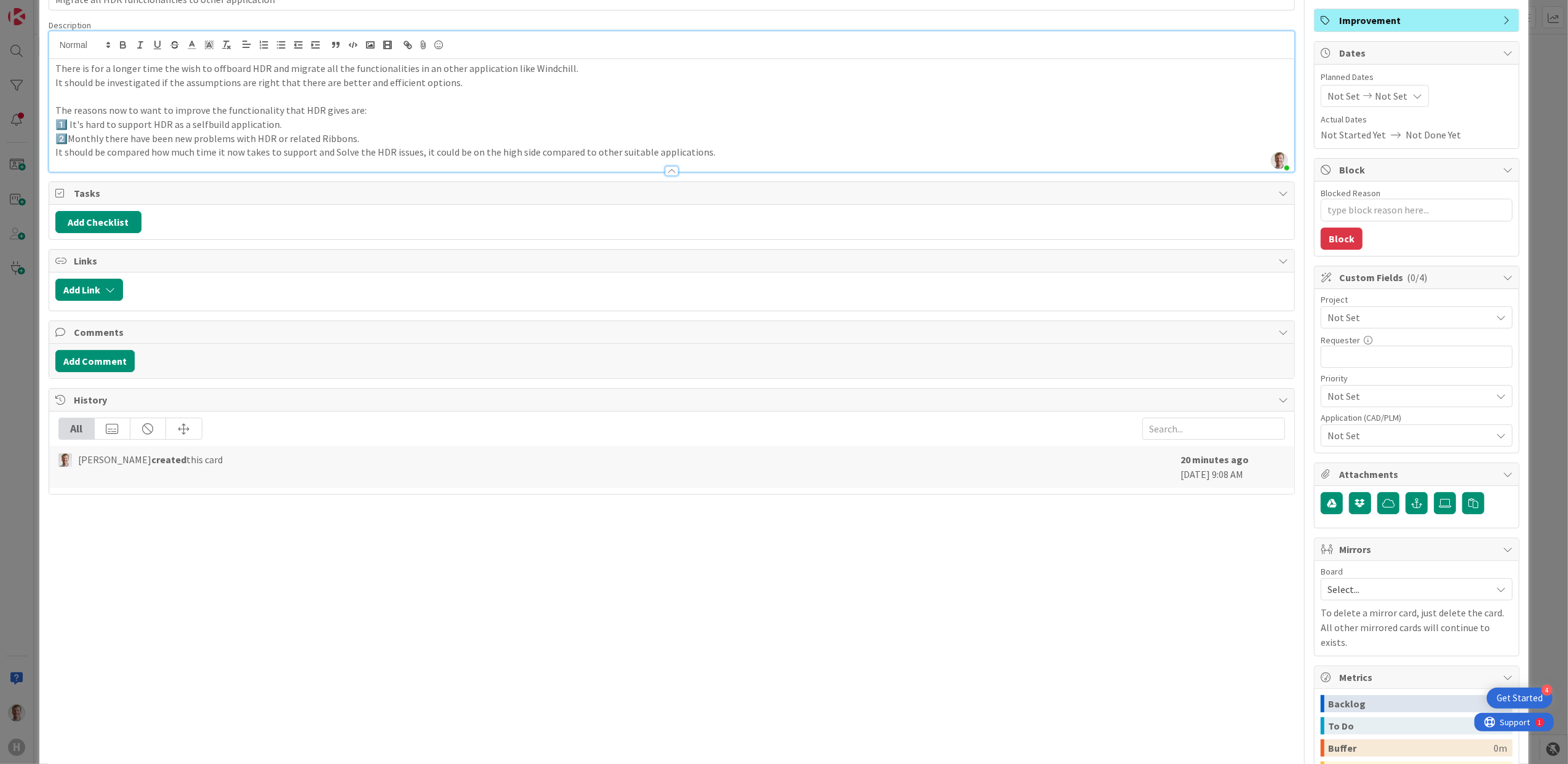
scroll to position [0, 0]
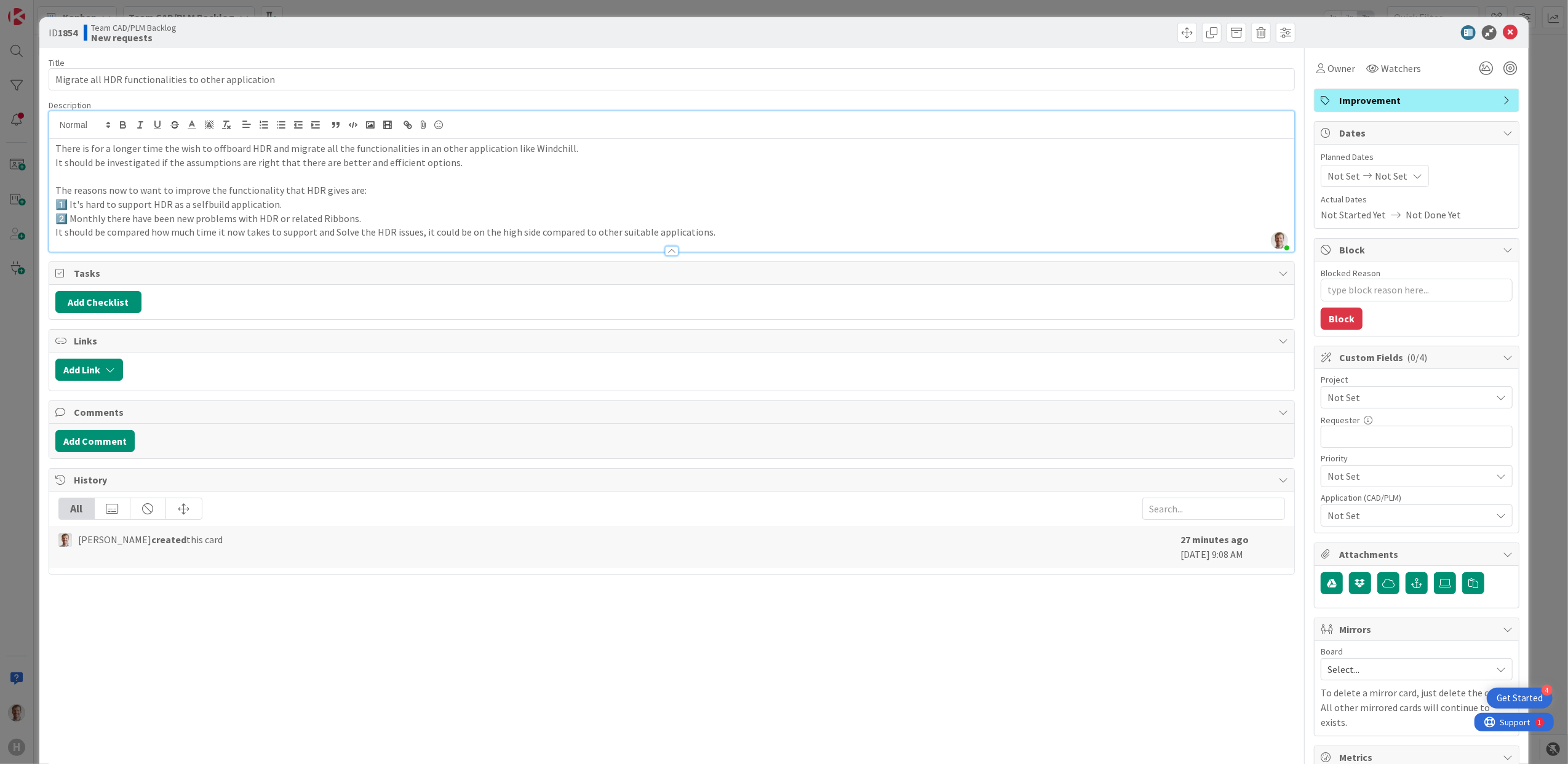
click at [55, 234] on div "There is for a longer time the wish to offboard HDR and migrate all the functio…" at bounding box center [672, 195] width 1246 height 113
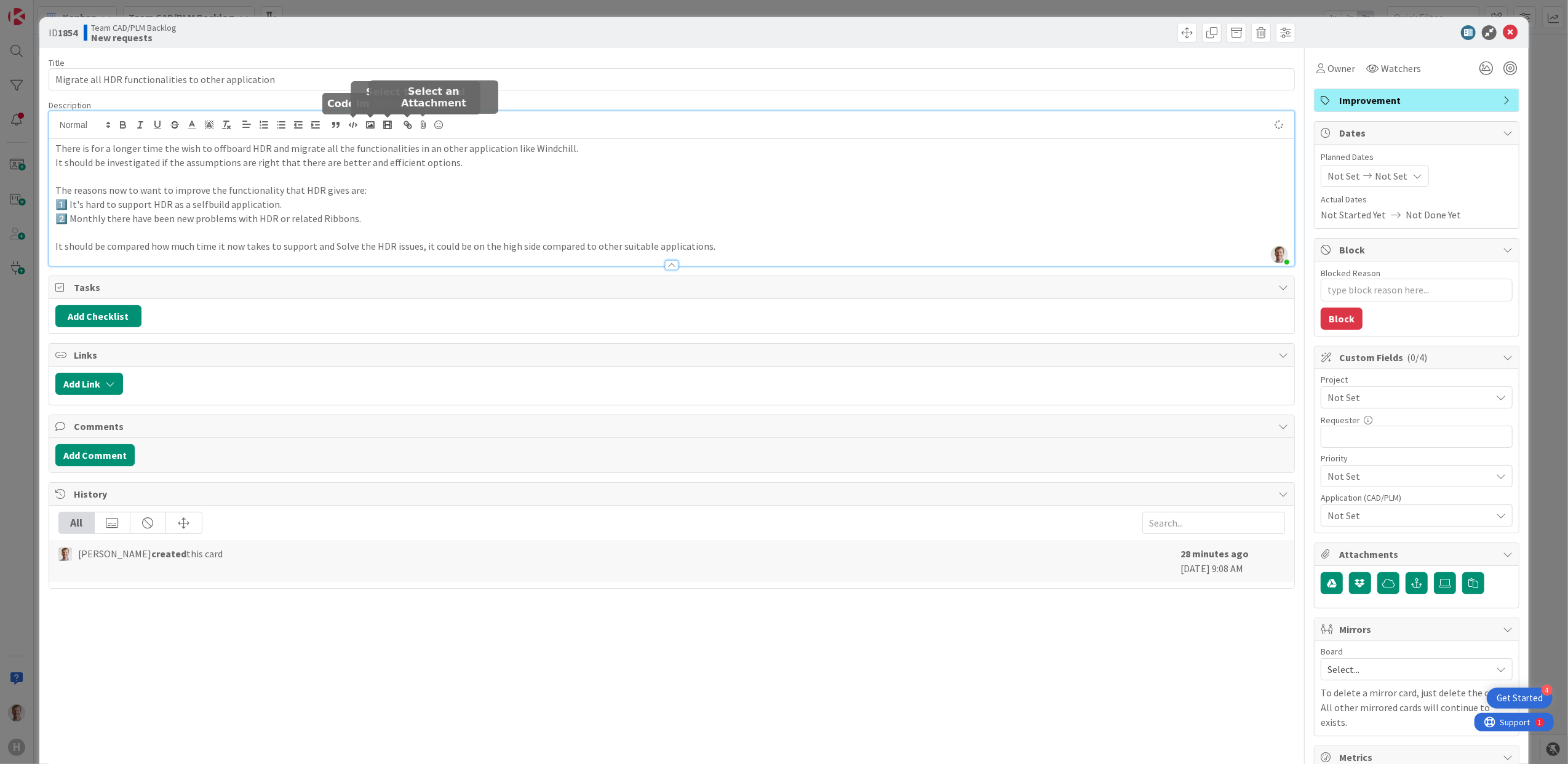
type textarea "x"
click at [436, 119] on icon at bounding box center [438, 125] width 15 height 18
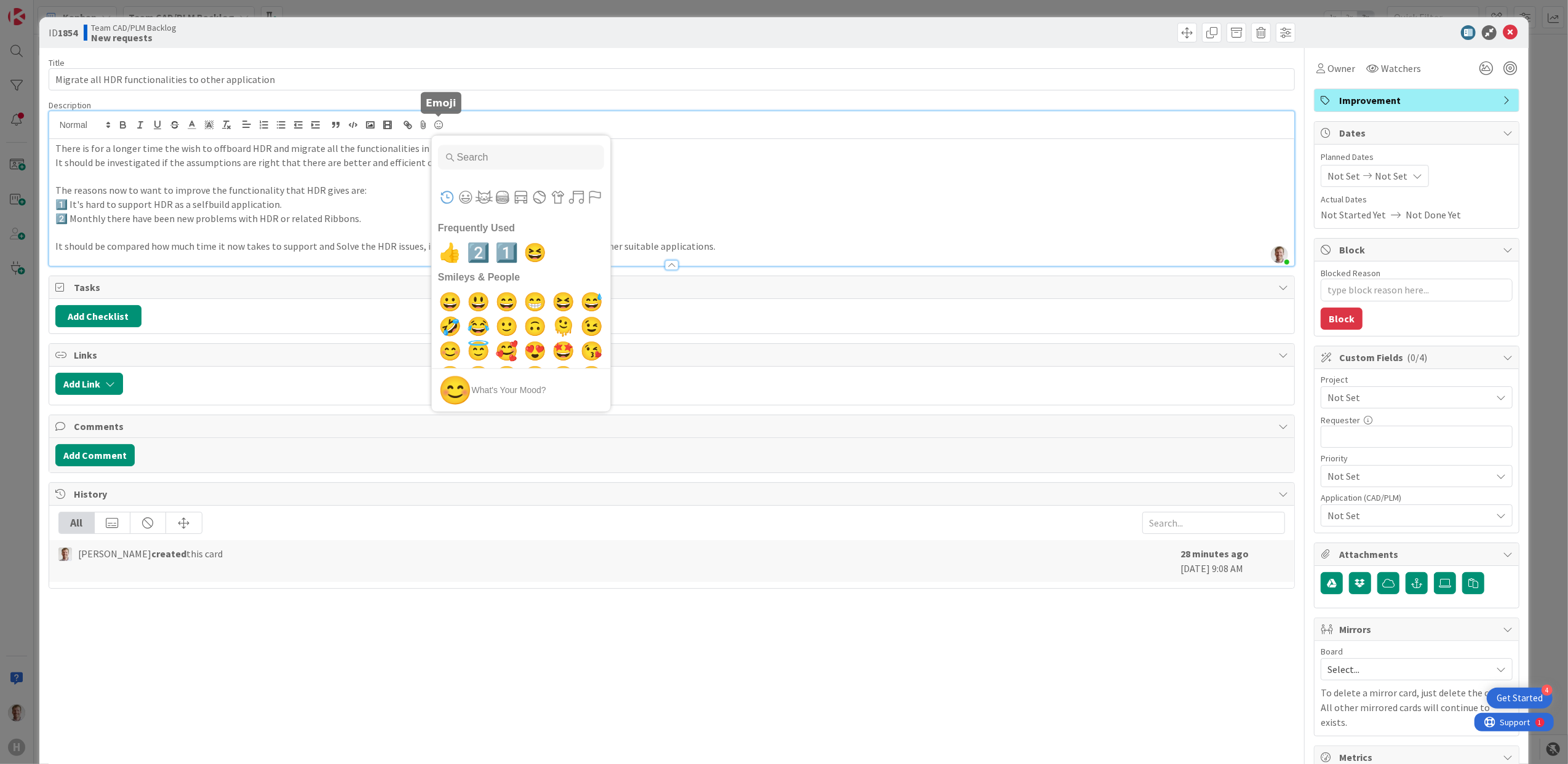
click at [510, 170] on input "Type to search for an emoji" at bounding box center [522, 157] width 167 height 25
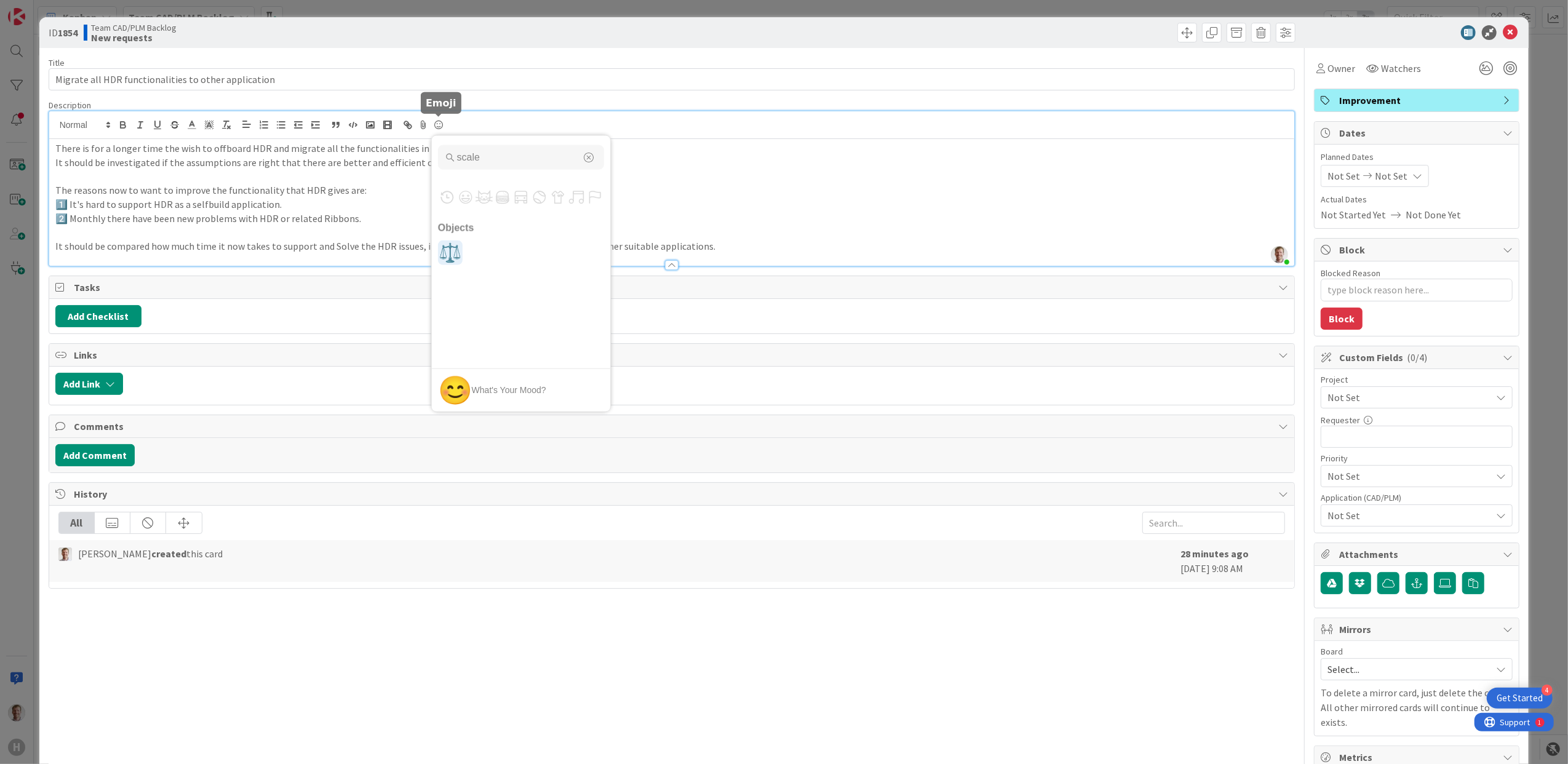
type input "scale"
click at [450, 257] on span "⚖️" at bounding box center [450, 253] width 29 height 25
type textarea "x"
click at [210, 202] on p "1️⃣ It's hard to support HDR as a selfbuild application." at bounding box center [673, 203] width 1234 height 14
drag, startPoint x: 206, startPoint y: 202, endPoint x: 532, endPoint y: 191, distance: 326.2
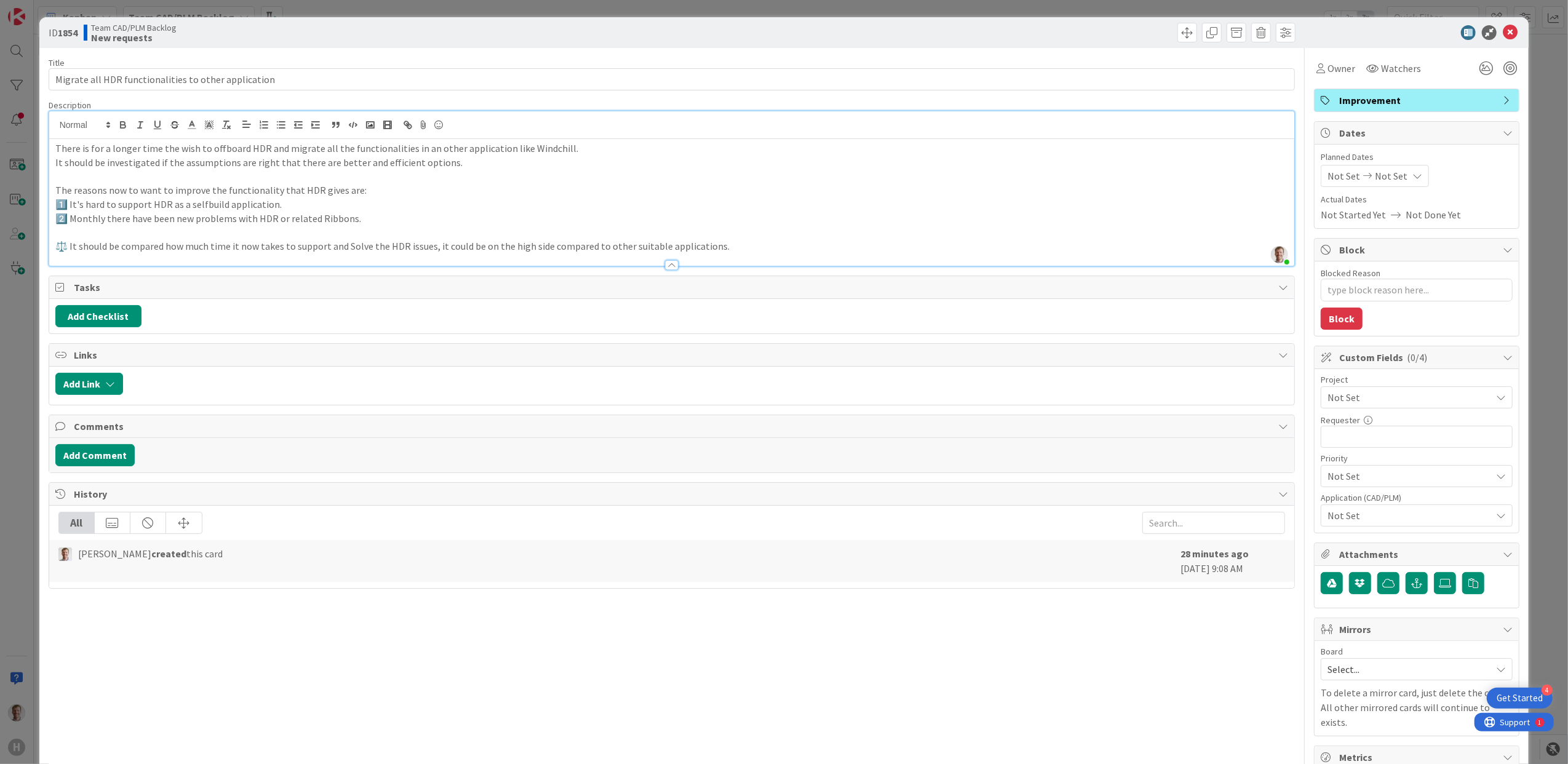
click at [532, 191] on p "The reasons now to want to improve the functionality that HDR gives are:" at bounding box center [673, 190] width 1234 height 14
click at [1374, 442] on input "text" at bounding box center [1417, 437] width 192 height 22
type input "k"
type textarea "x"
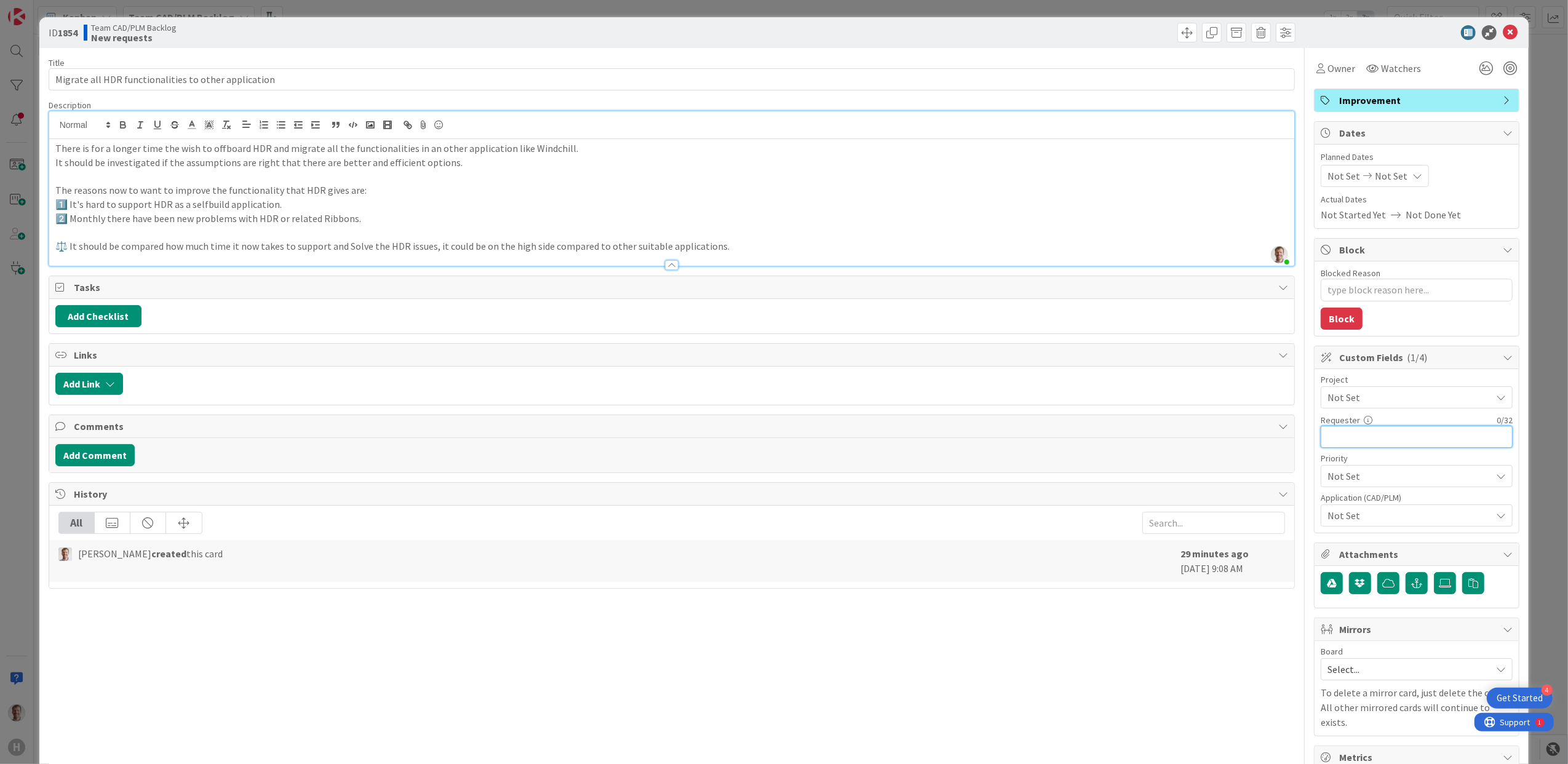
type input "B"
type textarea "x"
type input "Bas"
type textarea "x"
type input "[PERSON_NAME]"
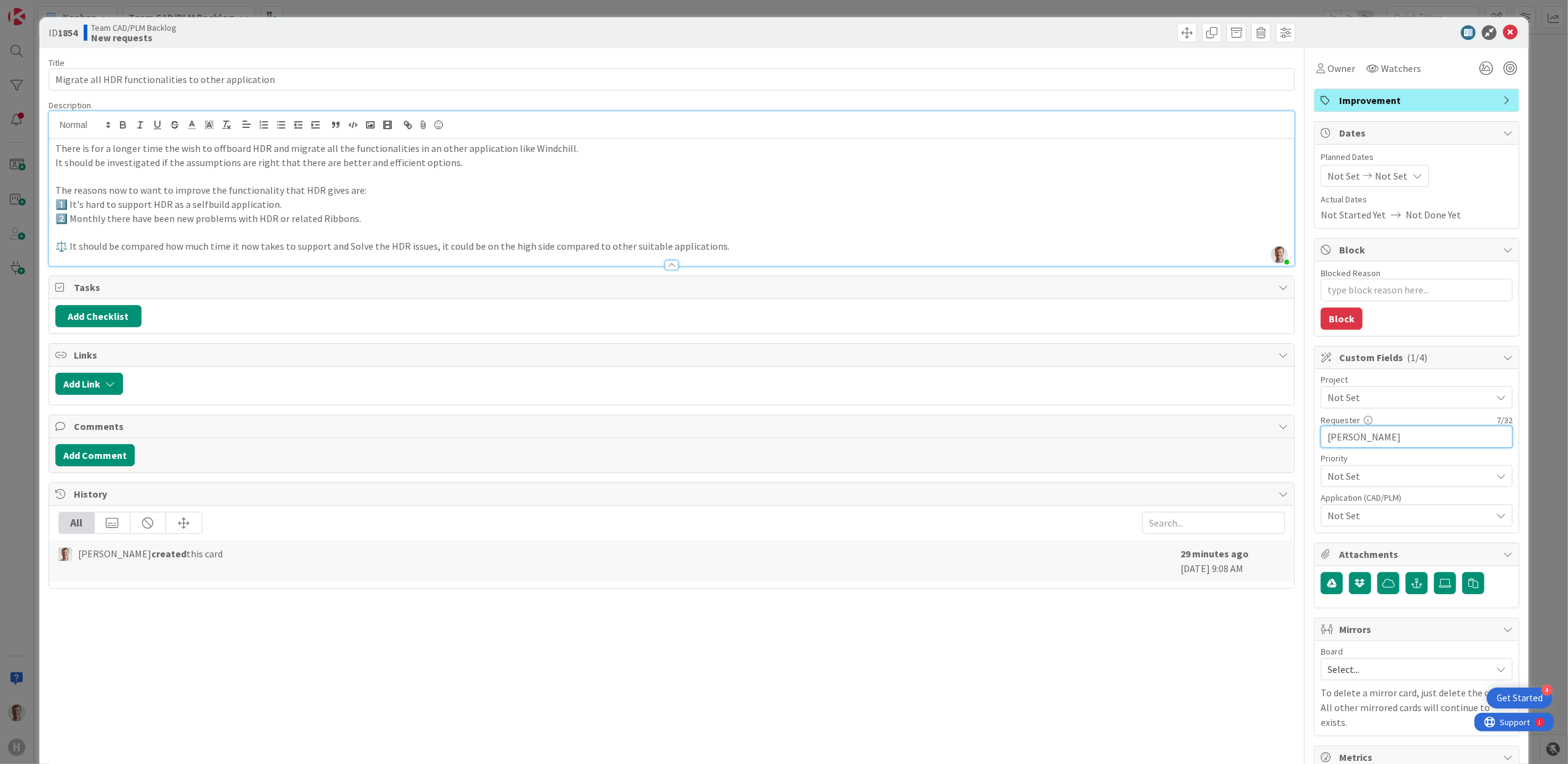
type textarea "x"
click at [1399, 437] on input "[PERSON_NAME]" at bounding box center [1417, 437] width 192 height 22
type input "[PERSON_NAME]/ CAD PLM"
type textarea "x"
type input "[PERSON_NAME]/ CAD PLM team"
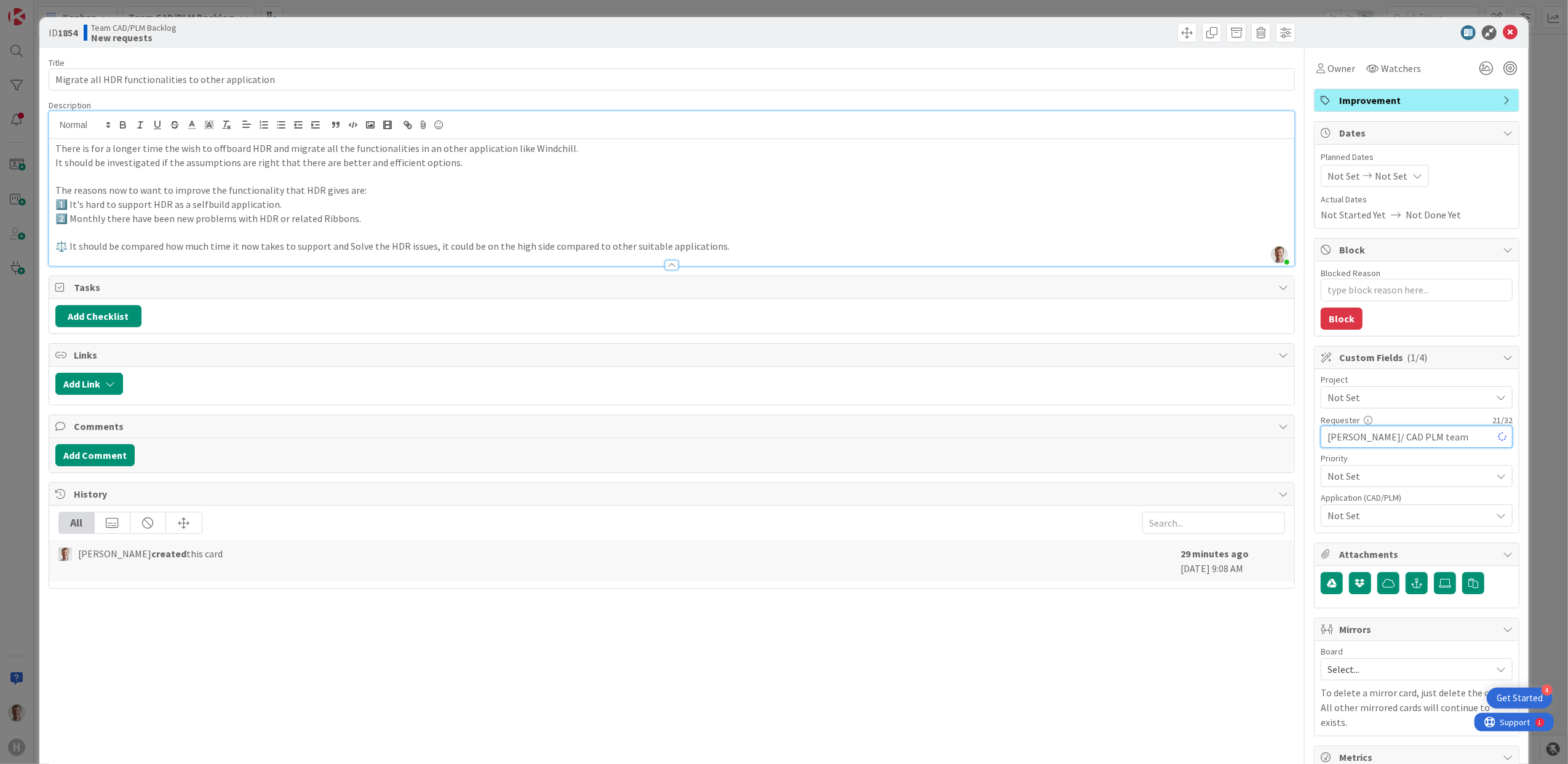
type textarea "x"
type input "[PERSON_NAME]/ CAD PLM team"
click at [1382, 474] on span "Not Set" at bounding box center [1406, 475] width 157 height 18
click at [1382, 474] on span "Not Set" at bounding box center [1406, 476] width 156 height 18
click at [1384, 473] on span "Not Set" at bounding box center [1406, 475] width 157 height 18
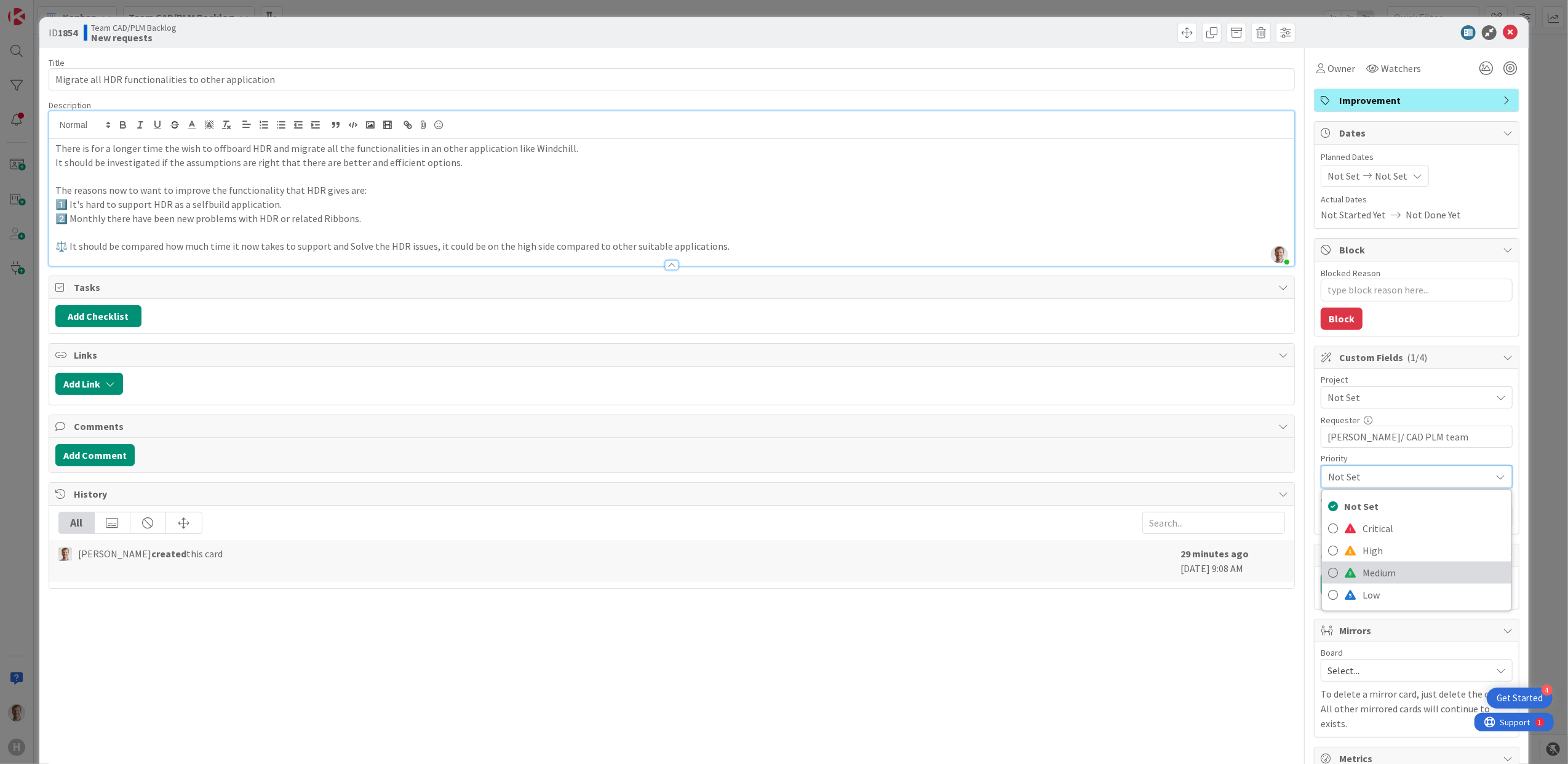
click at [1380, 570] on span "Medium" at bounding box center [1434, 573] width 142 height 18
type textarea "x"
click at [1403, 517] on span "Not Set" at bounding box center [1409, 515] width 164 height 15
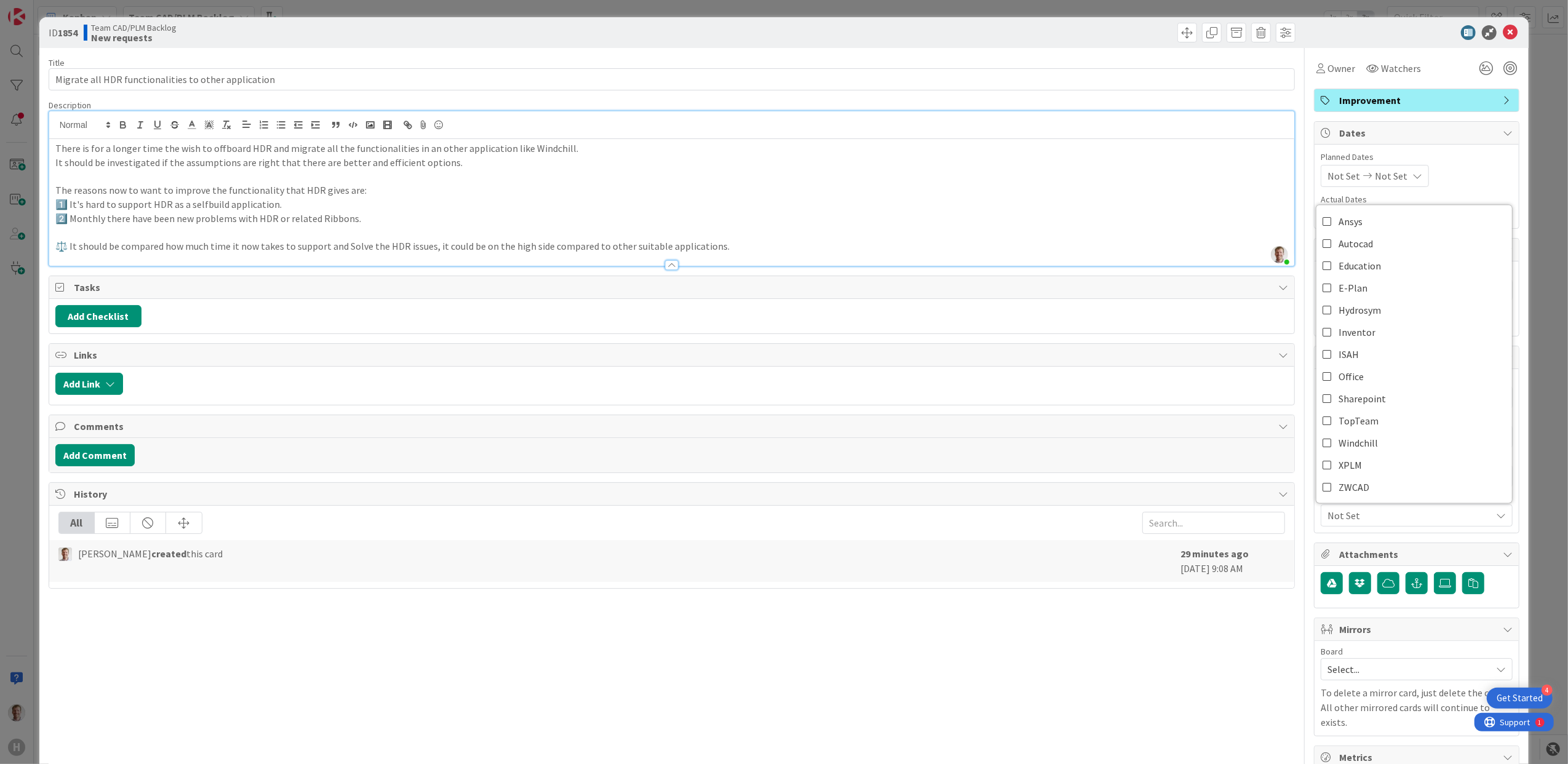
click at [1233, 674] on div "Title 52 / 128 Migrate all HDR functionalities to other application Description…" at bounding box center [673, 513] width 1247 height 930
click at [1475, 74] on icon at bounding box center [1487, 68] width 22 height 22
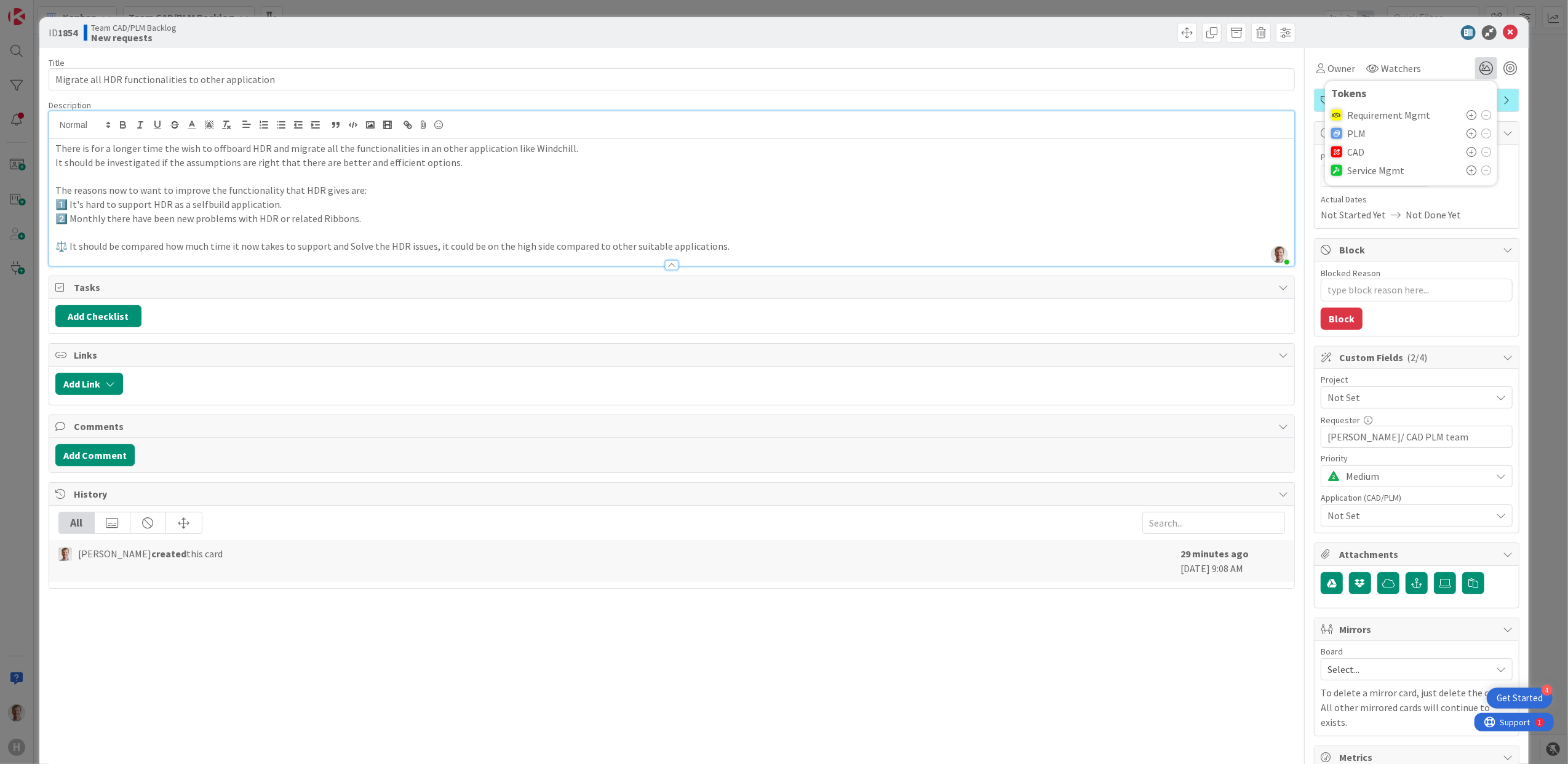
click at [1467, 129] on icon at bounding box center [1472, 133] width 10 height 10
click at [1467, 174] on icon at bounding box center [1472, 174] width 10 height 10
click at [1467, 110] on icon at bounding box center [1472, 115] width 10 height 10
click at [326, 66] on div "Title 52 / 128" at bounding box center [673, 63] width 1247 height 11
click at [321, 82] on input "Migrate all HDR functionalities to other application" at bounding box center [673, 80] width 1247 height 22
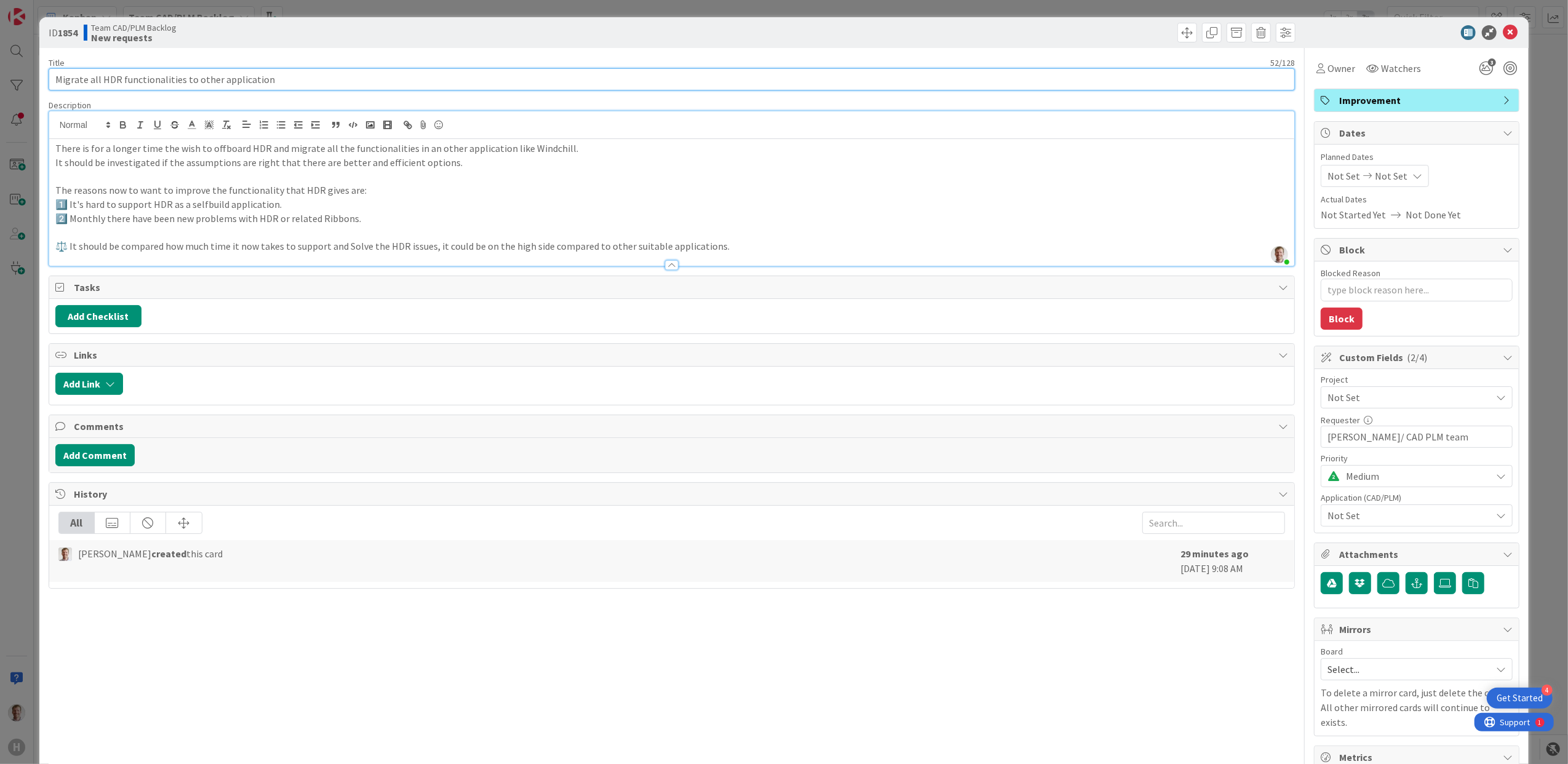
type input "Migrate all HDR functionalities to other application"
type textarea "x"
click at [321, 81] on input "Migrate all HDR functionalities to other application" at bounding box center [673, 80] width 1247 height 22
type input "Migrate all HDR functionalities to other application"
click at [102, 315] on button "Add Checklist" at bounding box center [98, 316] width 86 height 22
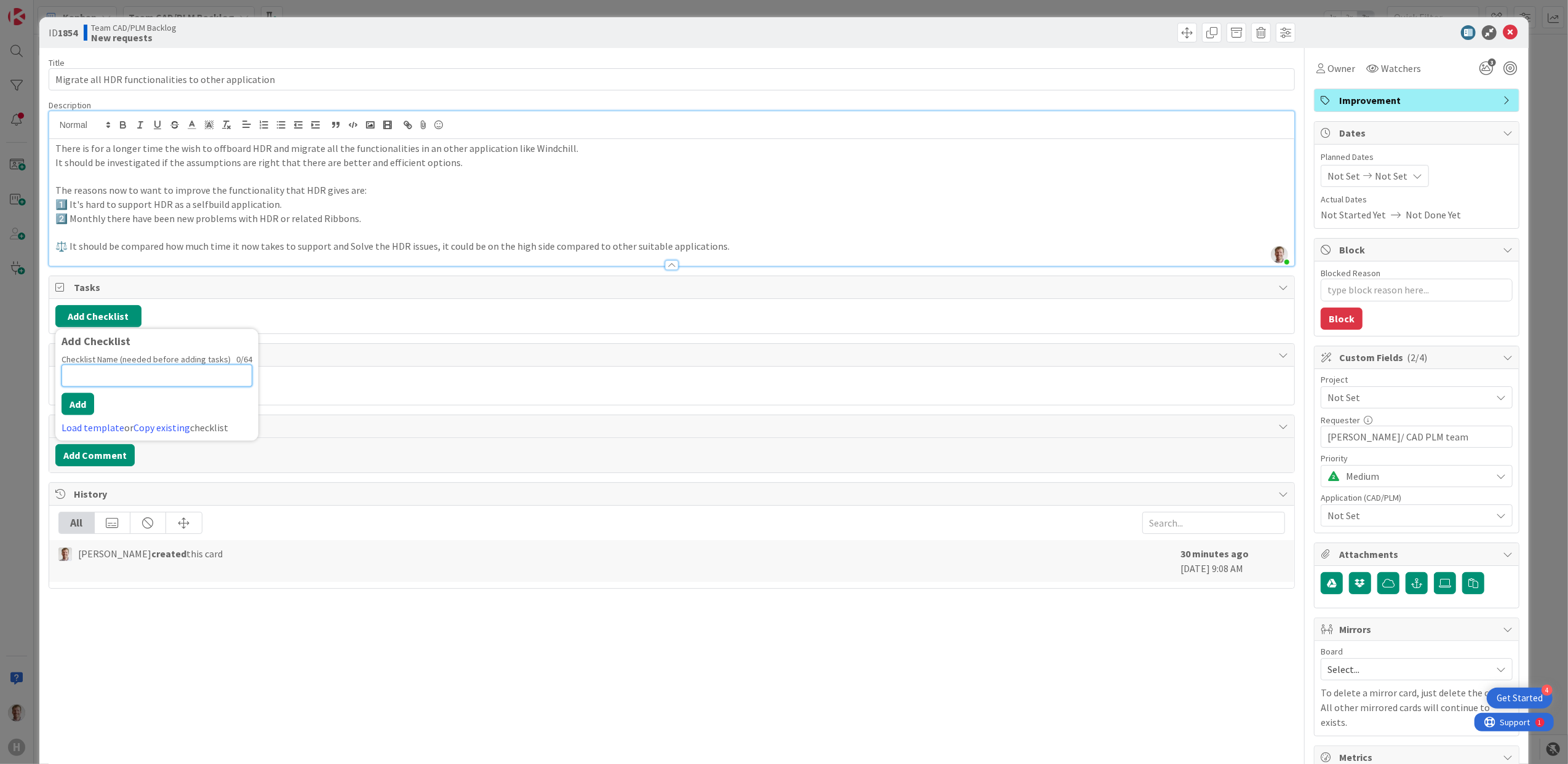
click at [90, 376] on input at bounding box center [157, 376] width 191 height 22
type input "Inventorize how many problems there have been with HDR and how m"
drag, startPoint x: 89, startPoint y: 370, endPoint x: 237, endPoint y: 377, distance: 148.2
click at [237, 377] on input "HDR Migration steps" at bounding box center [157, 387] width 191 height 22
click at [87, 376] on input "HDR fases" at bounding box center [157, 376] width 191 height 22
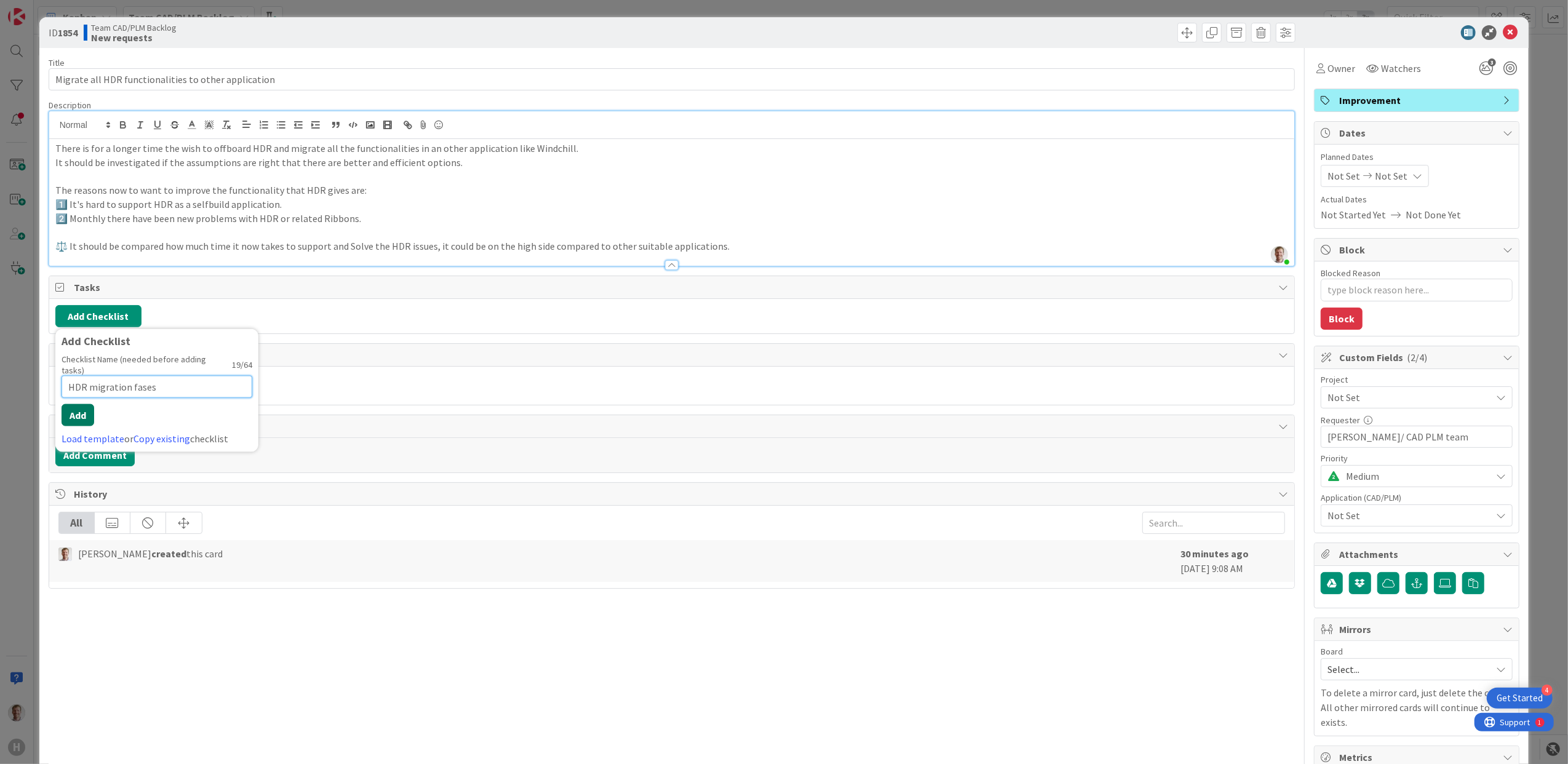
type input "HDR migration fases"
click at [87, 400] on button "Add" at bounding box center [78, 403] width 32 height 22
type textarea "x"
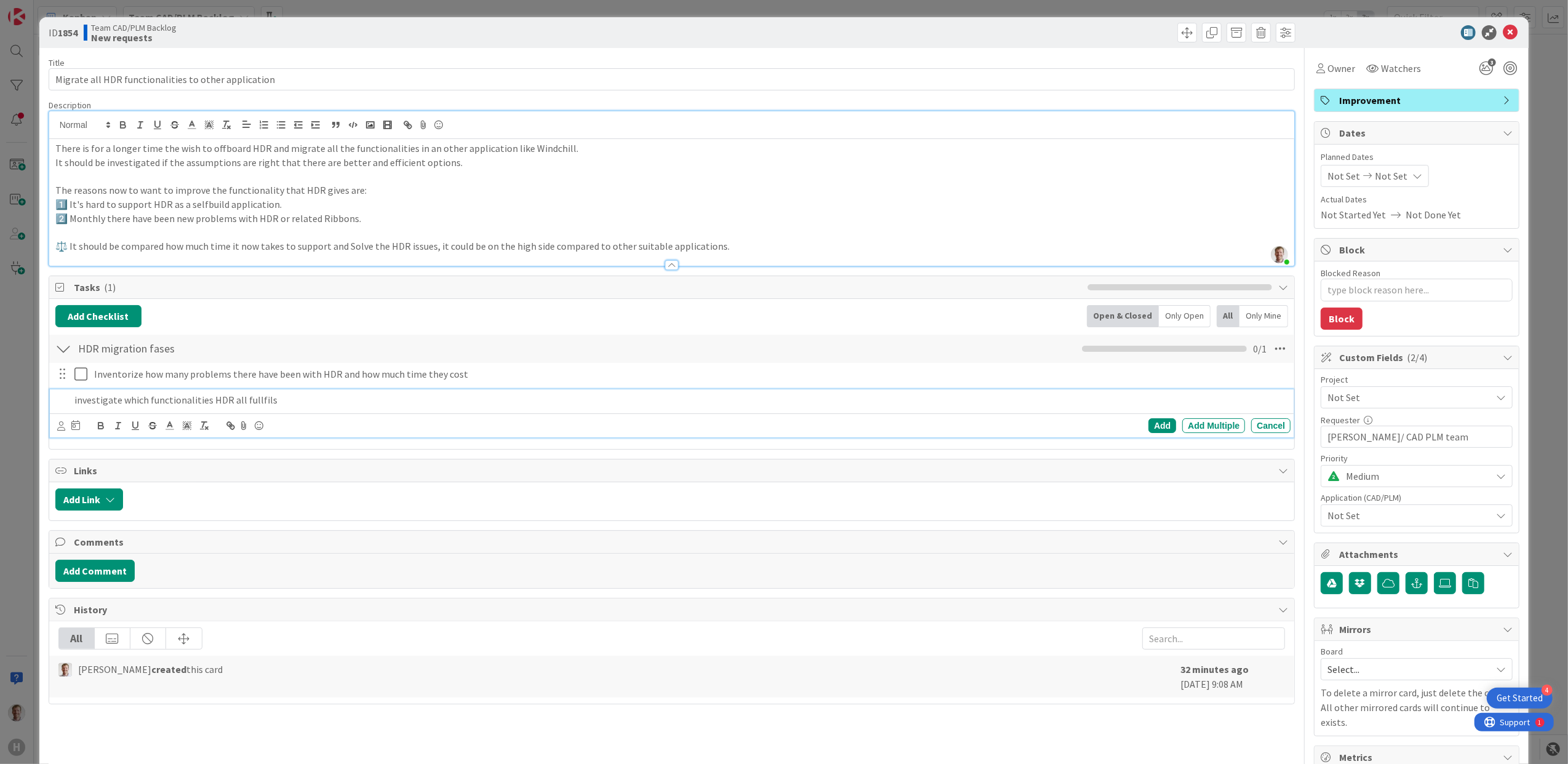
click at [249, 405] on p "investigate which functionalities HDR all fullfils" at bounding box center [680, 400] width 1212 height 14
click at [301, 401] on p "investigate which functionalities HDR all fulfils" at bounding box center [680, 400] width 1212 height 14
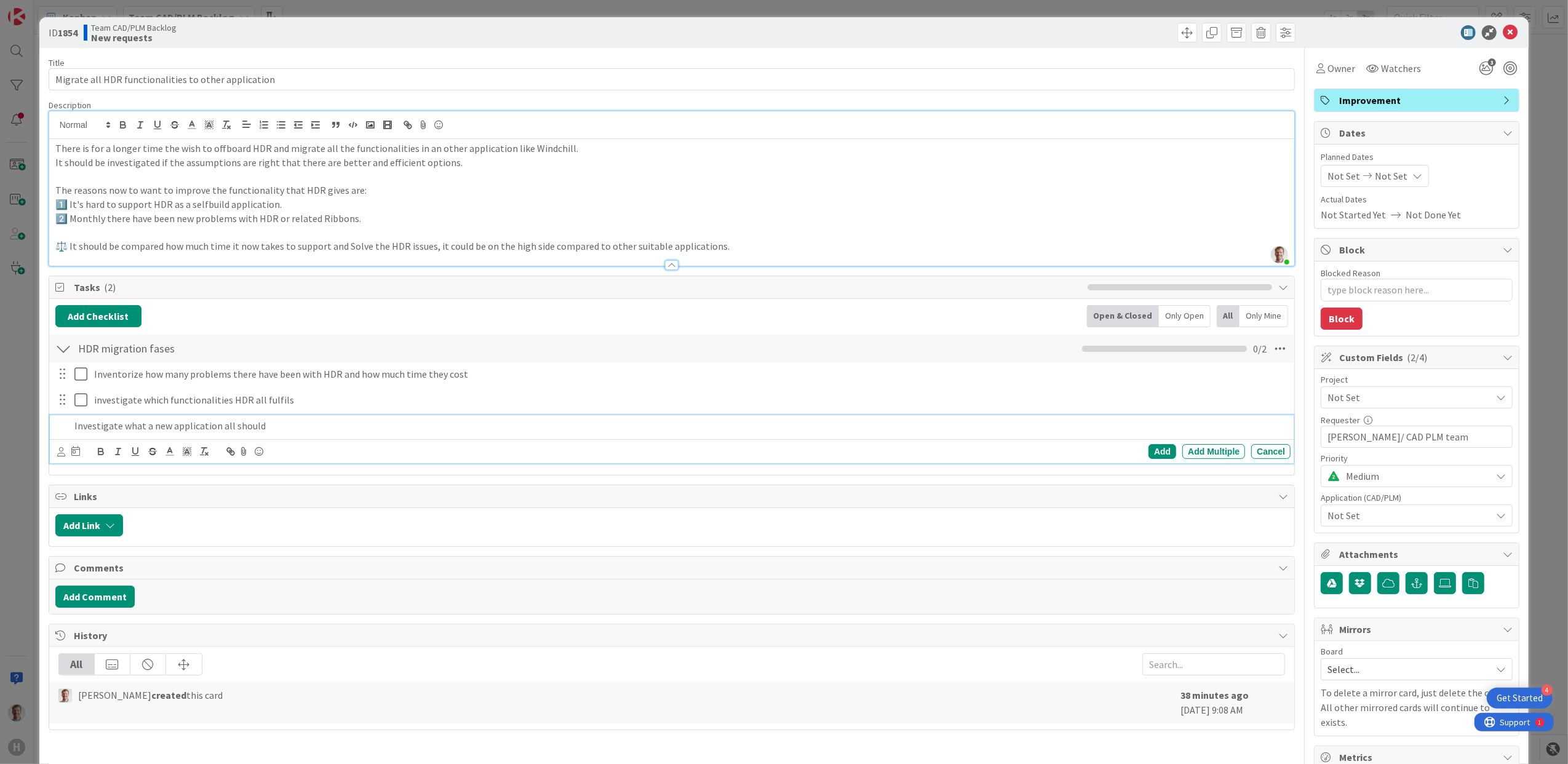
drag, startPoint x: 217, startPoint y: 426, endPoint x: 330, endPoint y: 429, distance: 113.0
click at [330, 429] on p "Investigate what a new application all should" at bounding box center [680, 425] width 1212 height 14
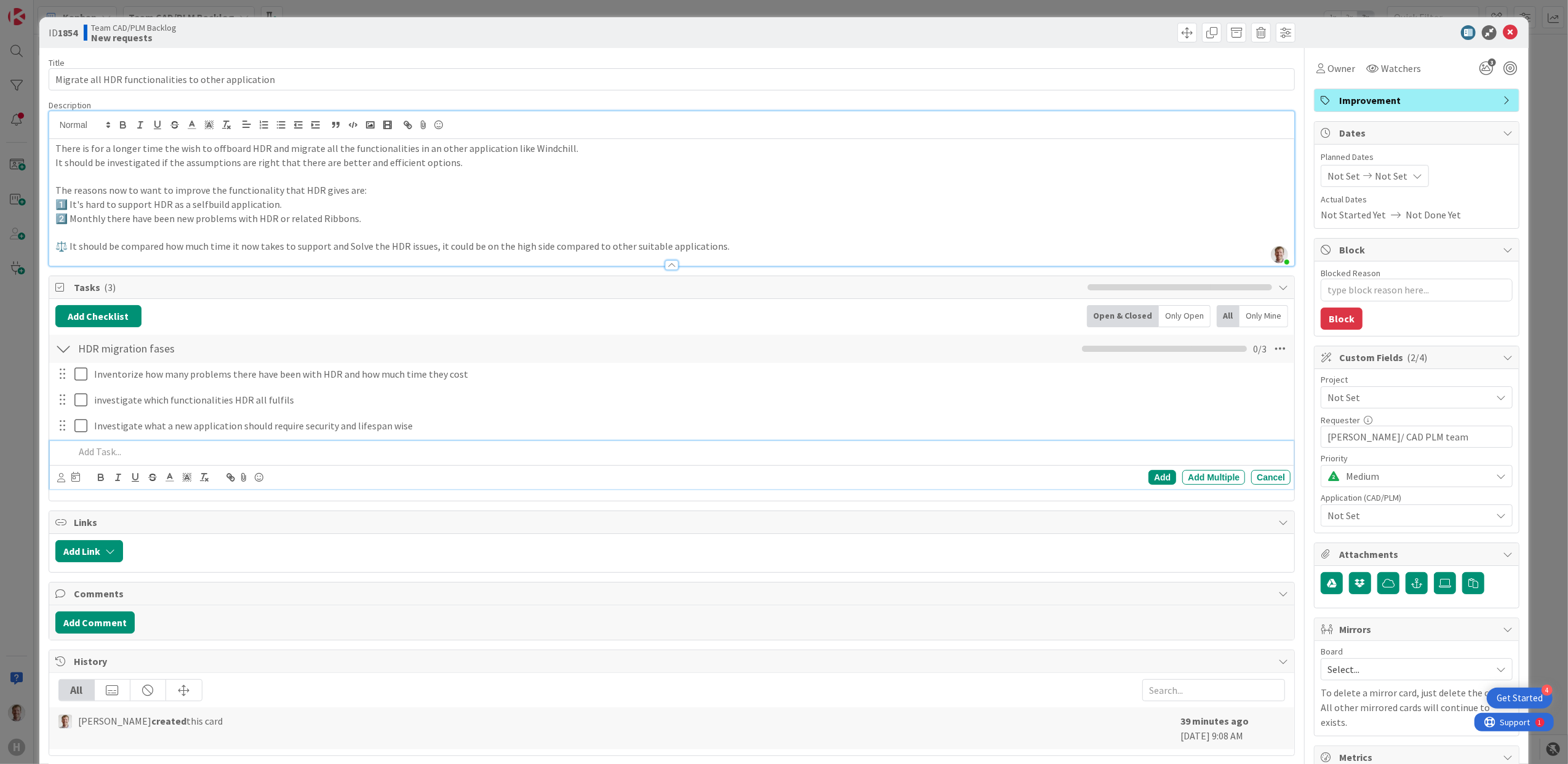
click at [141, 459] on p at bounding box center [680, 451] width 1212 height 14
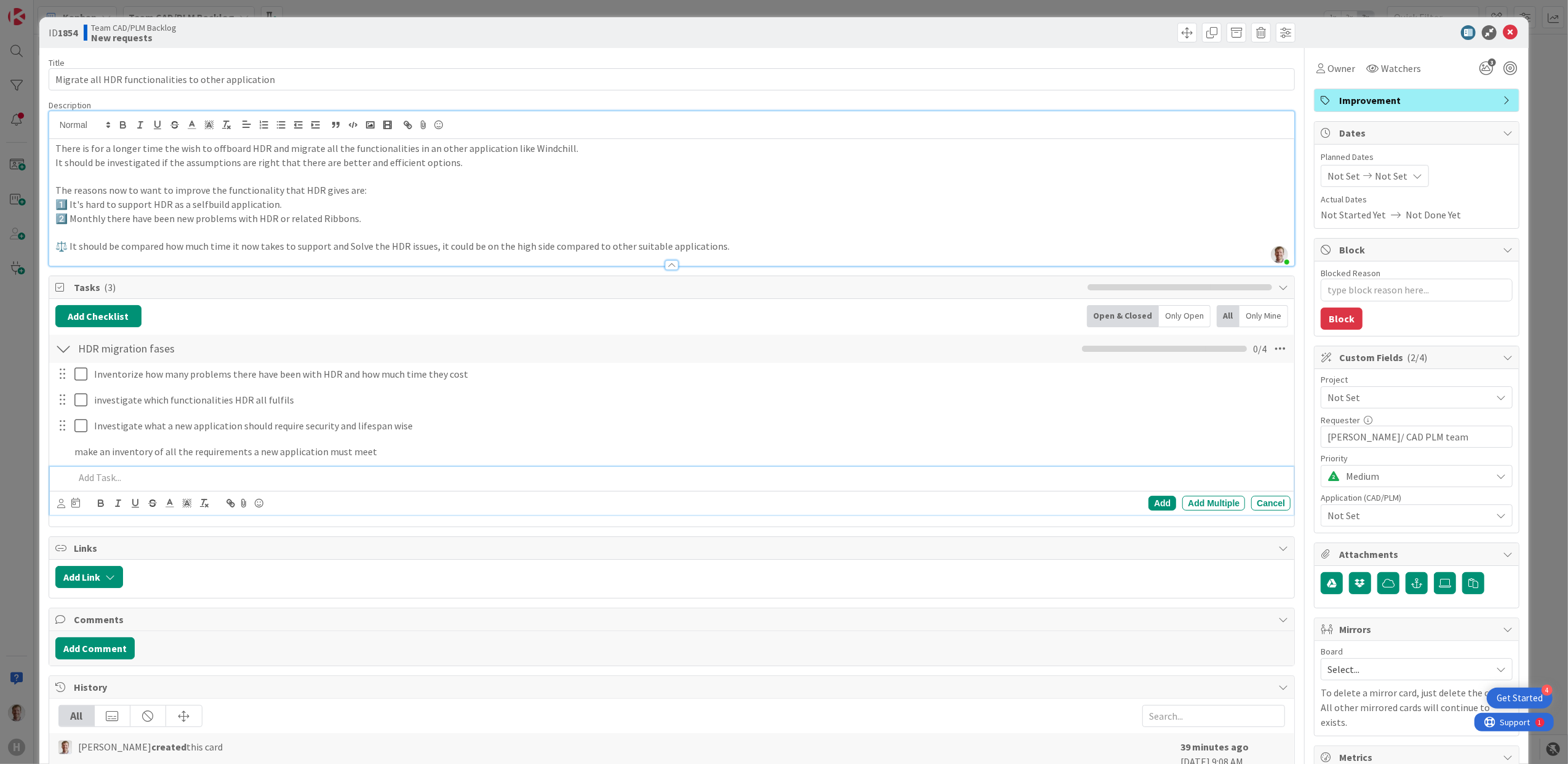
type textarea "x"
click at [143, 474] on p at bounding box center [680, 477] width 1212 height 14
